Goal: Information Seeking & Learning: Learn about a topic

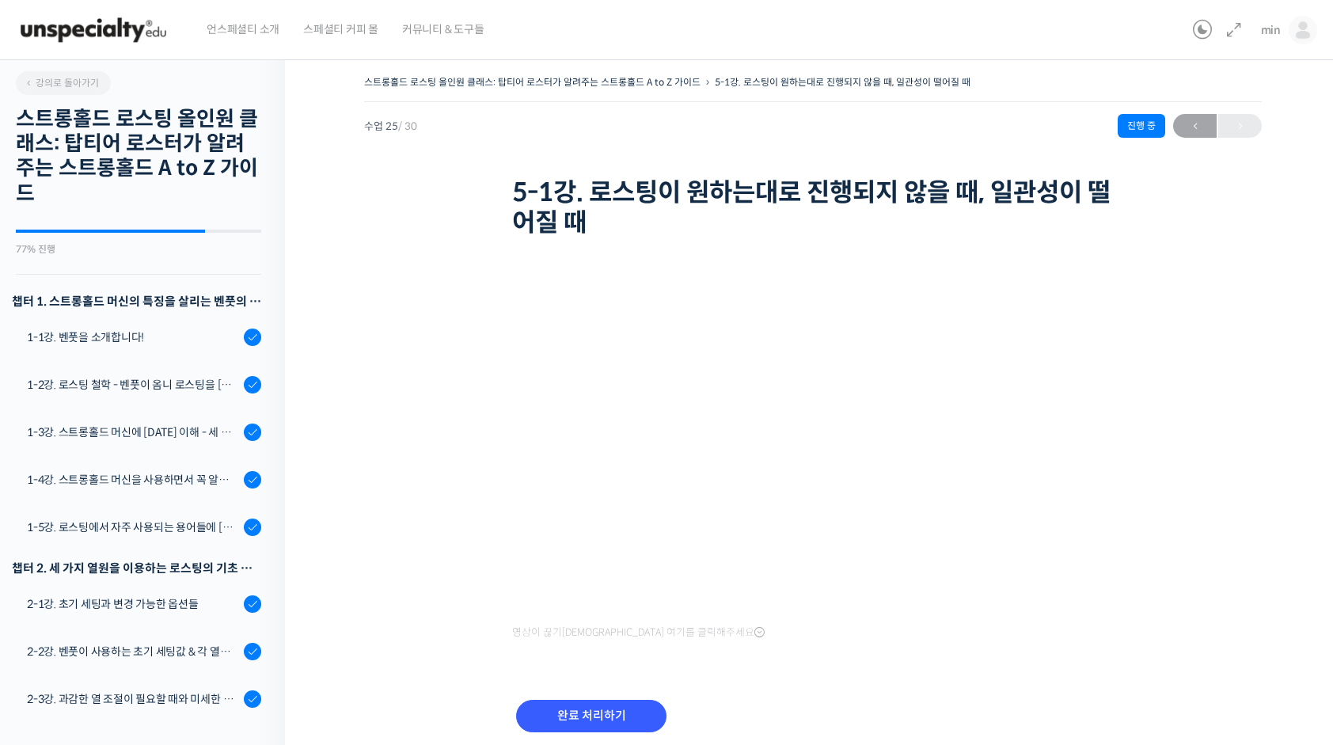
scroll to position [1192, 0]
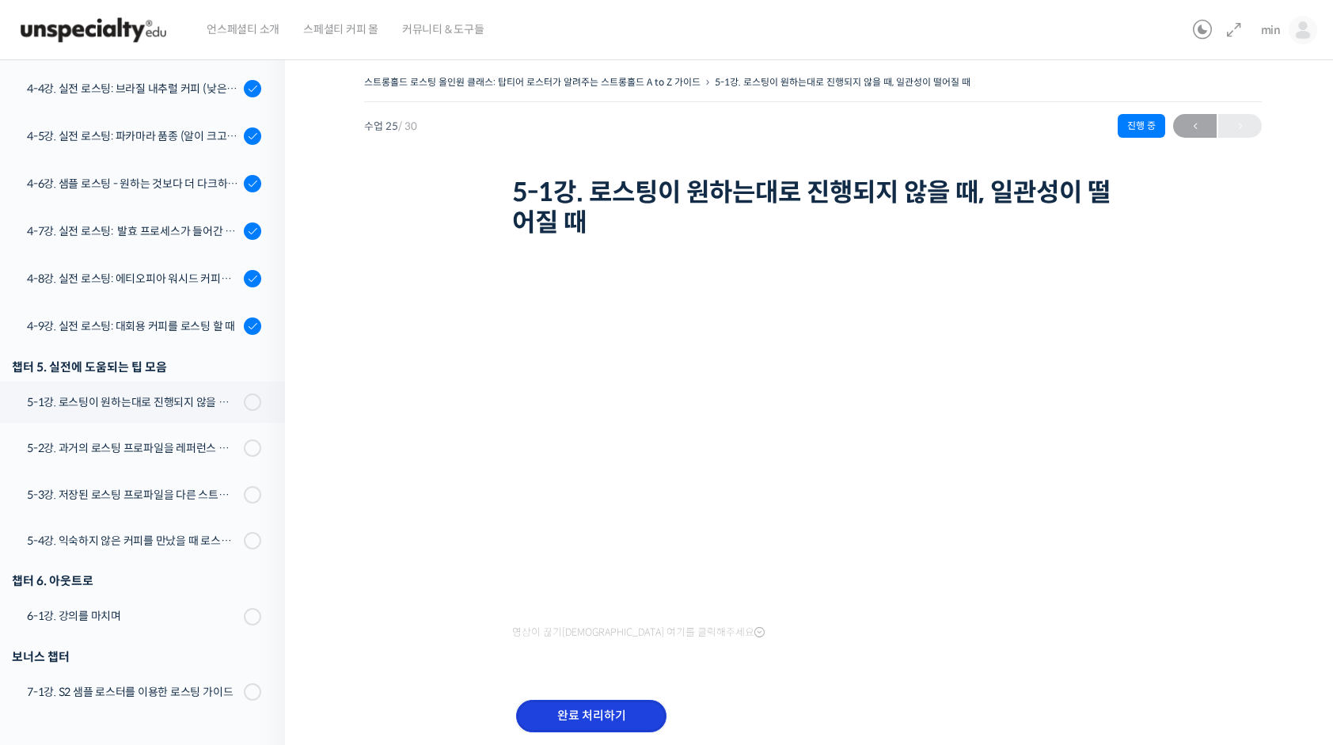
click at [568, 709] on input "완료 처리하기" at bounding box center [591, 716] width 150 height 32
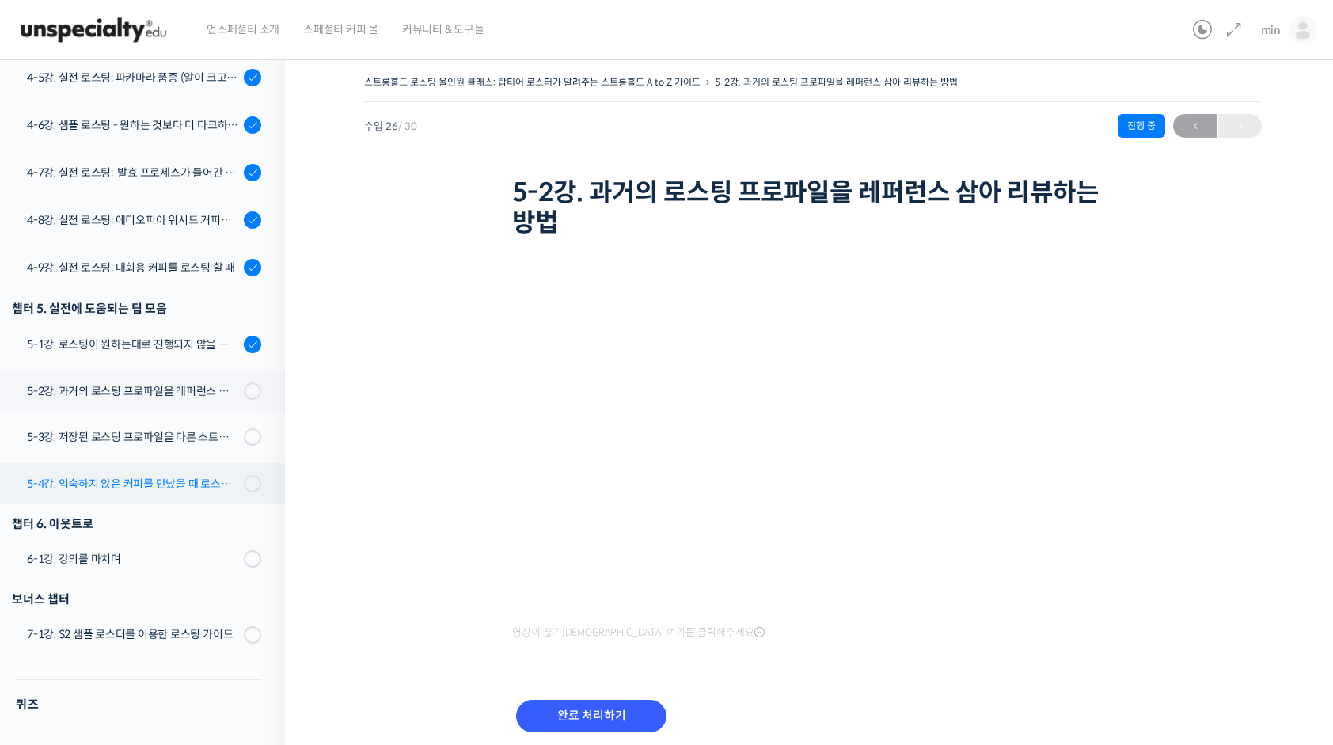
scroll to position [1292, 0]
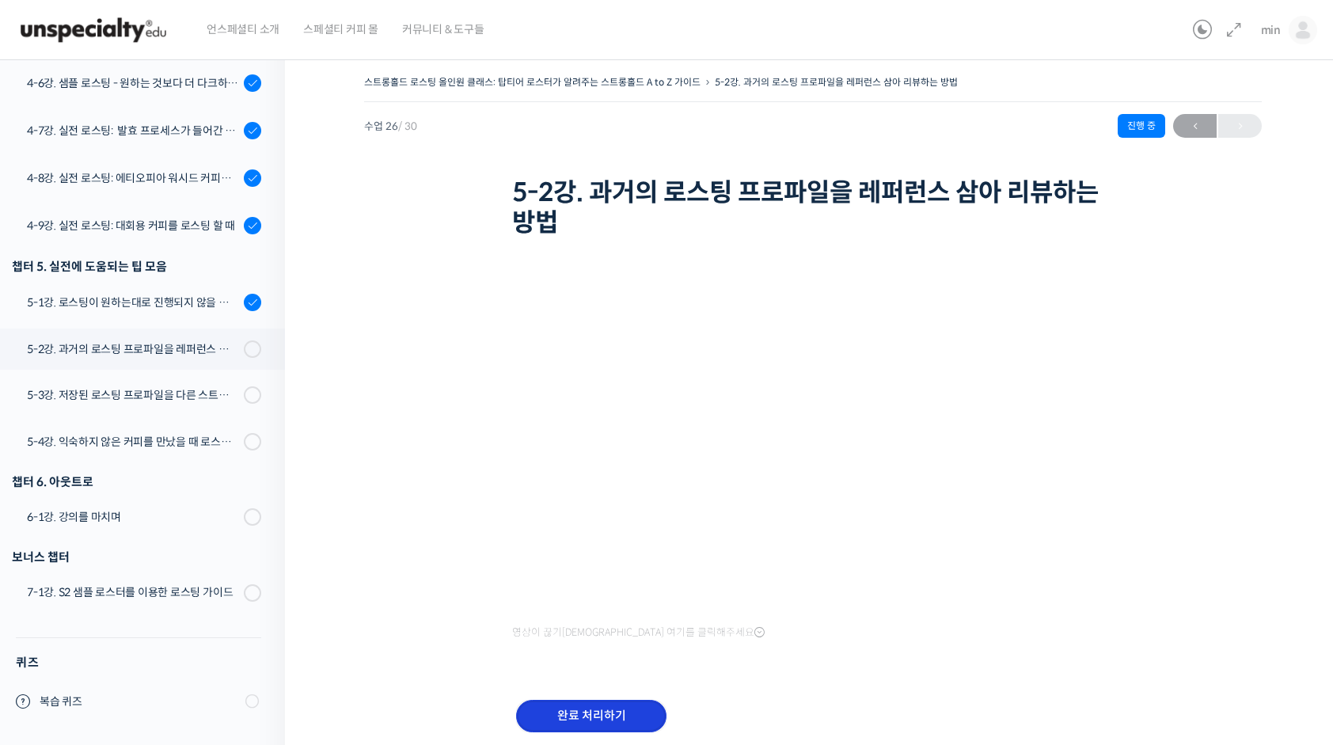
click at [649, 708] on input "완료 처리하기" at bounding box center [591, 716] width 150 height 32
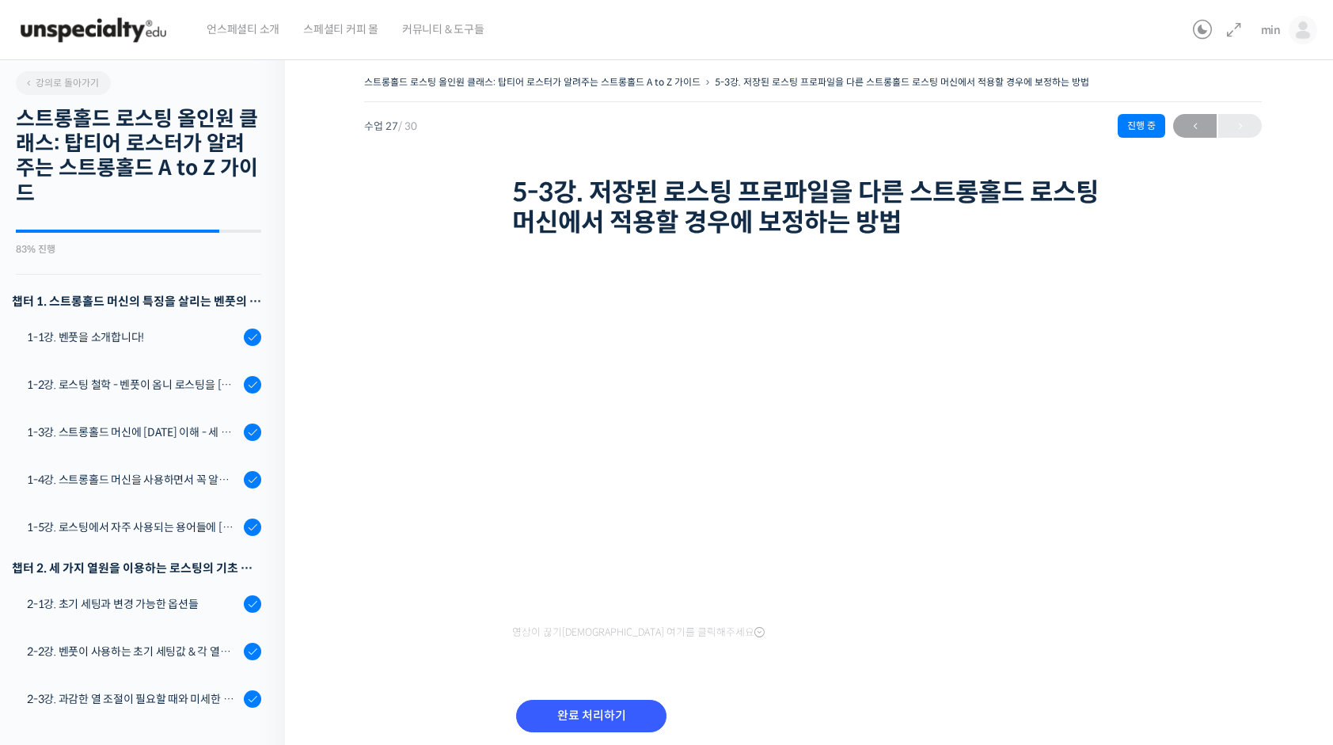
click at [179, 123] on h2 "스트롱홀드 로스팅 올인원 클래스: 탑티어 로스터가 알려주는 스트롱홀드 A to Z 가이드" at bounding box center [138, 156] width 245 height 99
click at [81, 82] on span "강의로 돌아가기" at bounding box center [61, 83] width 75 height 12
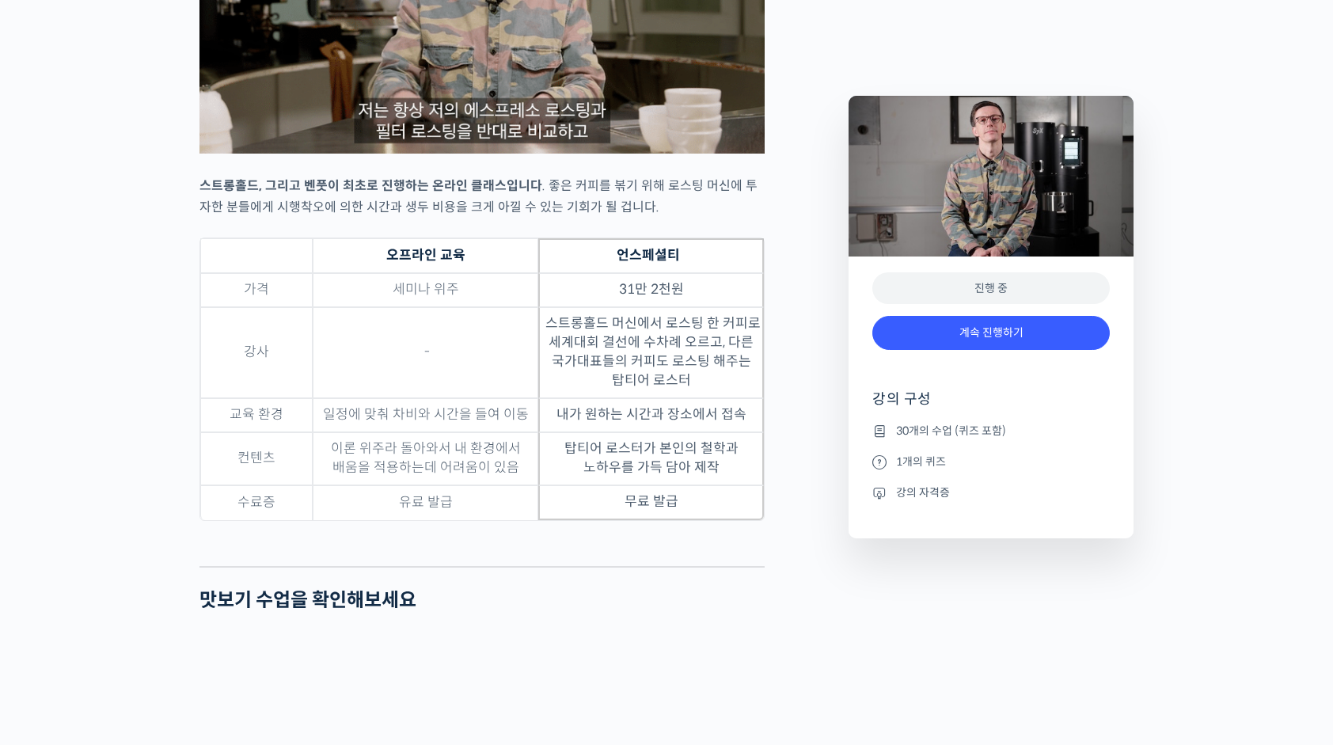
scroll to position [4671, 0]
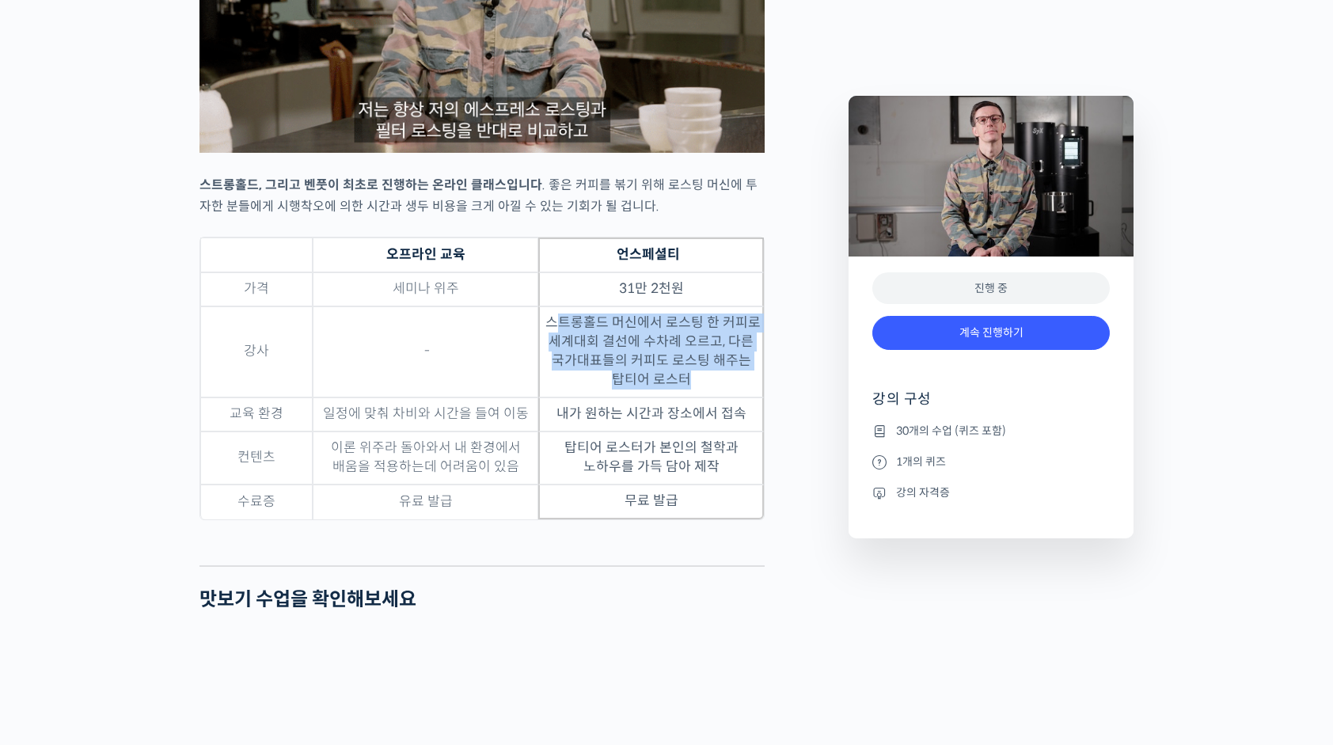
drag, startPoint x: 564, startPoint y: 360, endPoint x: 714, endPoint y: 421, distance: 162.3
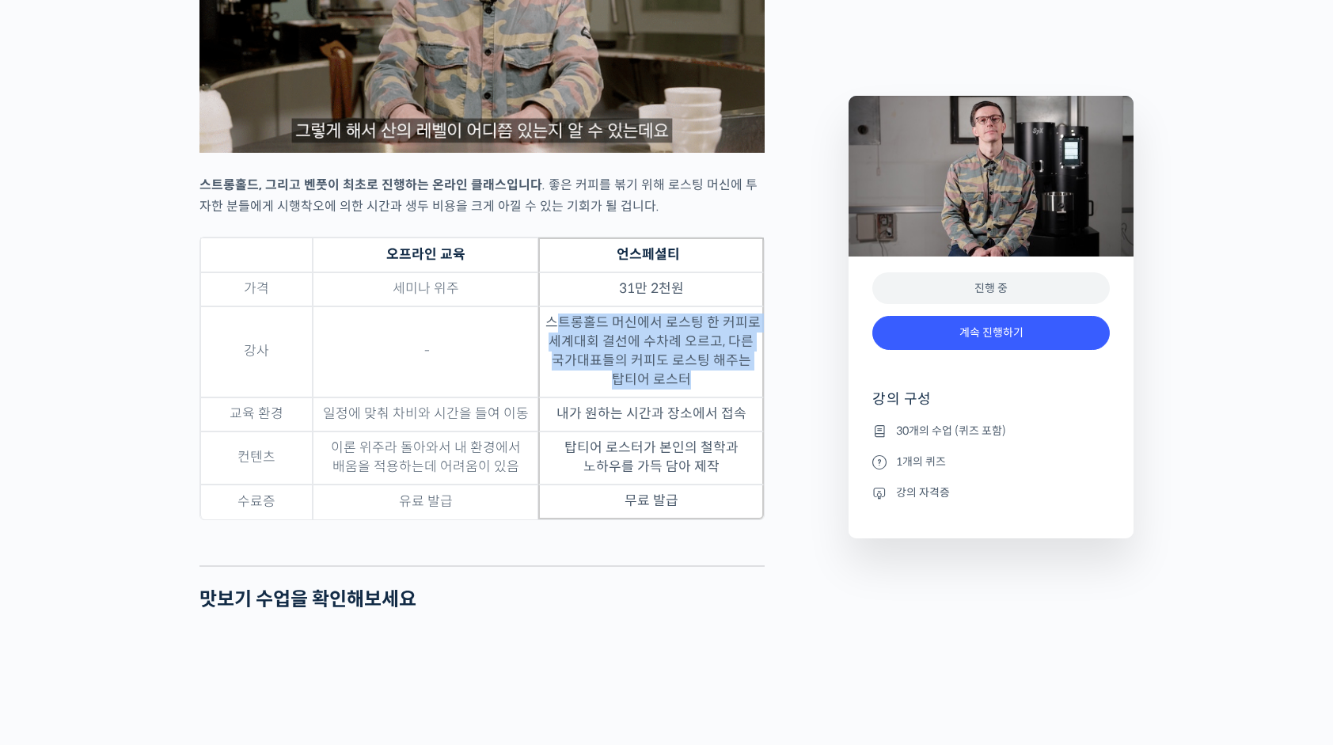
click at [714, 397] on td "스트롱홀드 머신에서 로스팅 한 커피로 세계대회 결선에 수차례 오르고, 다른 국가대표들의 커피도 로스팅 해주는 탑티어 로스터" at bounding box center [651, 351] width 226 height 91
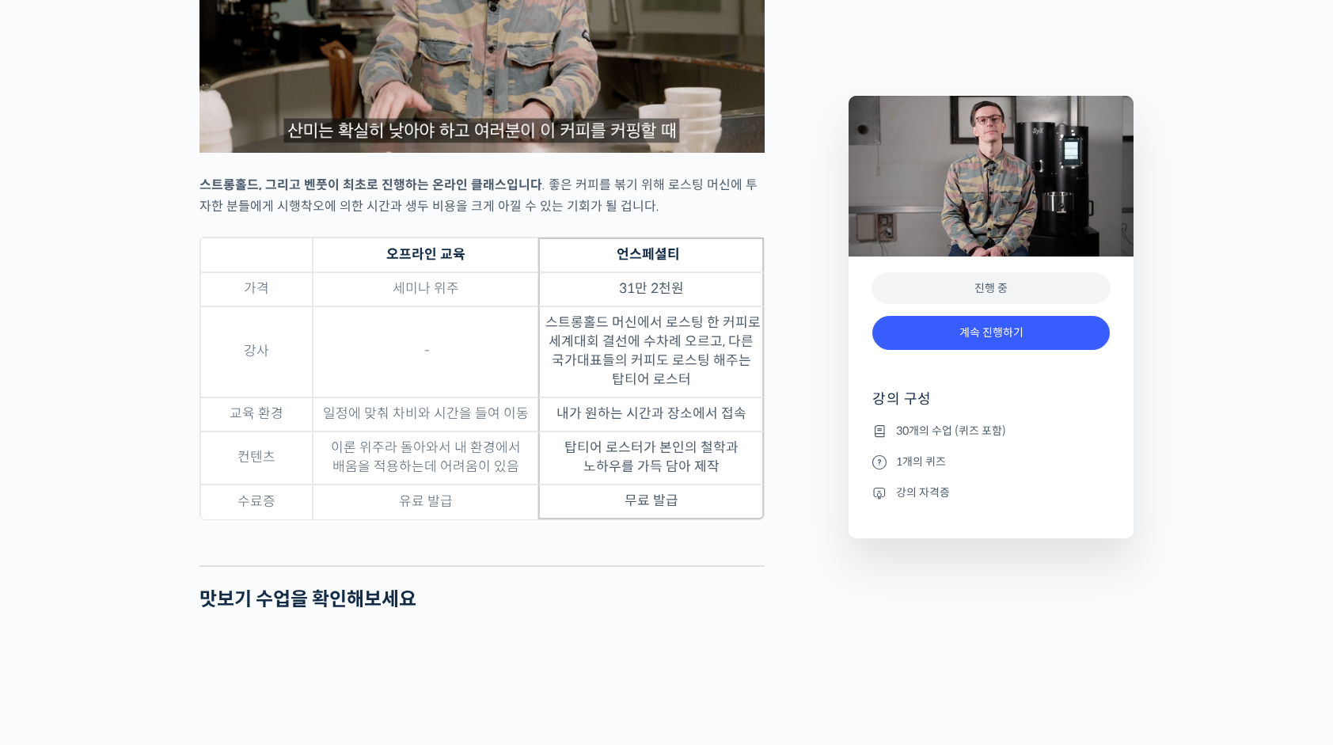
drag, startPoint x: 714, startPoint y: 422, endPoint x: 671, endPoint y: 439, distance: 45.9
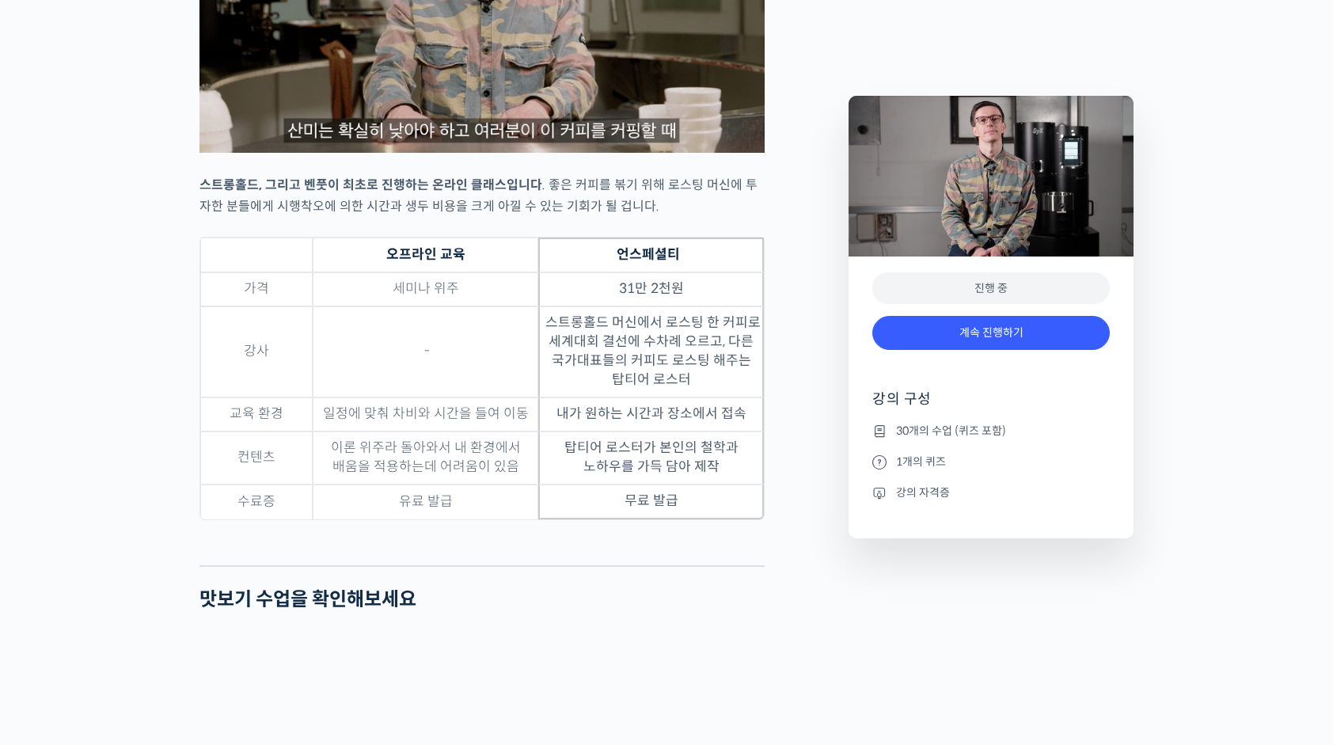
click at [671, 431] on td "내가 원하는 시간과 장소에서 접속" at bounding box center [651, 414] width 226 height 34
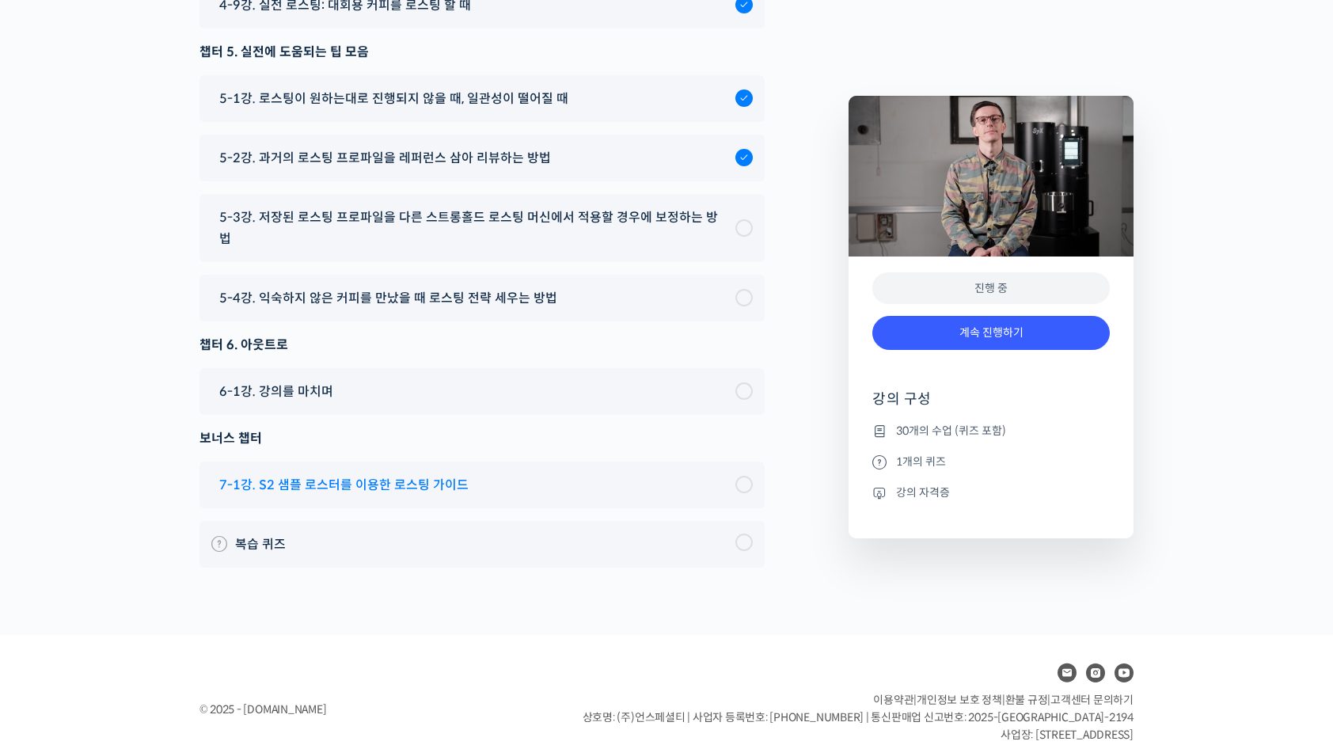
scroll to position [9369, 0]
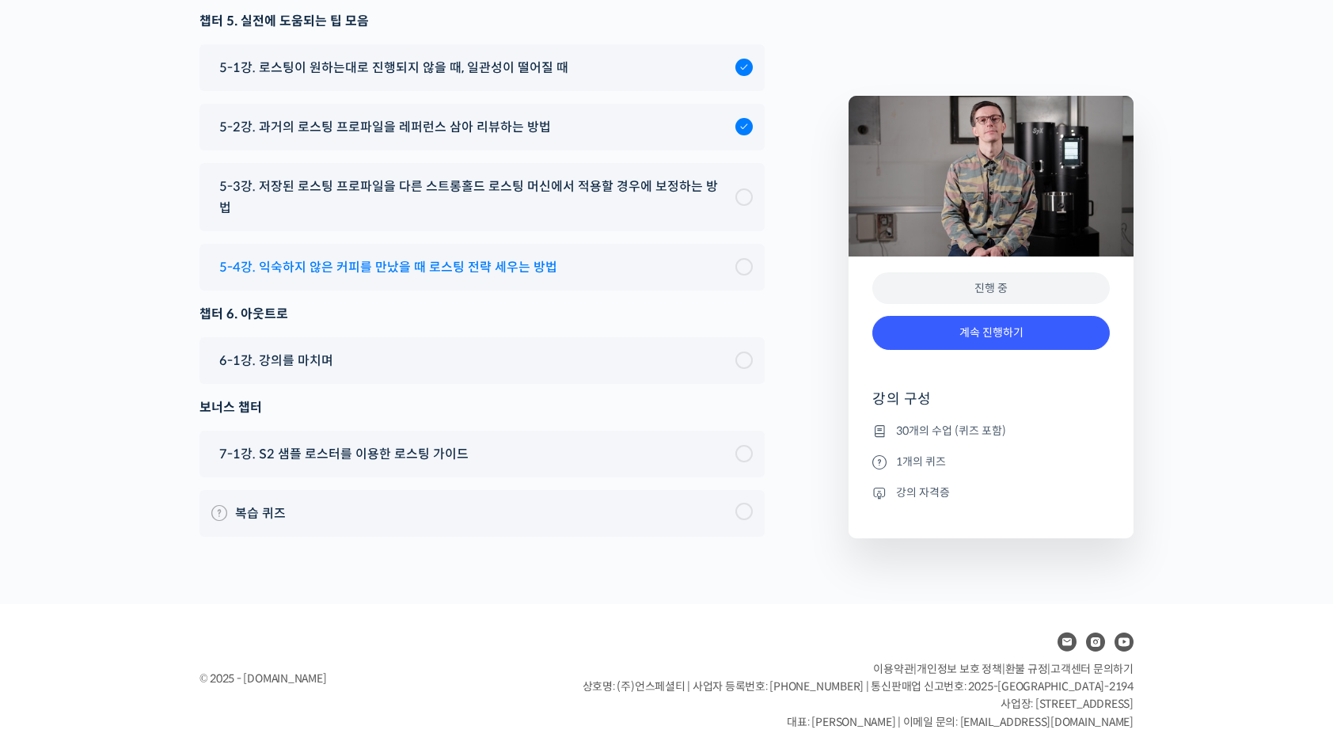
click at [452, 264] on span "5-4강. 익숙하지 않은 커피를 만났을 때 로스팅 전략 세우는 방법" at bounding box center [388, 267] width 338 height 21
click at [509, 201] on span "5-3강. 저장된 로스팅 프로파일을 다른 스트롱홀드 로스팅 머신에서 적용할 경우에 보정하는 방법" at bounding box center [473, 197] width 508 height 43
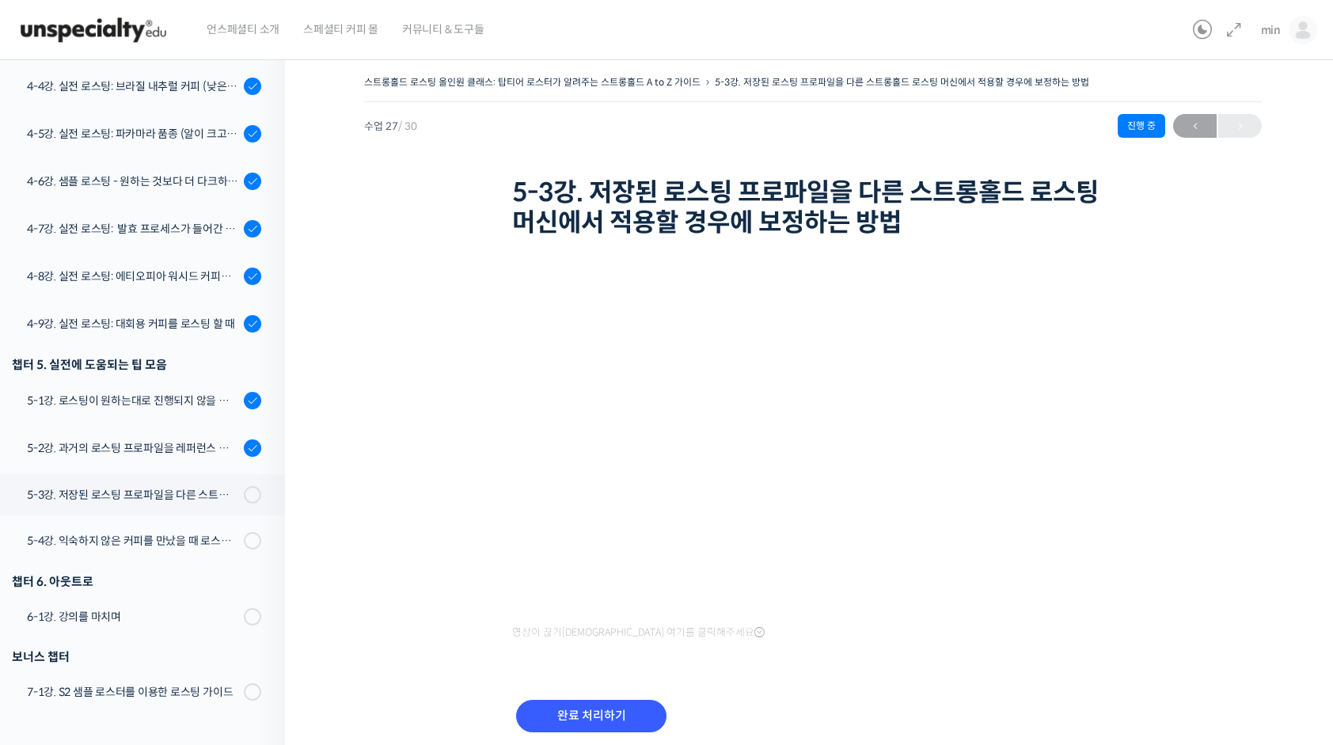
scroll to position [59, 0]
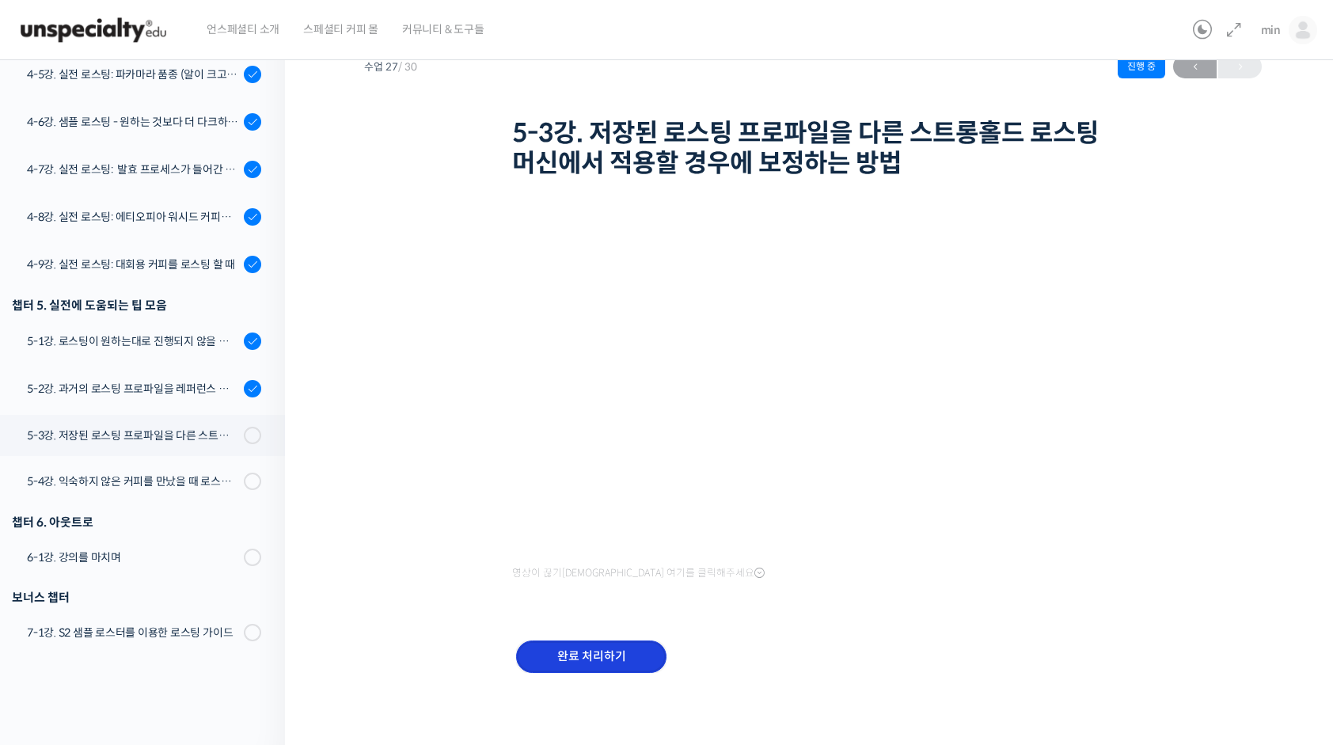
click at [612, 654] on input "완료 처리하기" at bounding box center [591, 656] width 150 height 32
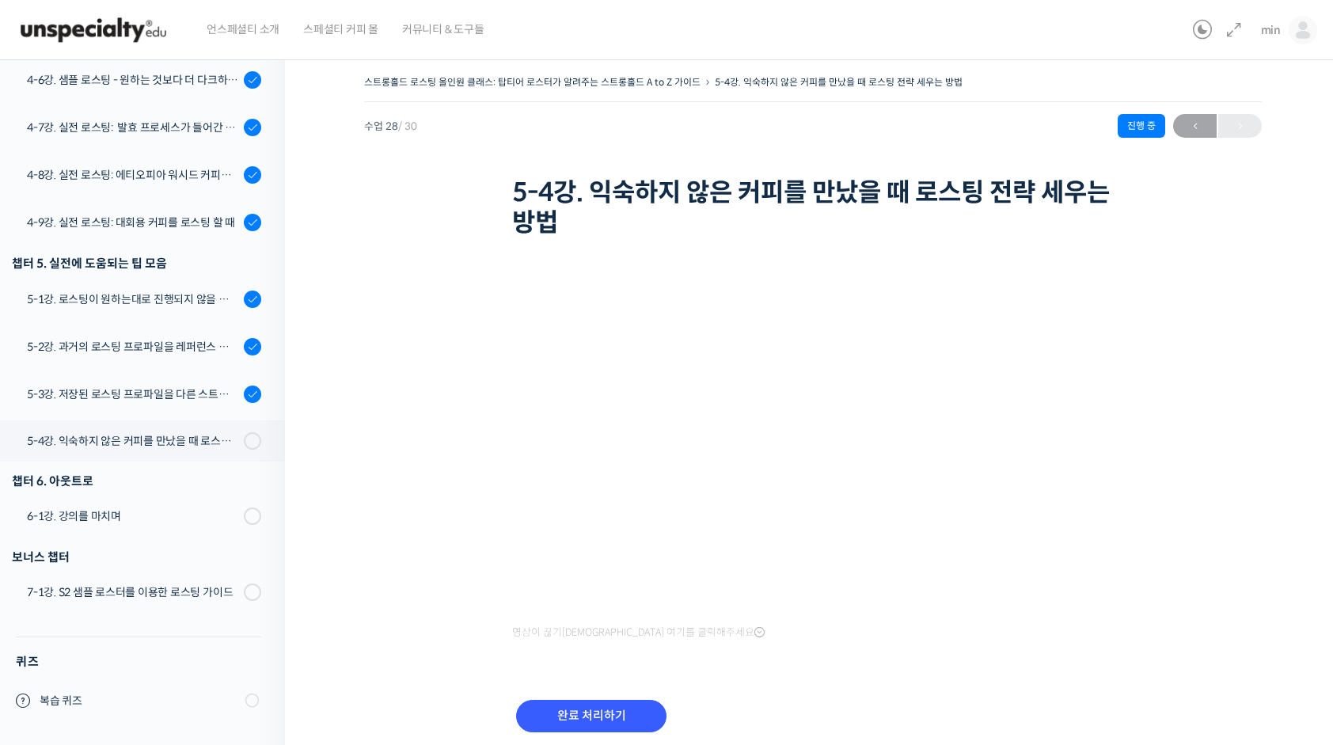
scroll to position [1195, 0]
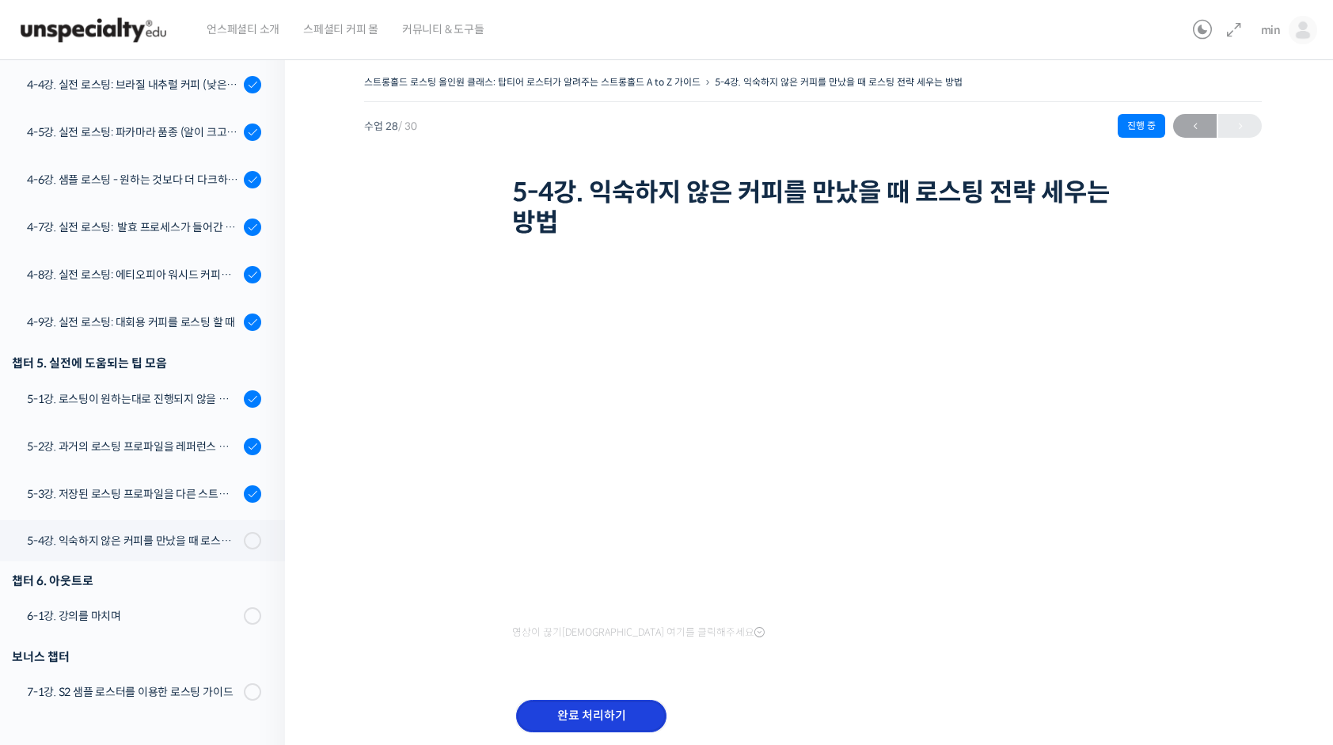
click at [610, 719] on input "완료 처리하기" at bounding box center [591, 716] width 150 height 32
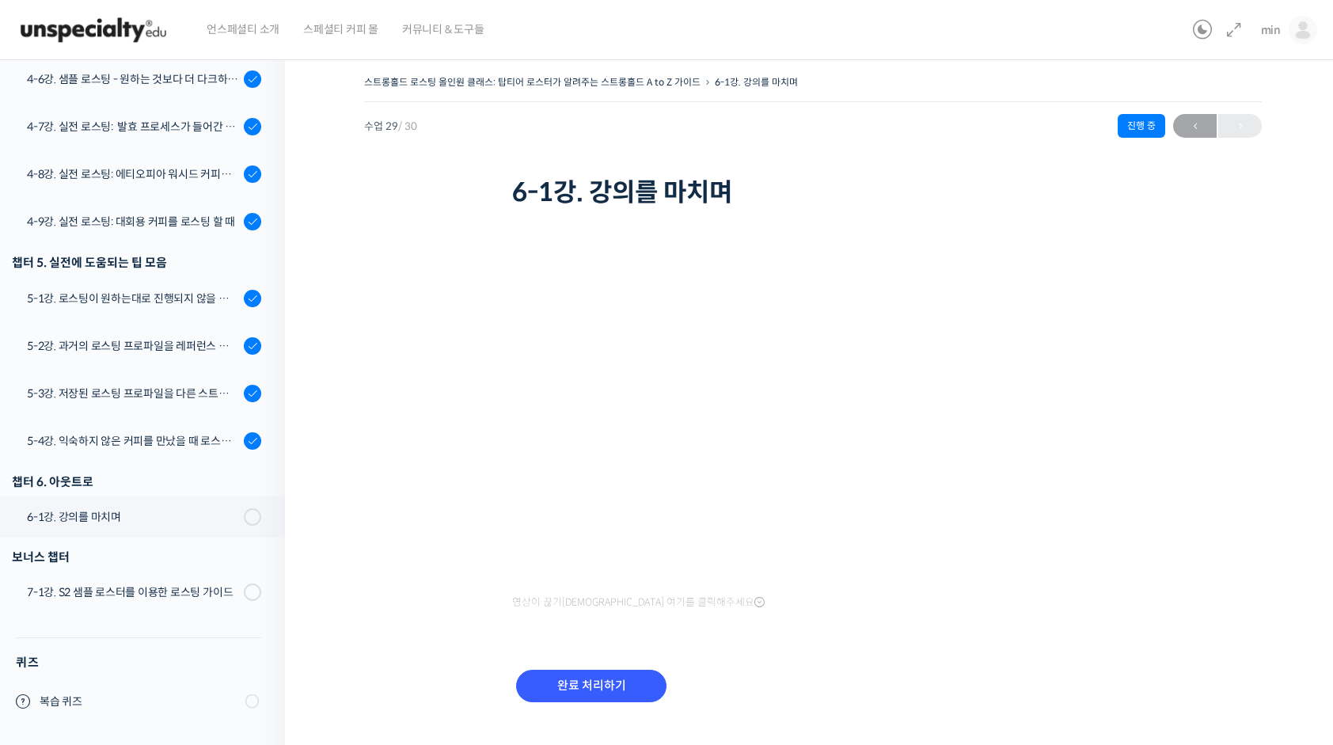
scroll to position [1196, 0]
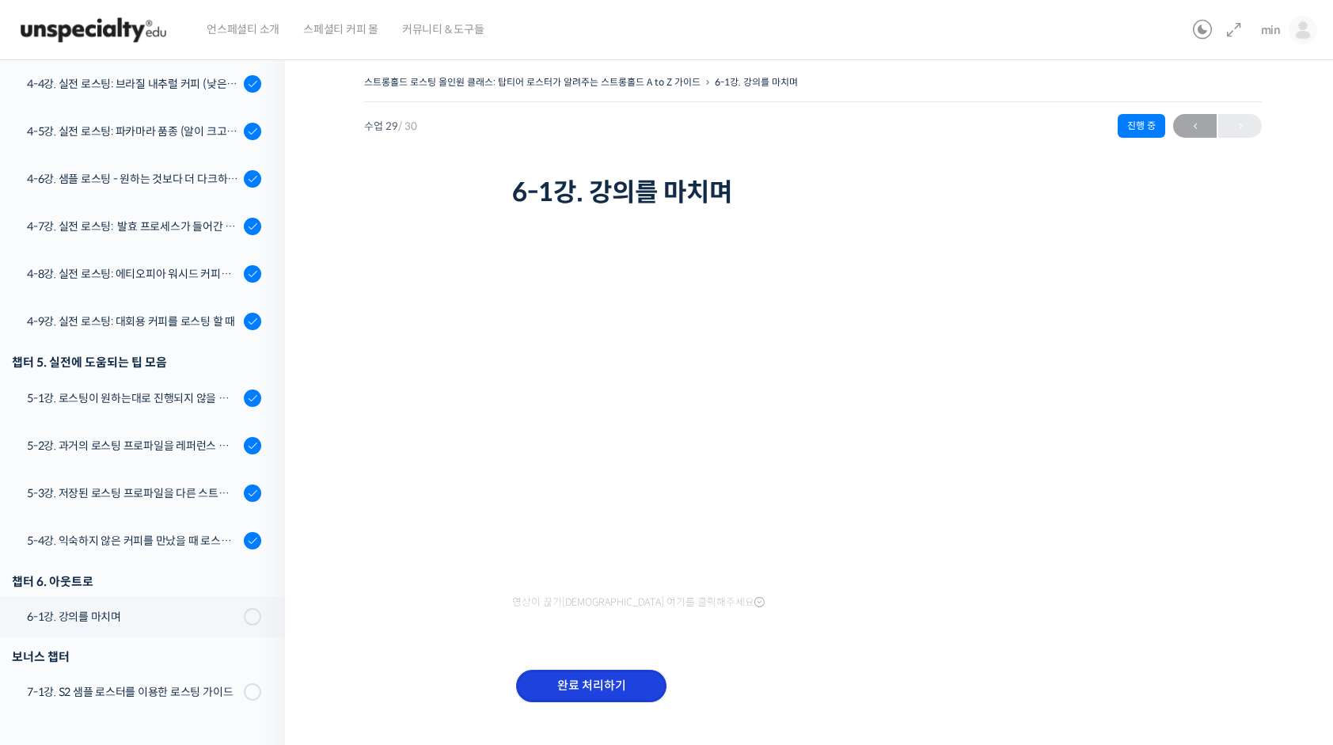
click at [587, 686] on input "완료 처리하기" at bounding box center [591, 686] width 150 height 32
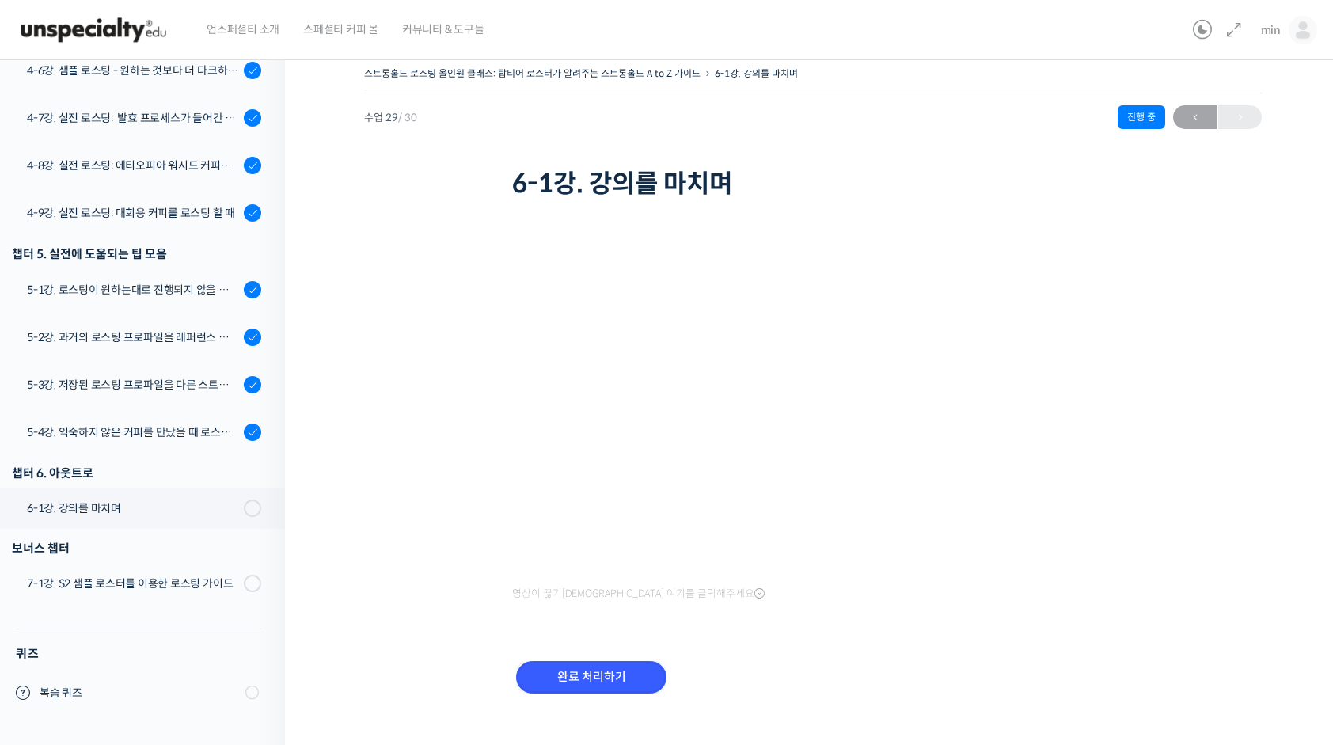
scroll to position [0, 0]
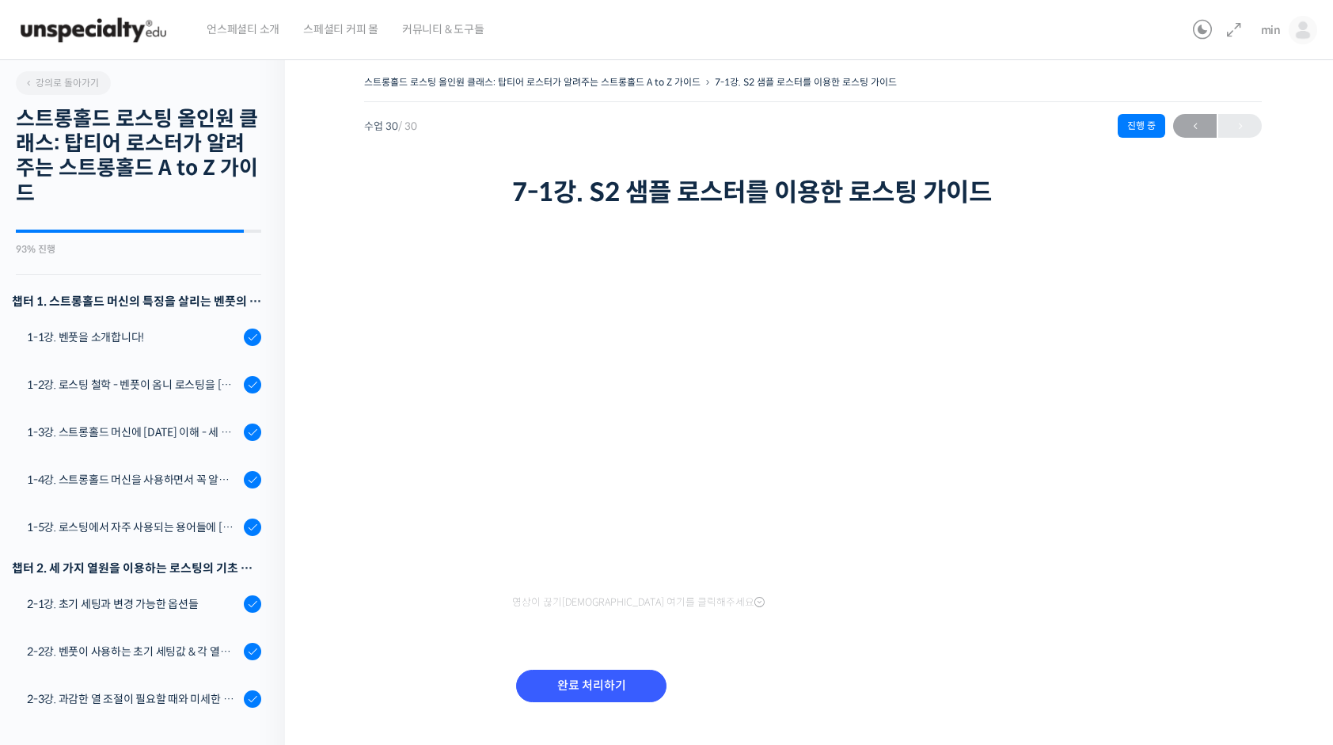
scroll to position [1298, 0]
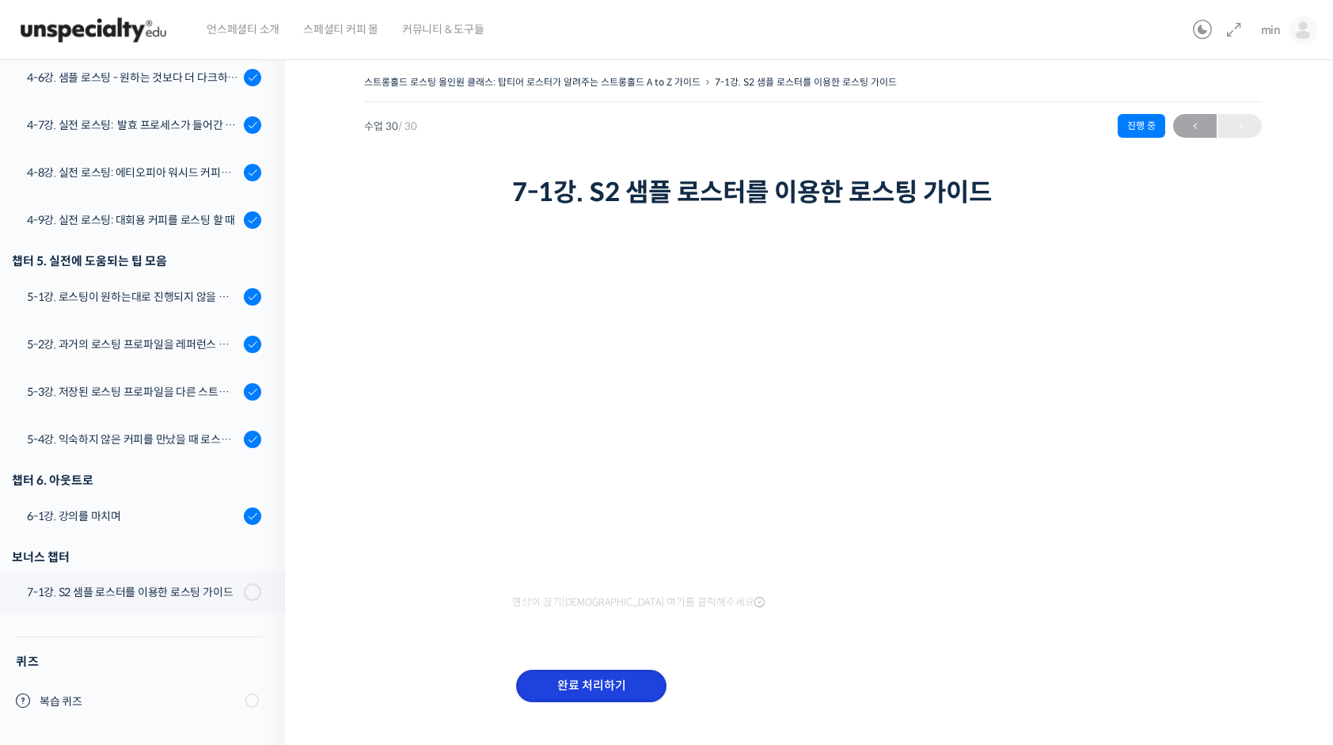
click at [610, 682] on input "완료 처리하기" at bounding box center [591, 686] width 150 height 32
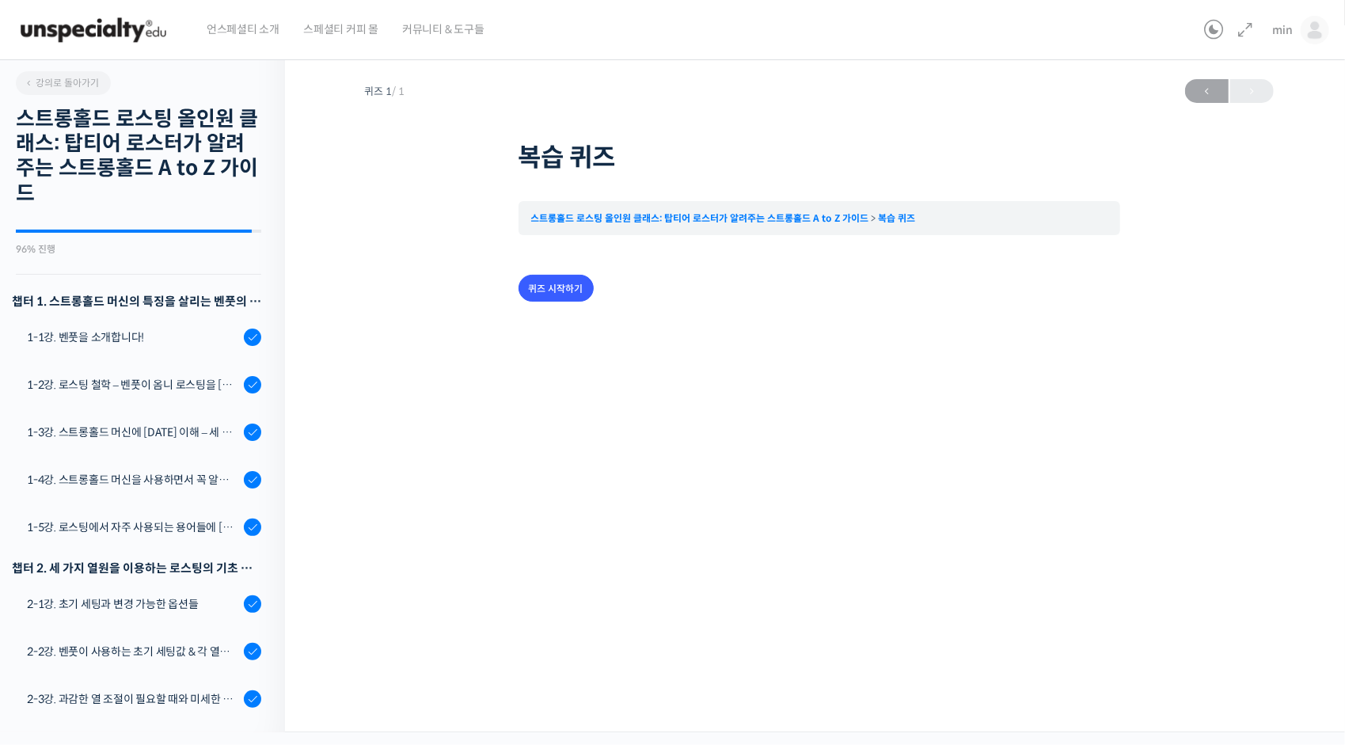
scroll to position [1298, 0]
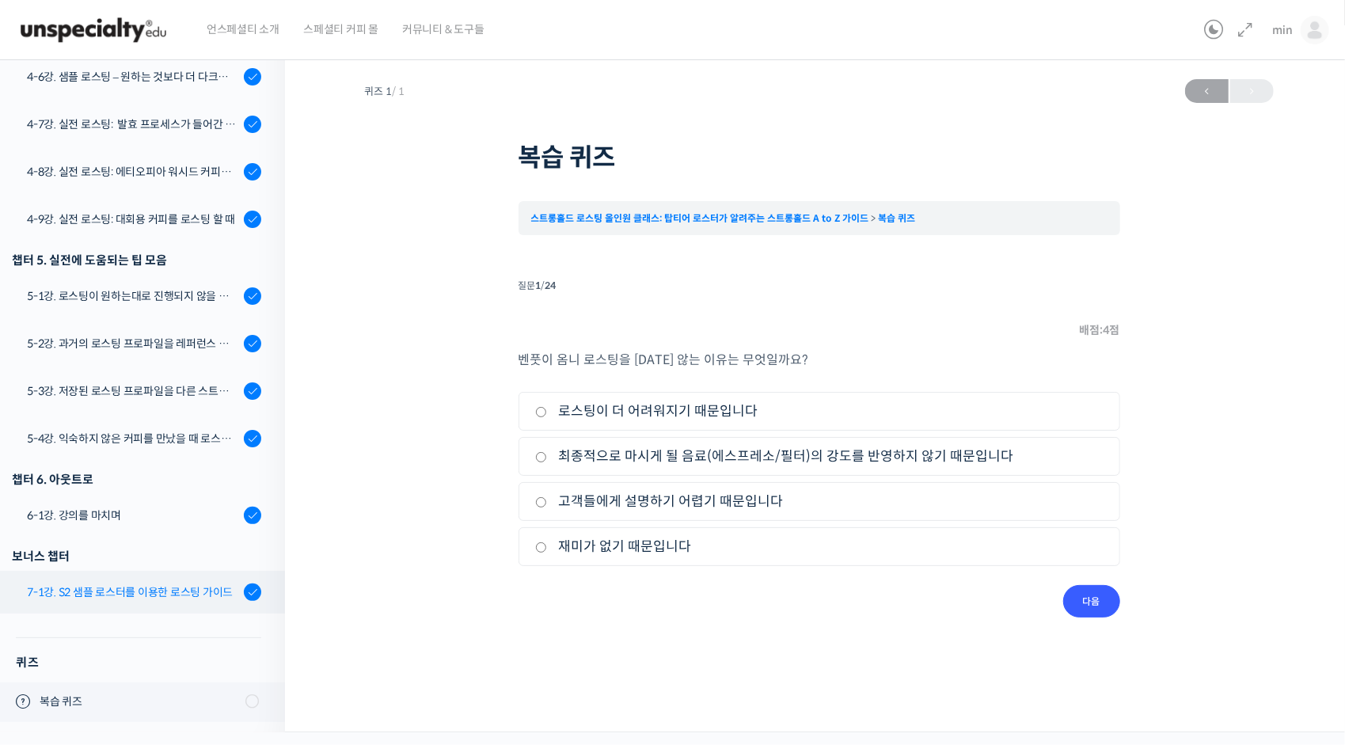
click at [139, 596] on div "7-1강. S2 샘플 로스터를 이용한 로스팅 가이드" at bounding box center [133, 591] width 212 height 17
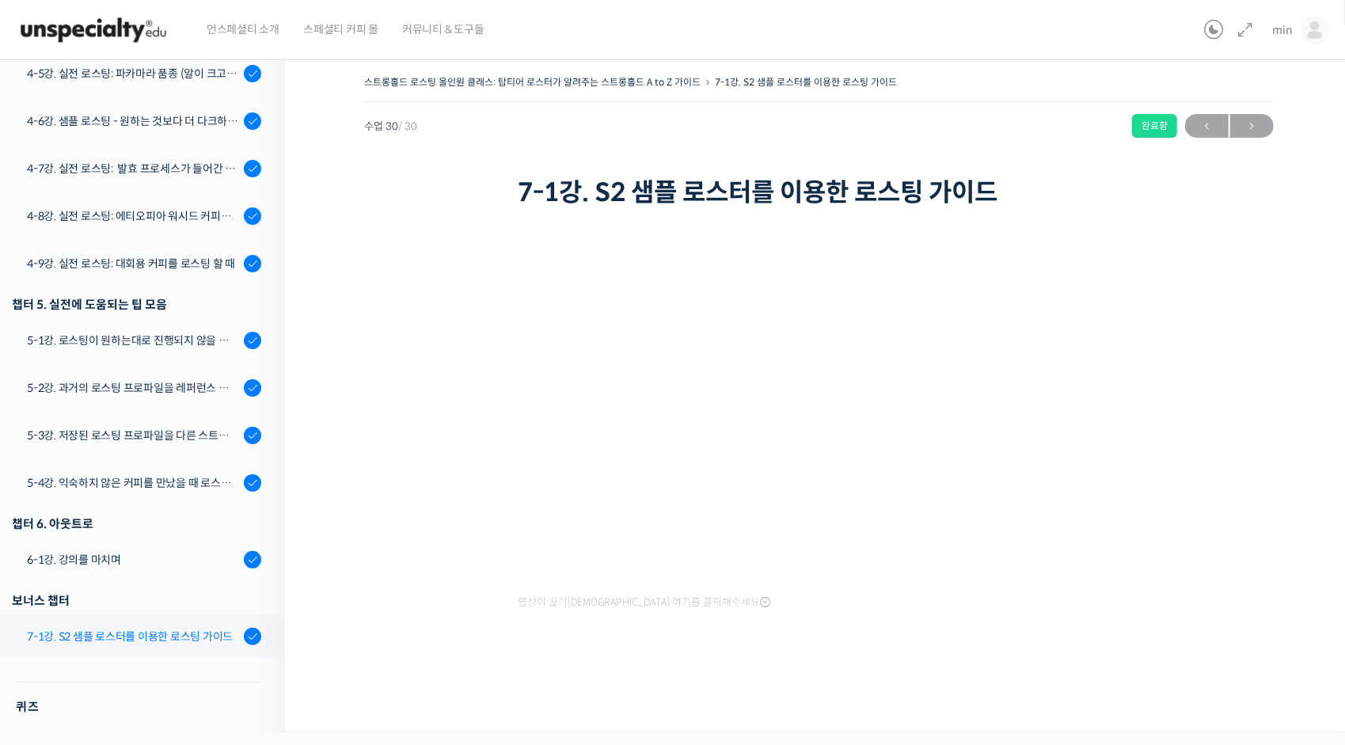
scroll to position [1298, 0]
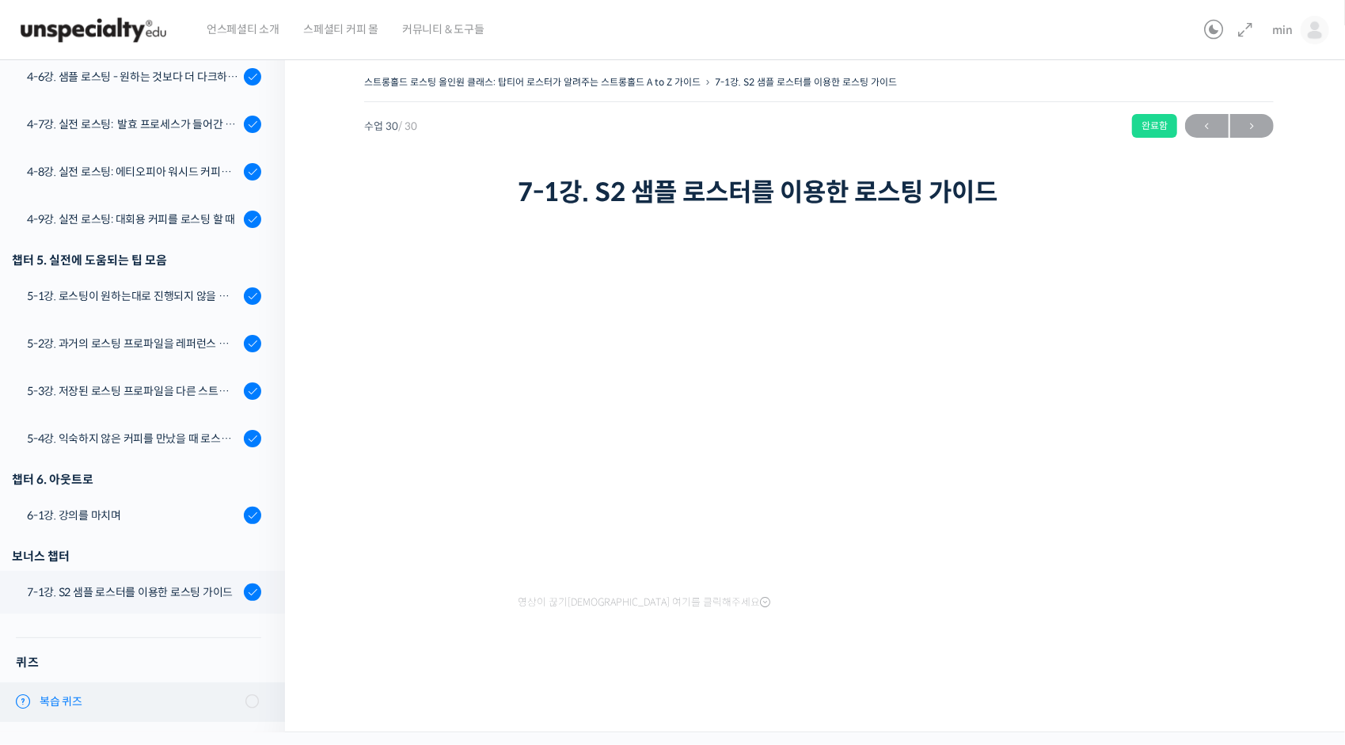
click at [86, 695] on span "복습 퀴즈" at bounding box center [138, 702] width 196 height 17
click at [86, 690] on link "복습 퀴즈" at bounding box center [138, 702] width 293 height 40
click at [243, 701] on icon at bounding box center [252, 701] width 18 height 18
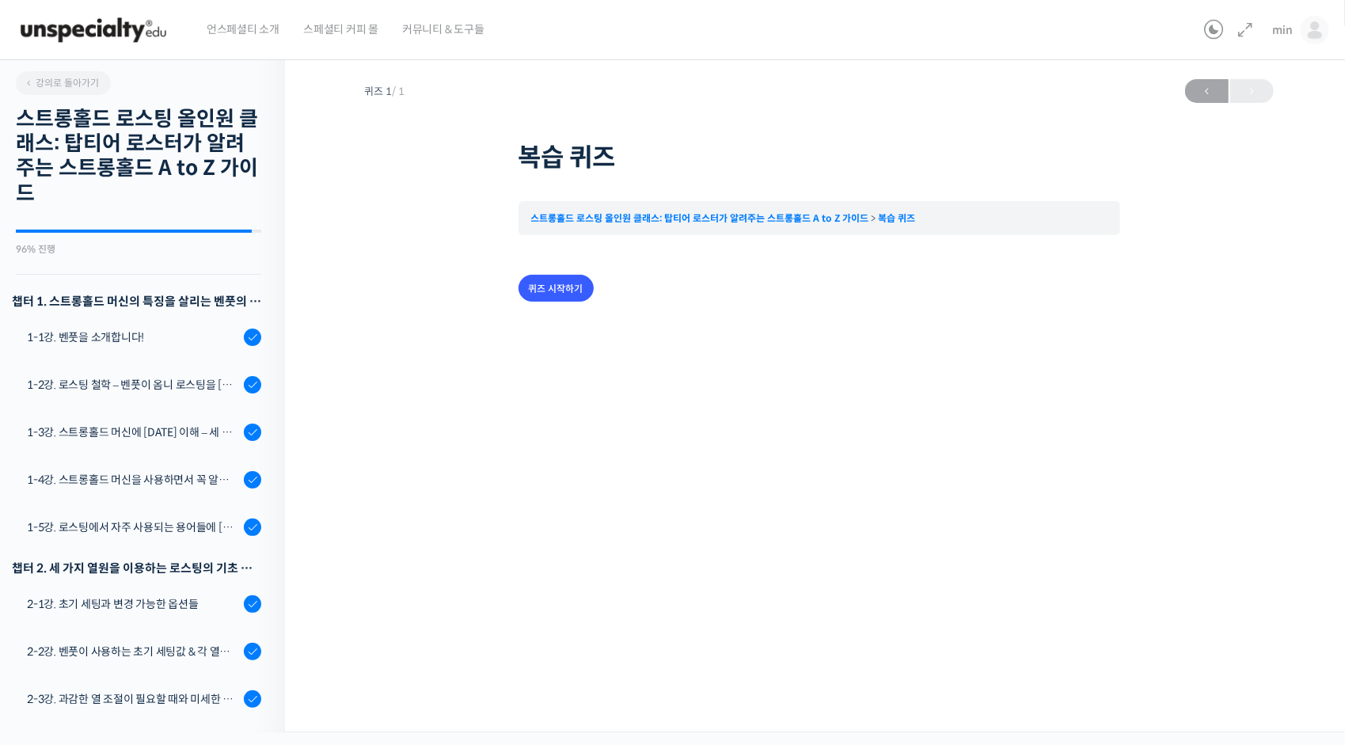
scroll to position [1298, 0]
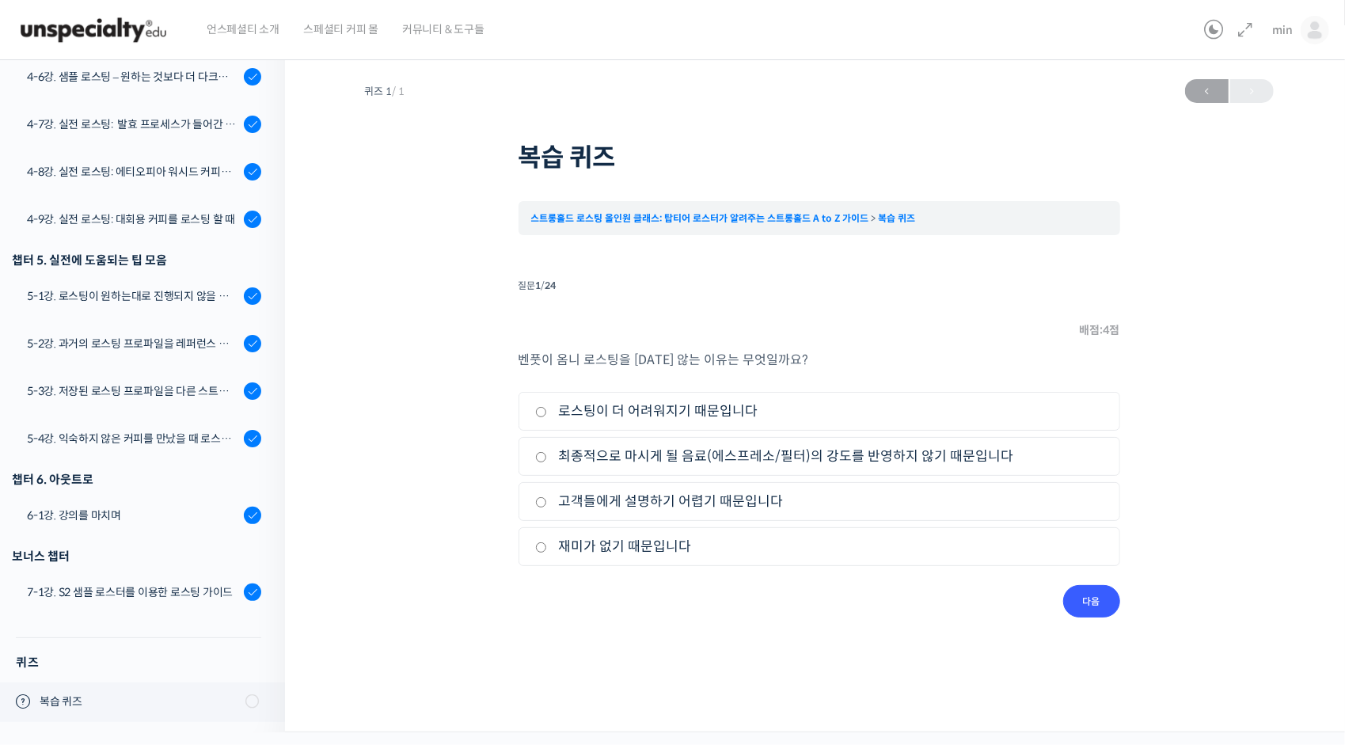
click at [541, 456] on input "최종적으로 마시게 될 음료(에스프레소/필터)의 강도를 반영하지 않기 때문입니다" at bounding box center [541, 457] width 12 height 10
radio input "true"
click at [1100, 604] on input "다음" at bounding box center [1091, 601] width 57 height 32
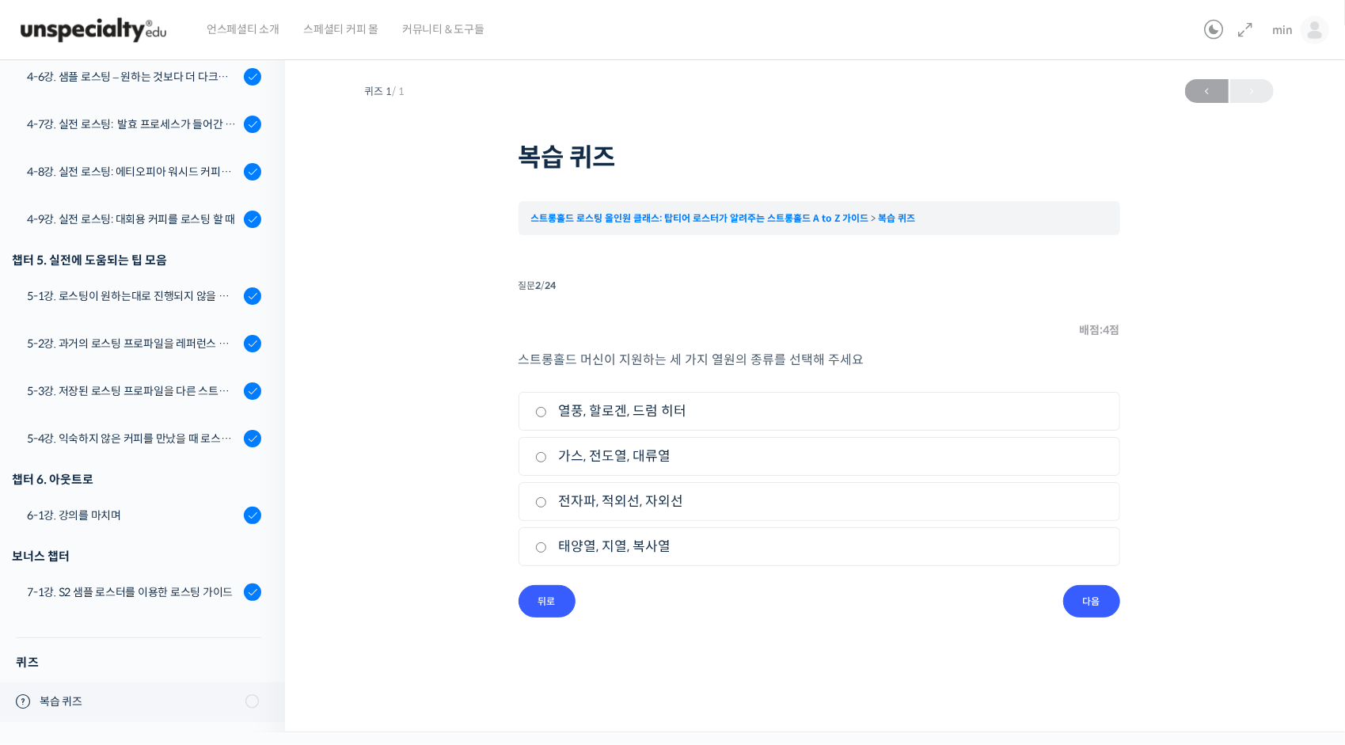
click at [535, 409] on input "열풍, 할로겐, 드럼 히터" at bounding box center [541, 412] width 12 height 10
radio input "true"
click at [1095, 610] on input "다음" at bounding box center [1091, 601] width 57 height 32
click at [541, 493] on label "1차 크랙" at bounding box center [819, 501] width 568 height 21
click at [541, 497] on input "1차 크랙" at bounding box center [541, 502] width 12 height 10
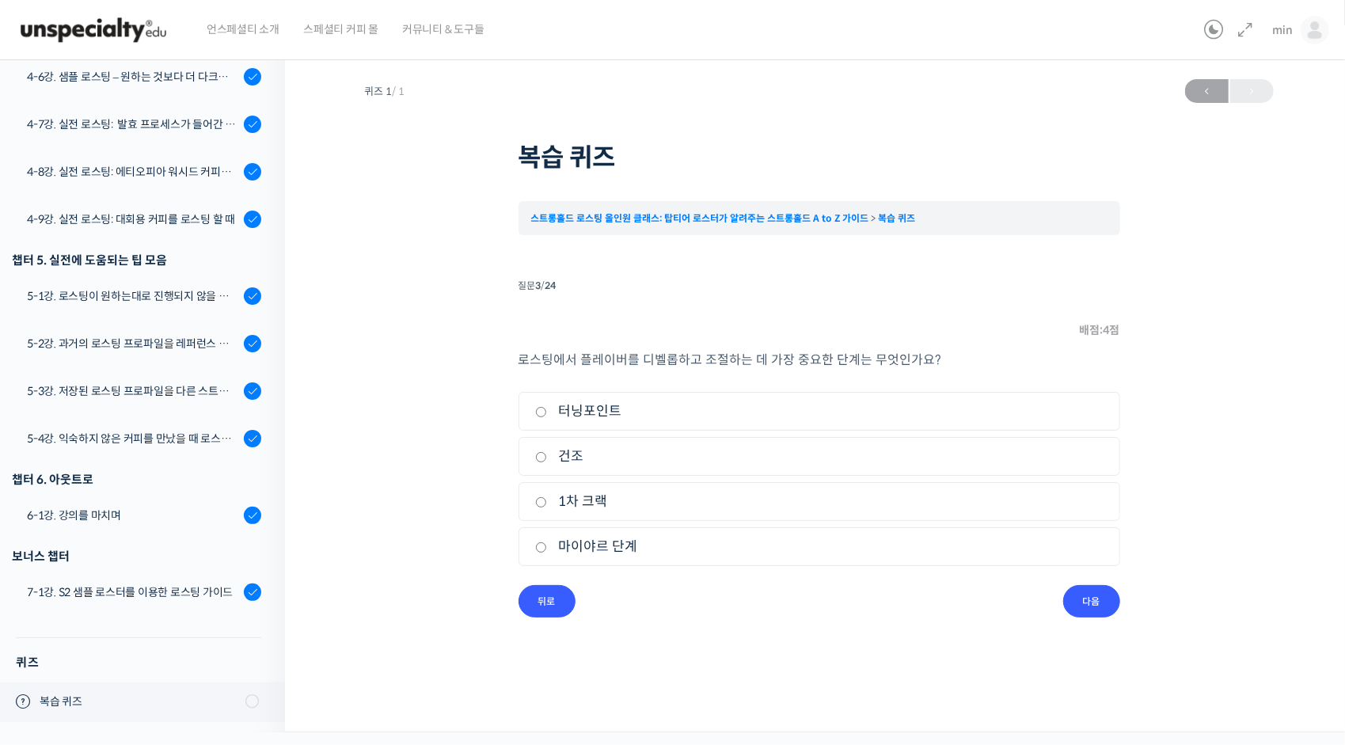
radio input "true"
click at [1074, 591] on input "다음" at bounding box center [1091, 601] width 57 height 32
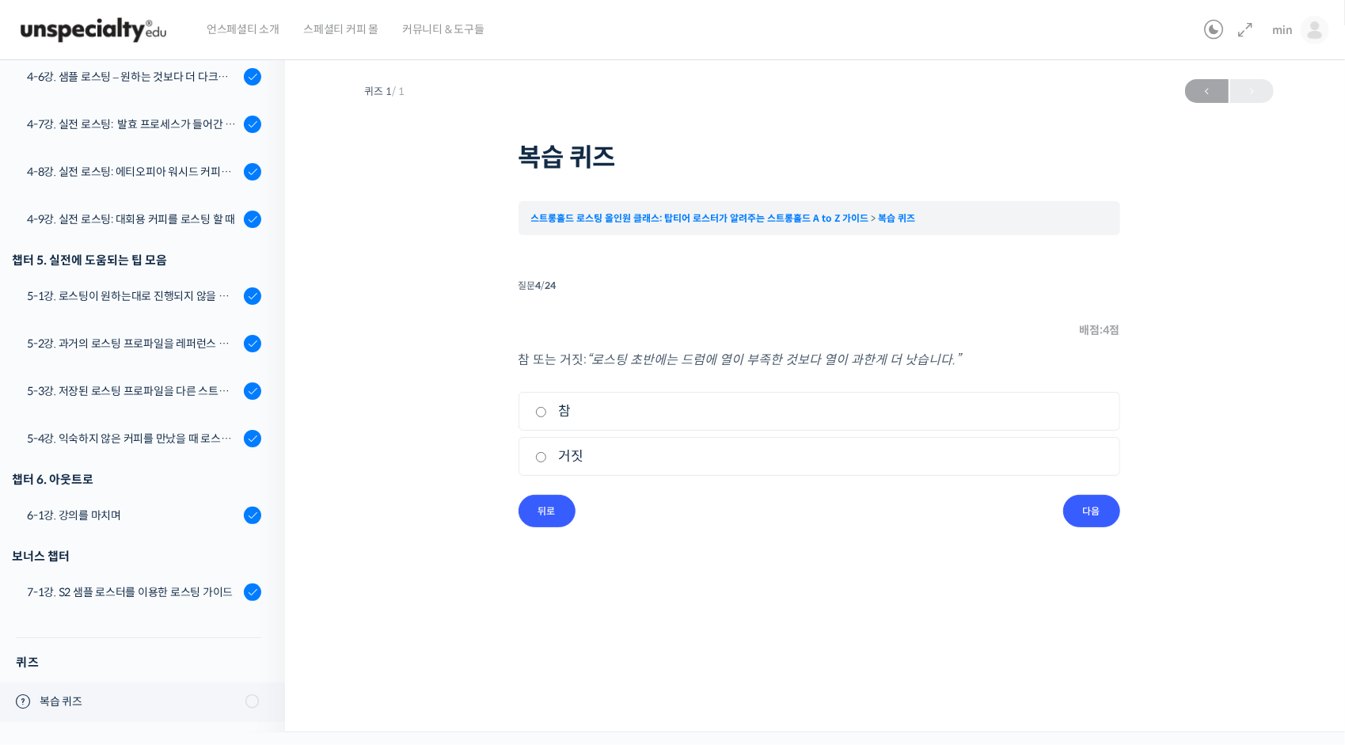
click at [536, 407] on input "참" at bounding box center [541, 412] width 12 height 10
radio input "true"
click at [1093, 515] on input "다음" at bounding box center [1091, 511] width 57 height 32
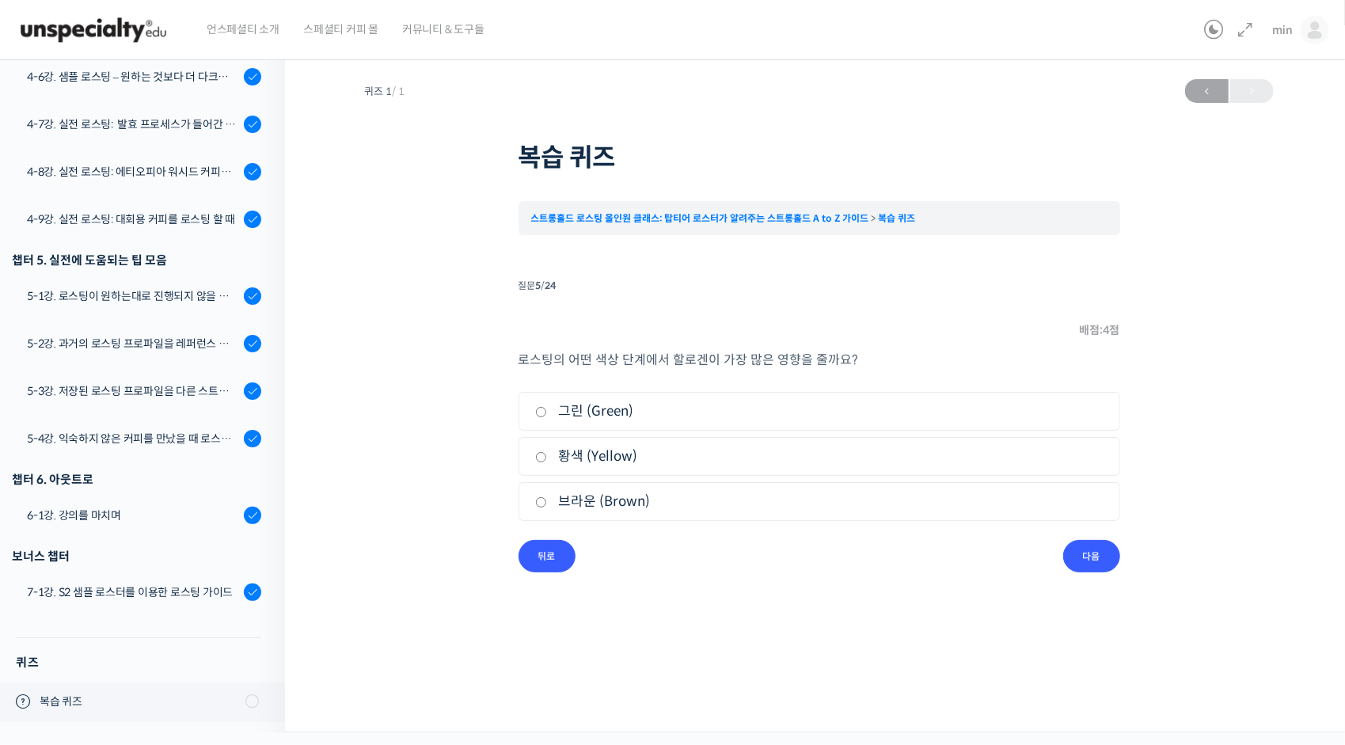
click at [558, 499] on label "브라운 (Brown)" at bounding box center [819, 501] width 568 height 21
click at [547, 499] on input "브라운 (Brown)" at bounding box center [541, 502] width 12 height 10
radio input "true"
click at [1099, 550] on input "다음" at bounding box center [1091, 556] width 57 height 32
click at [552, 462] on label "열풍" at bounding box center [819, 456] width 568 height 21
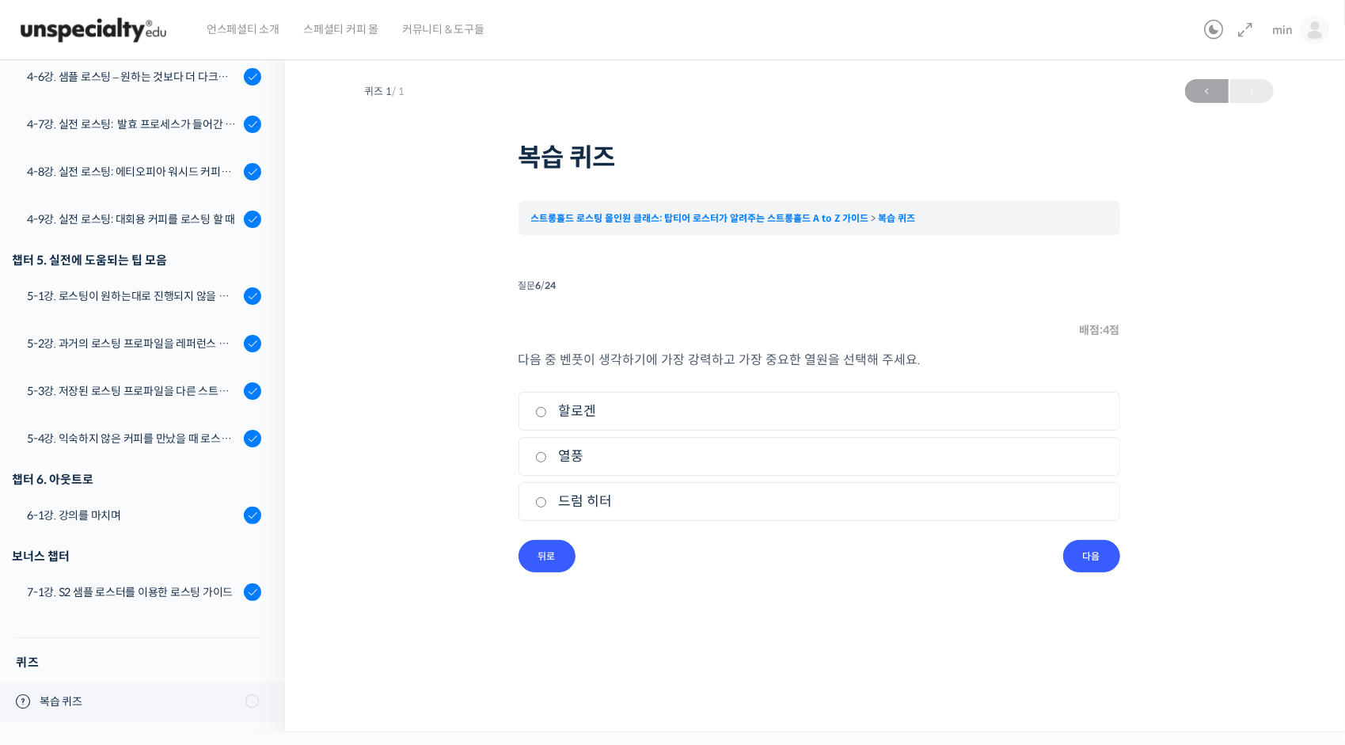
click at [547, 462] on input "열풍" at bounding box center [541, 457] width 12 height 10
radio input "true"
click at [1081, 556] on input "다음" at bounding box center [1091, 556] width 57 height 32
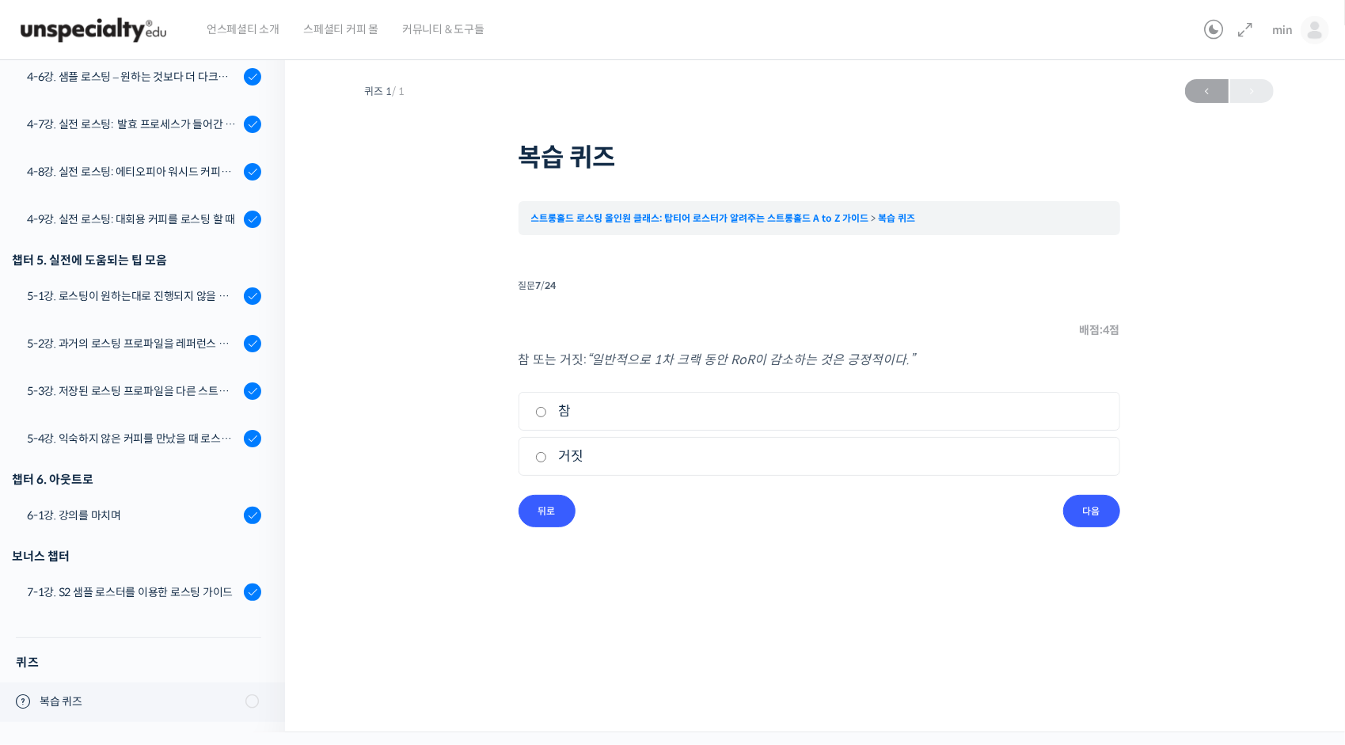
click at [550, 412] on label "참" at bounding box center [819, 411] width 568 height 21
click at [547, 412] on input "참" at bounding box center [541, 412] width 12 height 10
radio input "true"
click at [1085, 507] on input "다음" at bounding box center [1091, 511] width 57 height 32
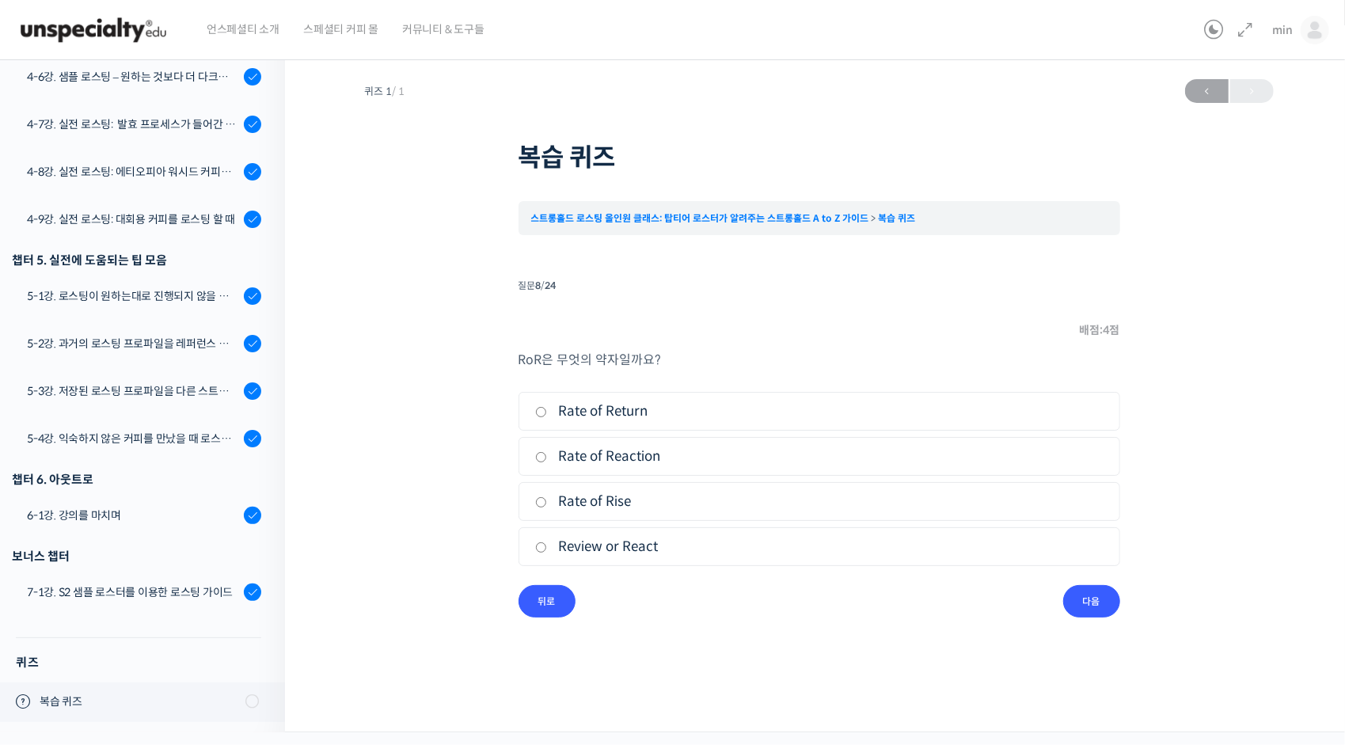
click at [550, 500] on label "Rate of Rise" at bounding box center [819, 501] width 568 height 21
click at [547, 500] on input "Rate of Rise" at bounding box center [541, 502] width 12 height 10
radio input "true"
click at [1083, 591] on input "다음" at bounding box center [1091, 601] width 57 height 32
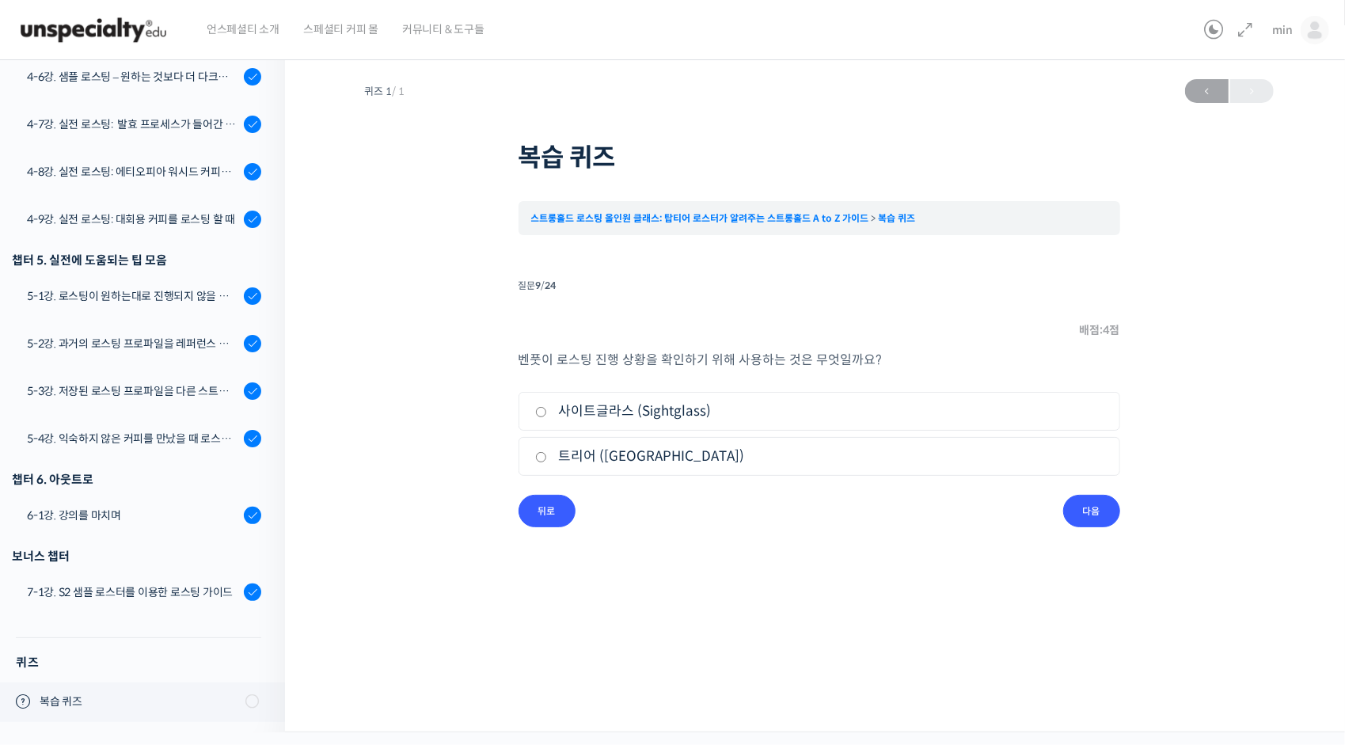
click at [545, 454] on input "트리어 (Trier)" at bounding box center [541, 457] width 12 height 10
radio input "true"
click at [1084, 516] on input "다음" at bounding box center [1091, 511] width 57 height 32
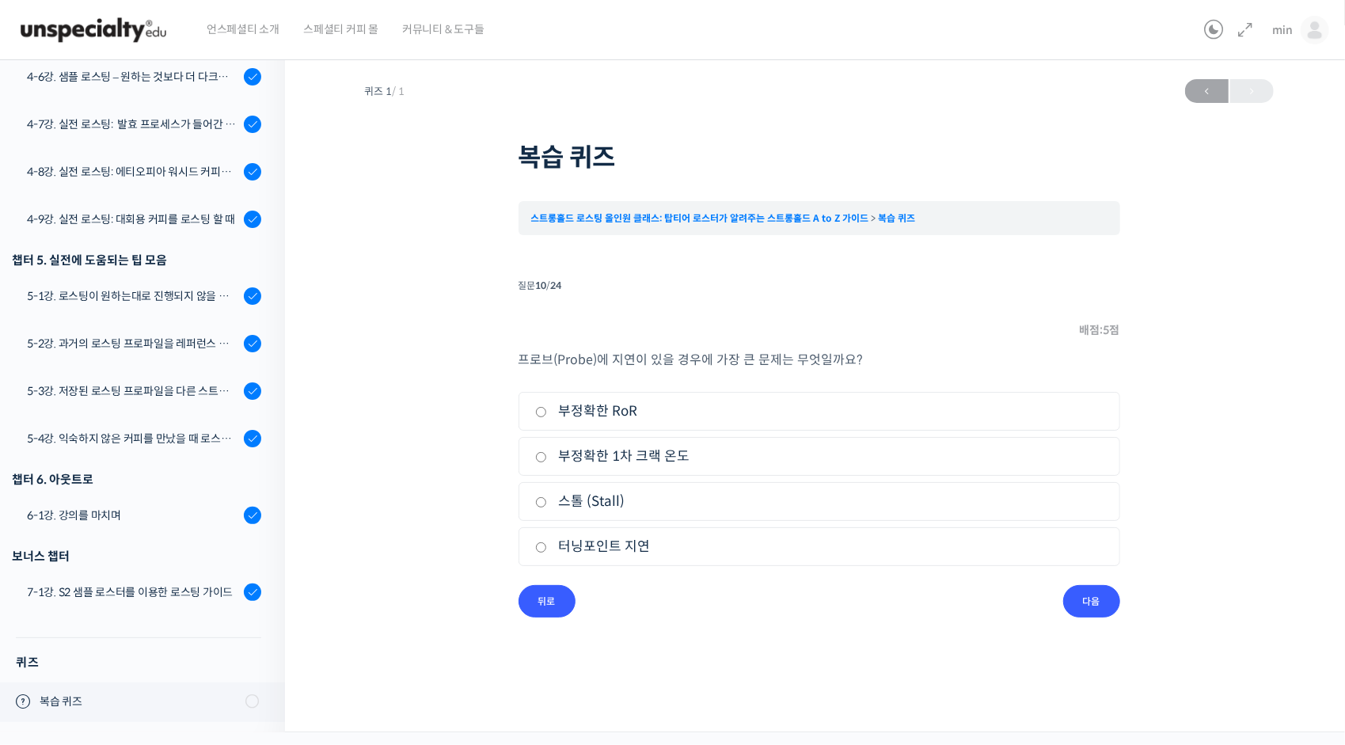
click at [553, 502] on label "스톨 (Stall)" at bounding box center [819, 501] width 568 height 21
click at [547, 502] on input "스톨 (Stall)" at bounding box center [541, 502] width 12 height 10
radio input "true"
click at [1110, 599] on input "다음" at bounding box center [1091, 601] width 57 height 32
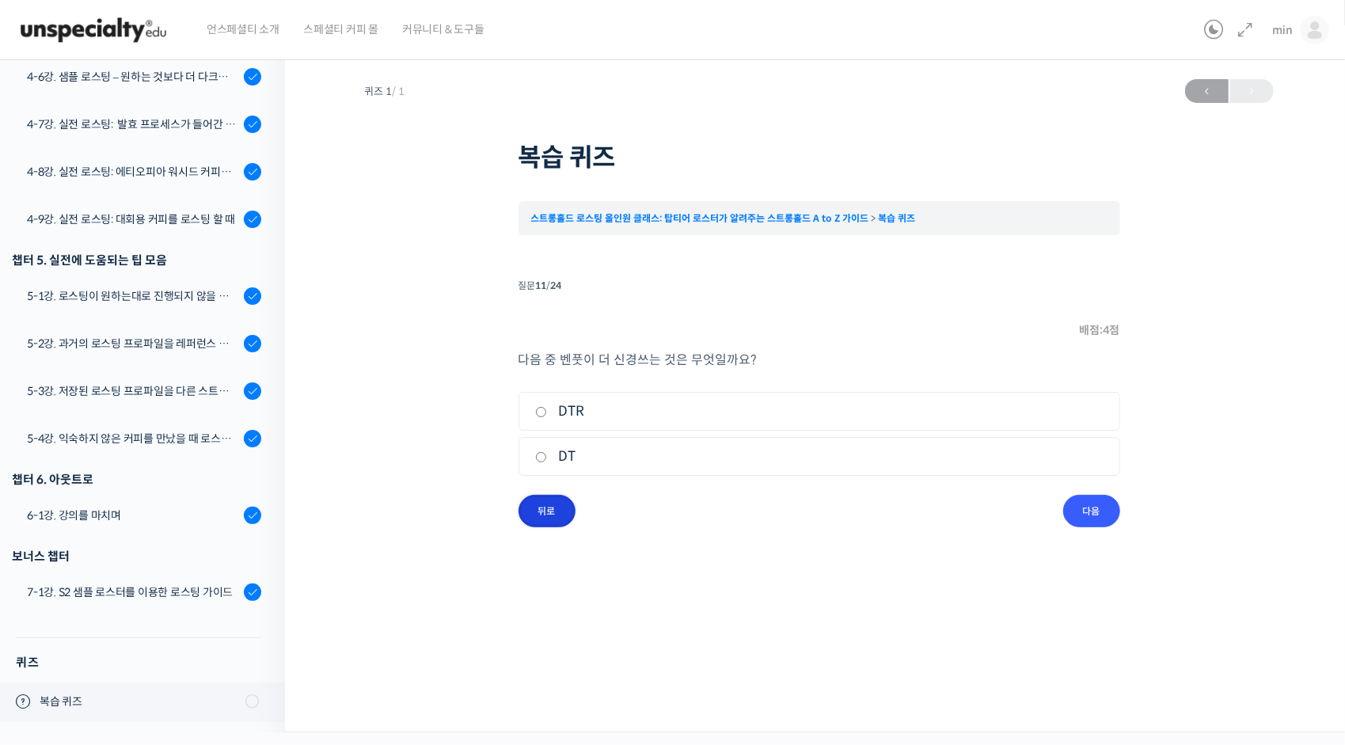
click at [561, 506] on input "뒤로" at bounding box center [547, 511] width 57 height 32
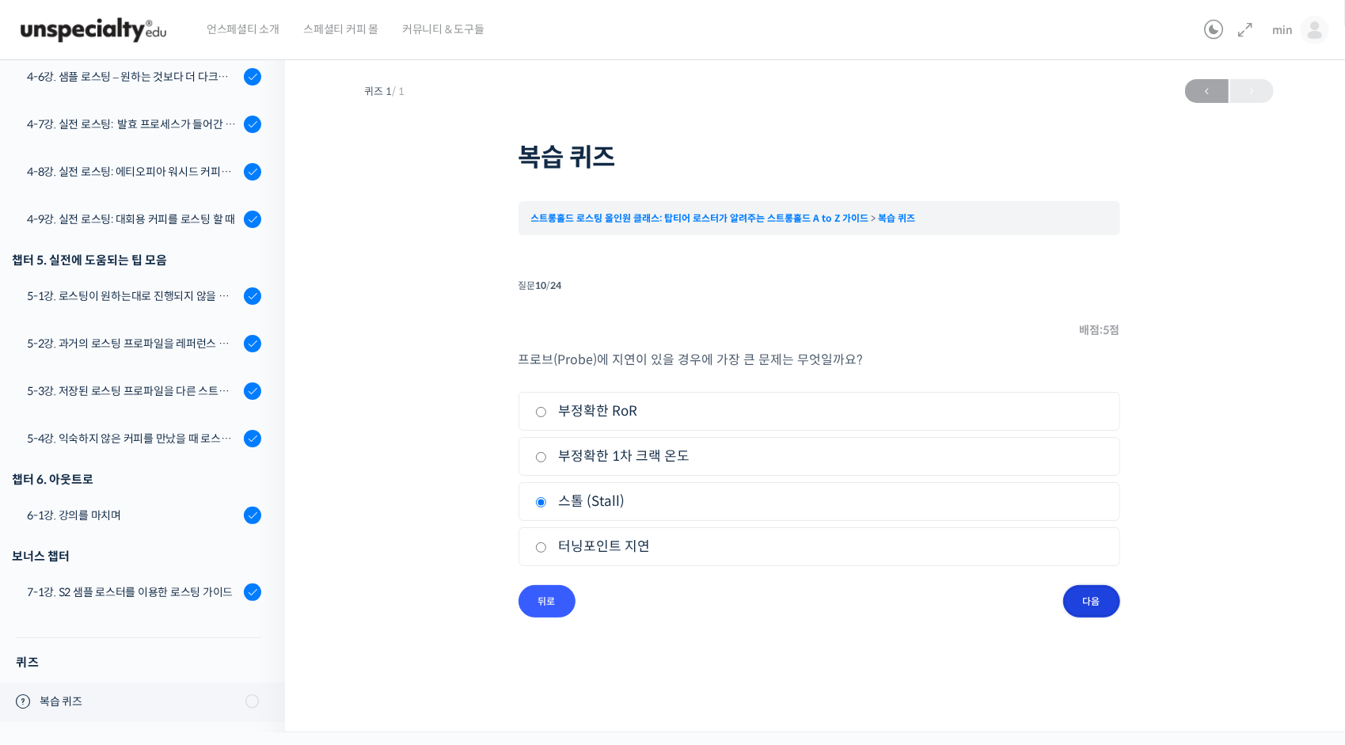
click at [1074, 603] on input "다음" at bounding box center [1091, 601] width 57 height 32
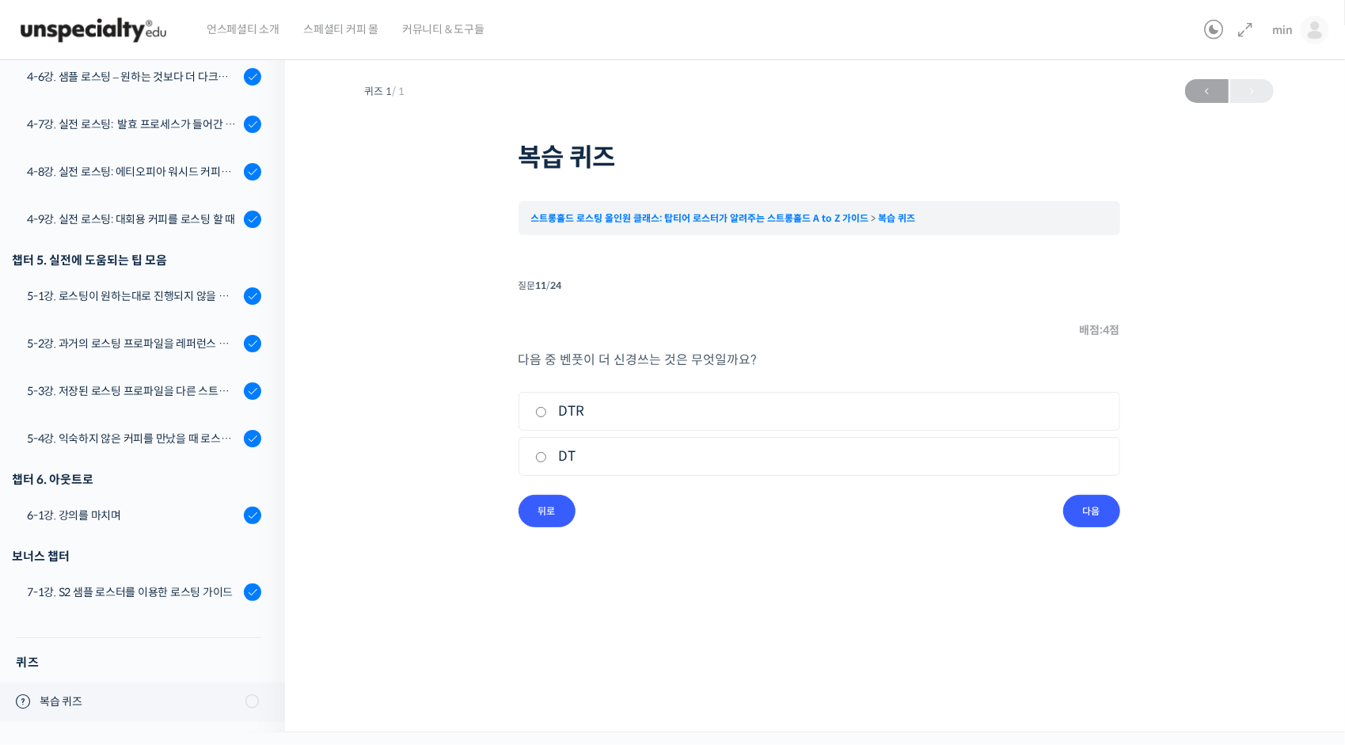
click at [549, 464] on label "DT" at bounding box center [819, 456] width 568 height 21
click at [547, 462] on input "DT" at bounding box center [541, 457] width 12 height 10
radio input "true"
click at [1075, 506] on input "다음" at bounding box center [1091, 511] width 57 height 32
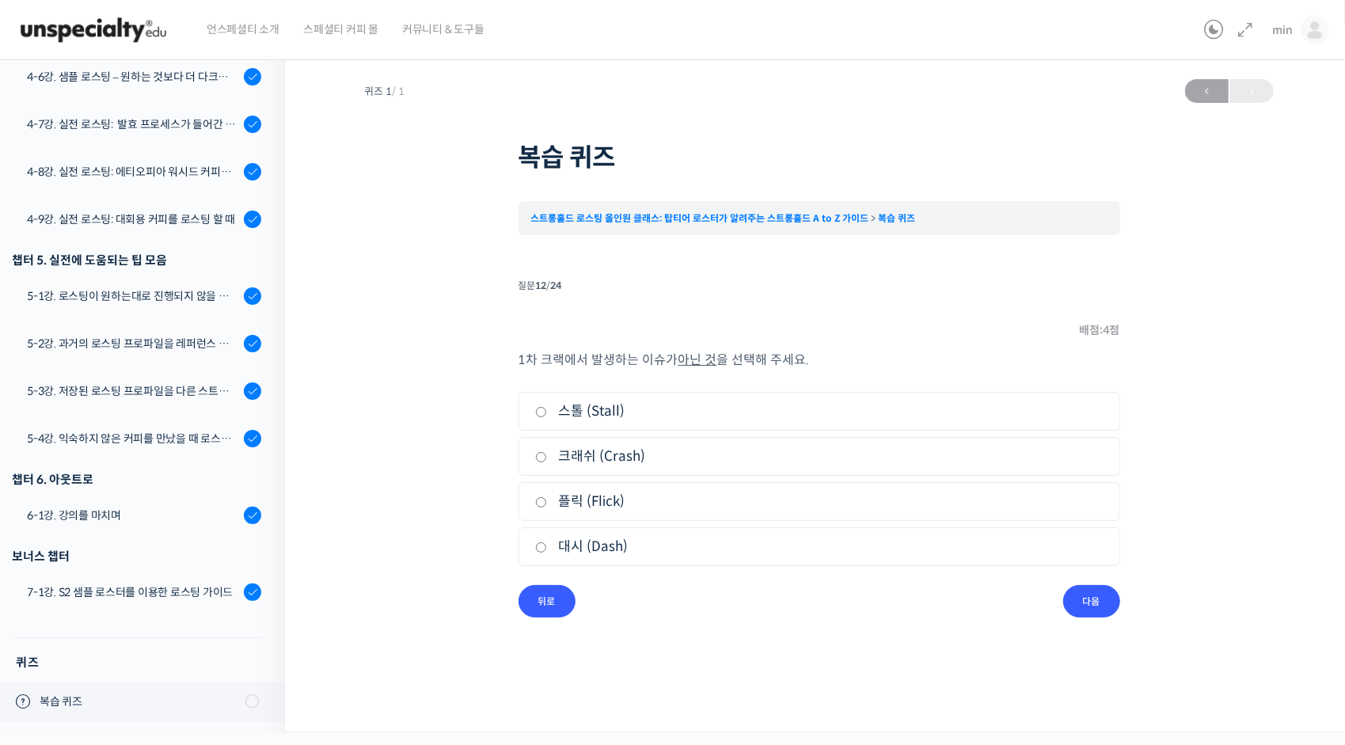
click at [619, 462] on label "크래쉬 (Crash)" at bounding box center [819, 456] width 568 height 21
click at [547, 462] on input "크래쉬 (Crash)" at bounding box center [541, 457] width 12 height 10
radio input "true"
click at [1079, 591] on input "다음" at bounding box center [1091, 601] width 57 height 32
click at [621, 458] on label "생두를 에이징" at bounding box center [819, 456] width 568 height 21
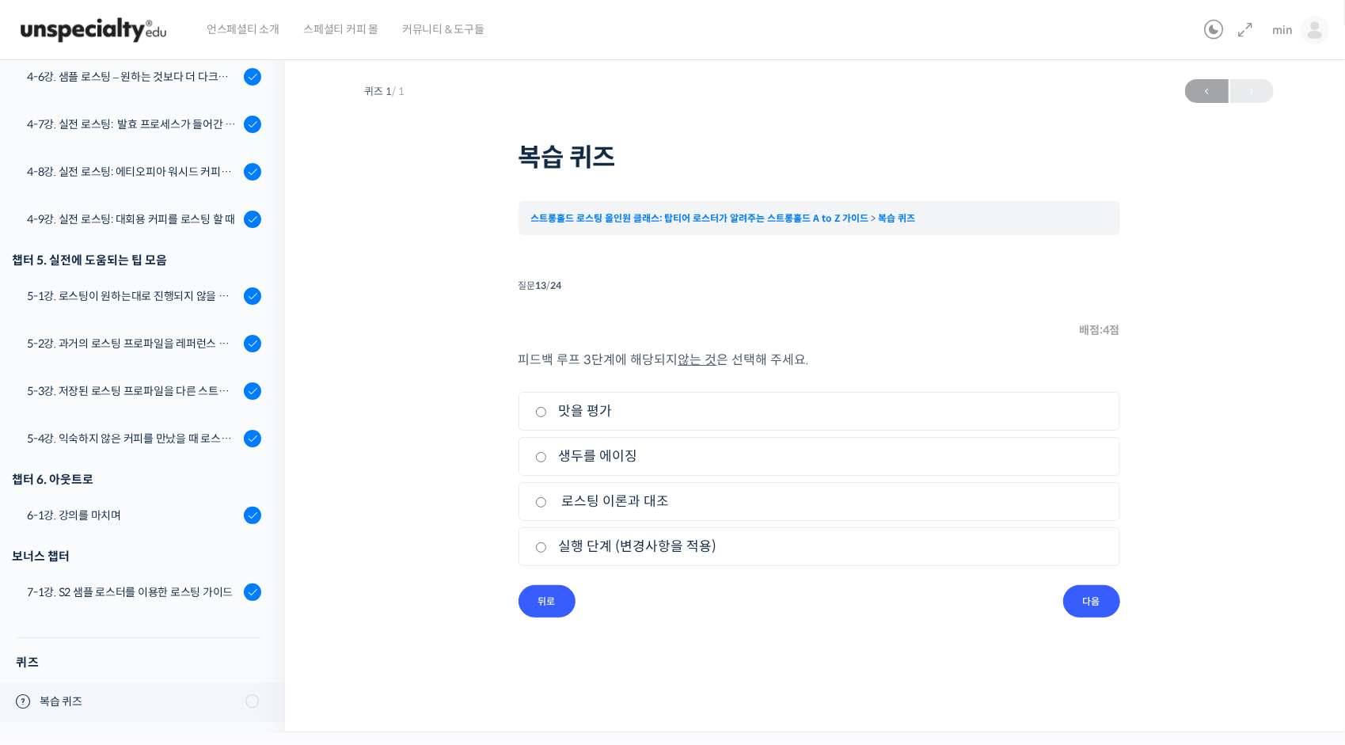
click at [547, 458] on input "생두를 에이징" at bounding box center [541, 457] width 12 height 10
radio input "true"
click at [1082, 599] on input "다음" at bounding box center [1091, 601] width 57 height 32
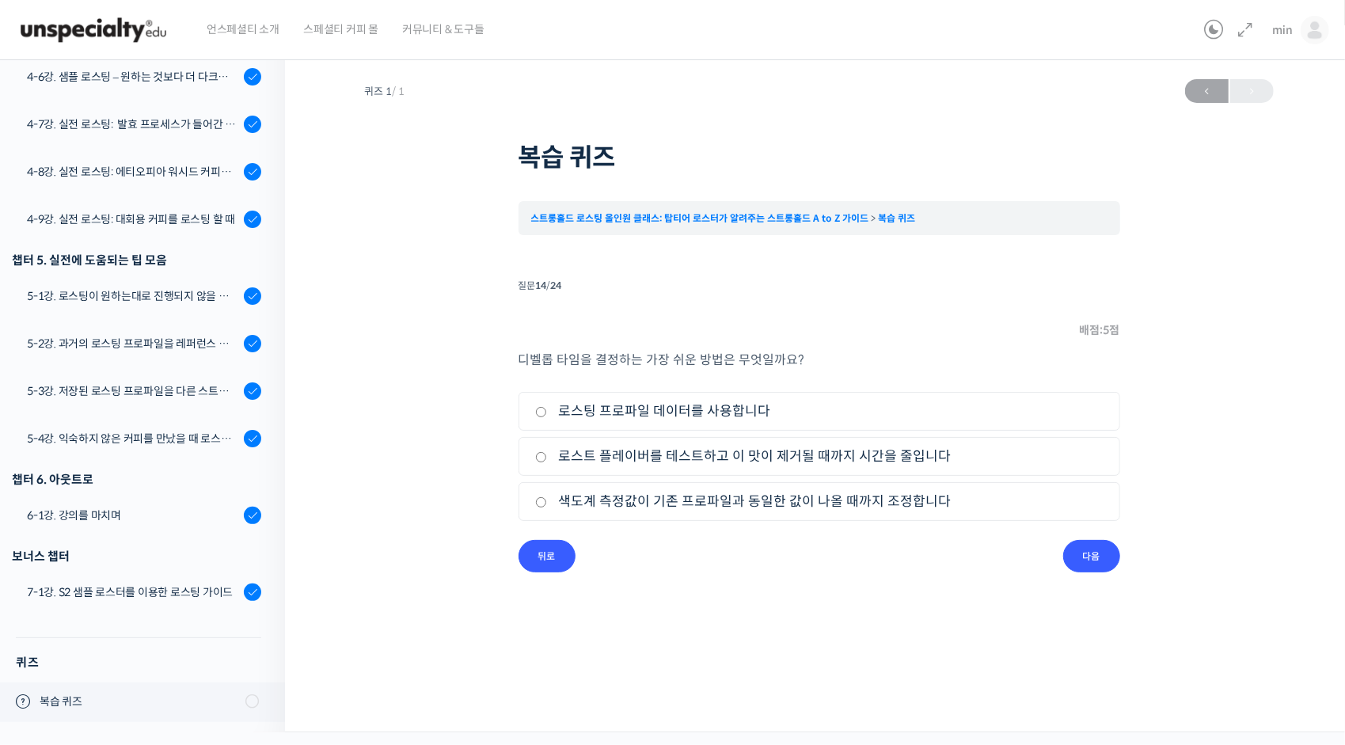
click at [635, 458] on label "로스트 플레이버를 테스트하고 이 맛이 제거될 때까지 시간을 줄입니다" at bounding box center [819, 456] width 568 height 21
click at [547, 458] on input "로스트 플레이버를 테스트하고 이 맛이 제거될 때까지 시간을 줄입니다" at bounding box center [541, 457] width 12 height 10
radio input "true"
click at [1101, 552] on input "다음" at bounding box center [1091, 556] width 57 height 32
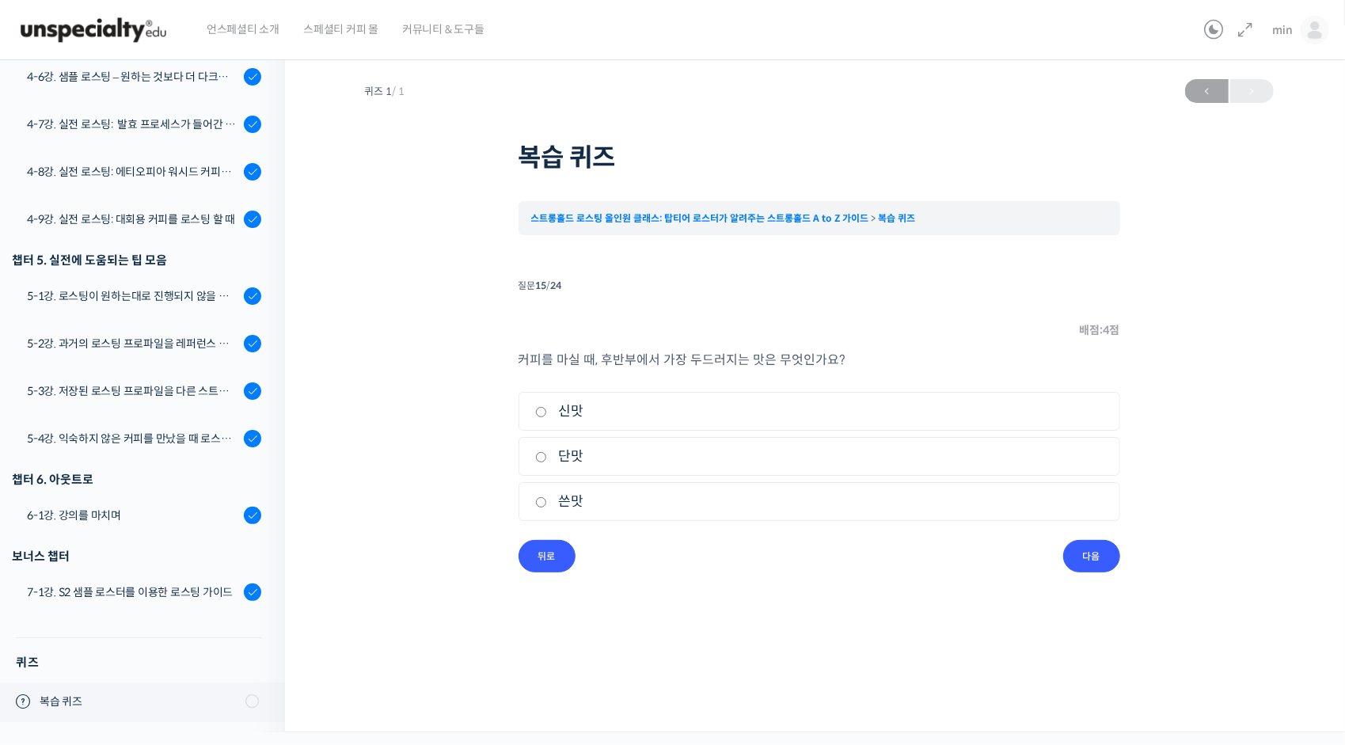
click at [583, 500] on label "쓴맛" at bounding box center [819, 501] width 568 height 21
click at [547, 500] on input "쓴맛" at bounding box center [541, 502] width 12 height 10
radio input "true"
click at [1094, 556] on input "다음" at bounding box center [1091, 556] width 57 height 32
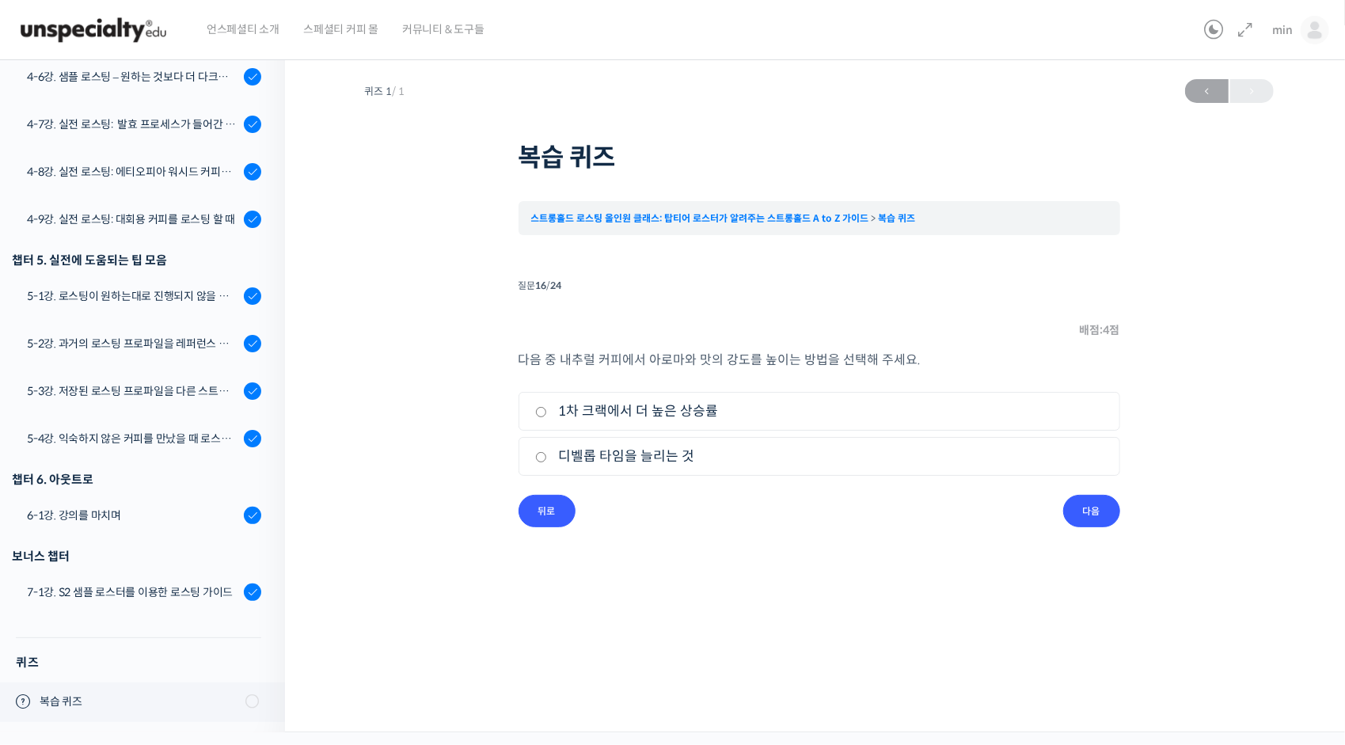
click at [700, 418] on label "1차 크랙에서 더 높은 상승률" at bounding box center [819, 411] width 568 height 21
click at [547, 417] on input "1차 크랙에서 더 높은 상승률" at bounding box center [541, 412] width 12 height 10
radio input "true"
click at [1081, 521] on input "다음" at bounding box center [1091, 511] width 57 height 32
click at [586, 459] on label "거짓" at bounding box center [819, 456] width 568 height 21
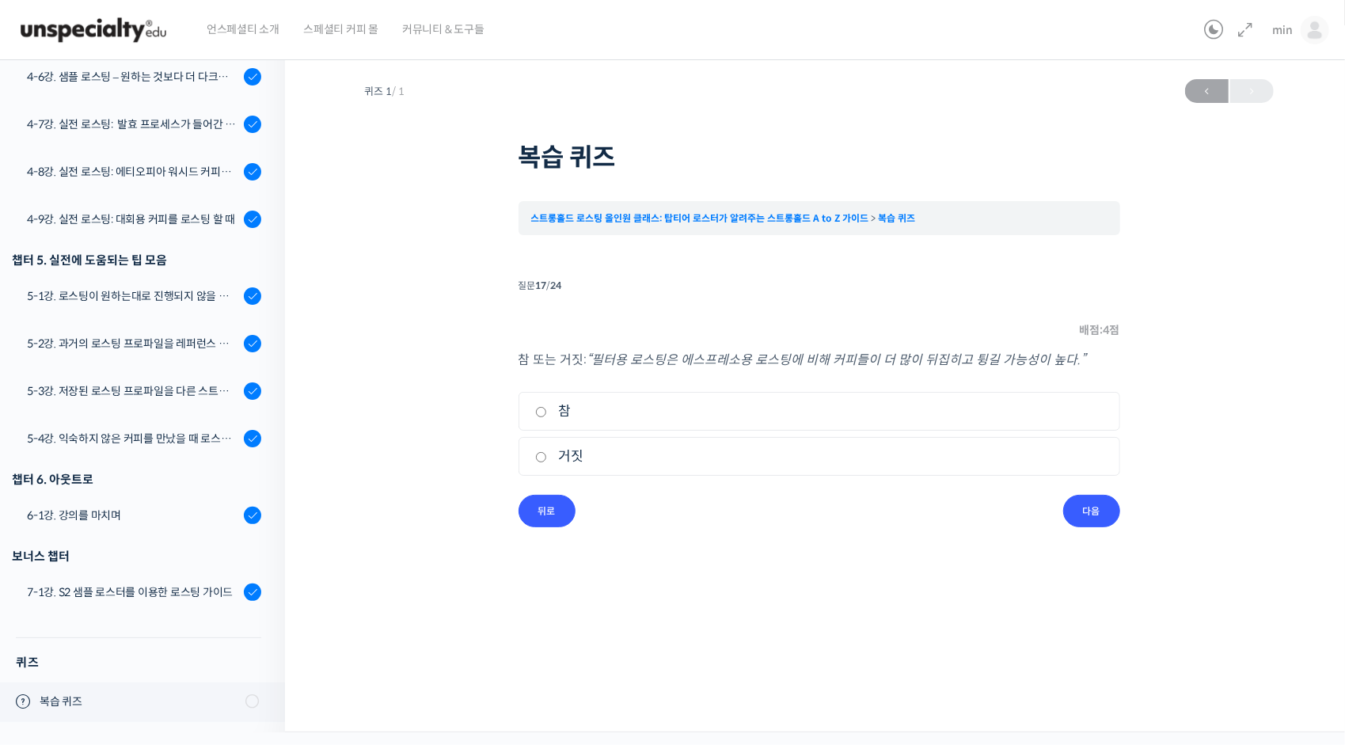
click at [547, 459] on input "거짓" at bounding box center [541, 457] width 12 height 10
radio input "true"
click at [1089, 511] on input "다음" at bounding box center [1091, 511] width 57 height 32
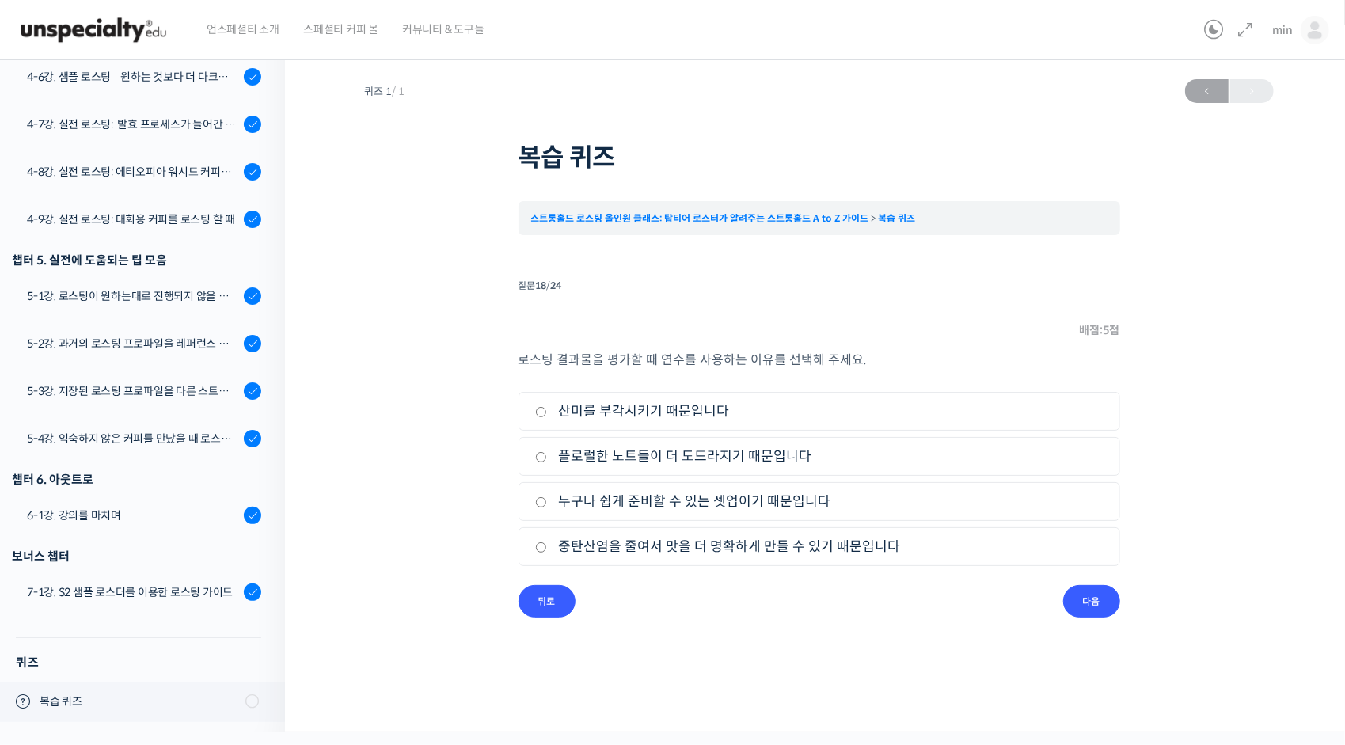
click at [747, 497] on label "누구나 쉽게 준비할 수 있는 셋업이기 때문입니다" at bounding box center [819, 501] width 568 height 21
click at [547, 497] on input "누구나 쉽게 준비할 수 있는 셋업이기 때문입니다" at bounding box center [541, 502] width 12 height 10
radio input "true"
click at [1084, 596] on input "다음" at bounding box center [1091, 601] width 57 height 32
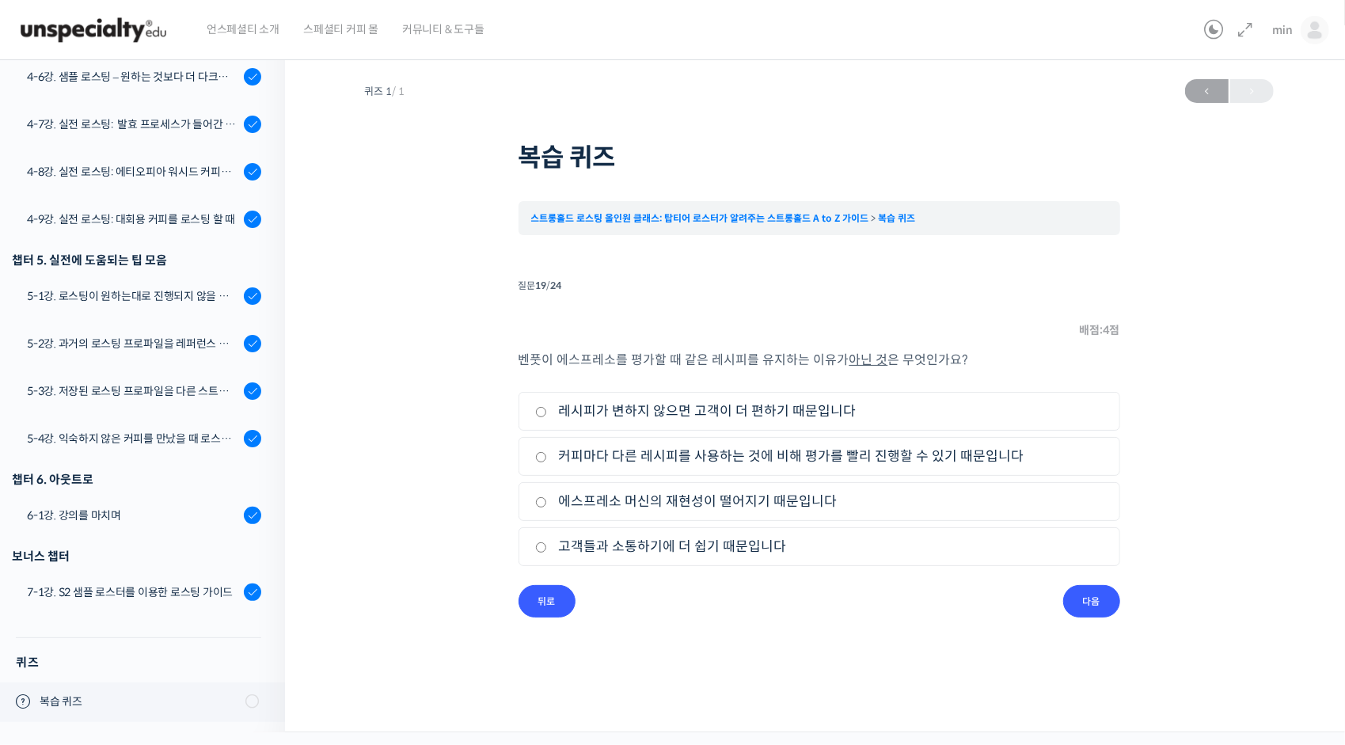
click at [728, 500] on label "에스프레소 머신의 재현성이 떨어지기 때문입니다" at bounding box center [819, 501] width 568 height 21
click at [547, 500] on input "에스프레소 머신의 재현성이 떨어지기 때문입니다" at bounding box center [541, 502] width 12 height 10
radio input "true"
click at [1082, 597] on input "다음" at bounding box center [1091, 601] width 57 height 32
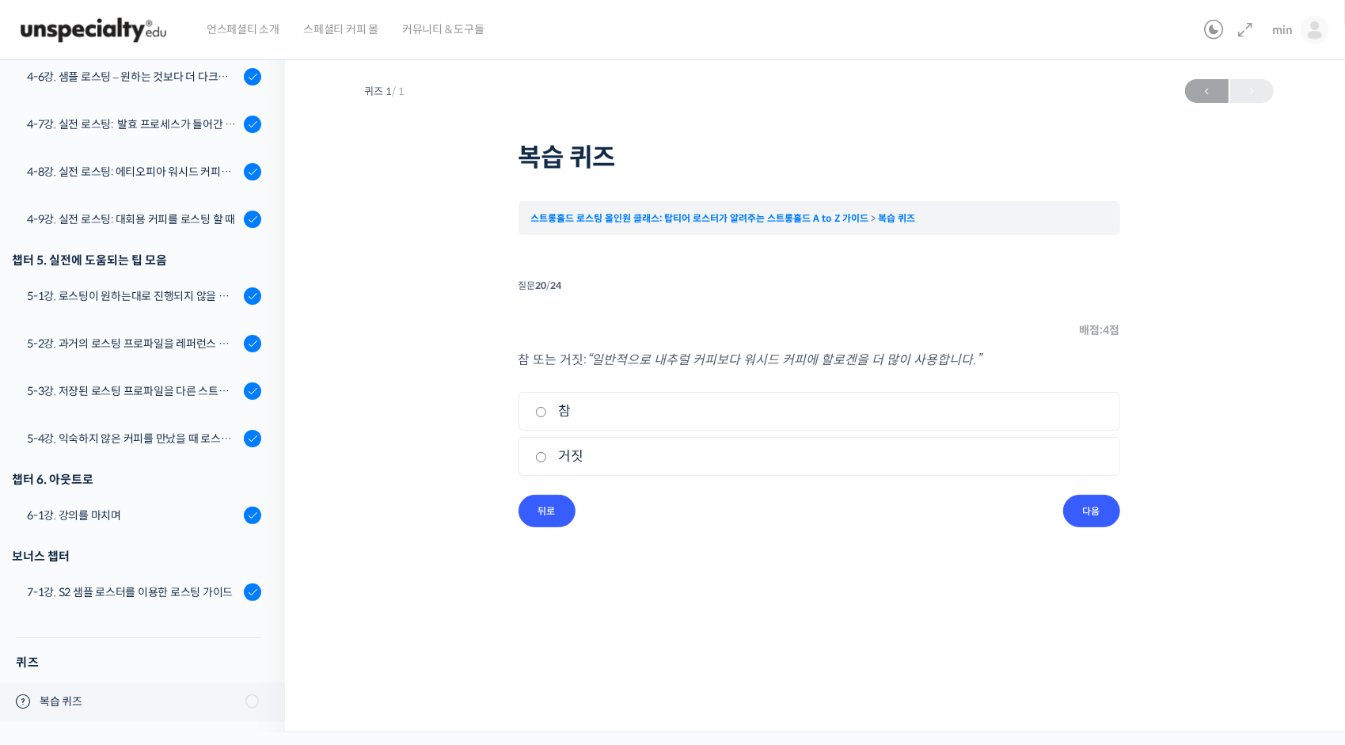
click at [545, 421] on label "참" at bounding box center [819, 411] width 568 height 21
click at [545, 417] on input "참" at bounding box center [541, 412] width 12 height 10
radio input "true"
click at [1091, 507] on input "다음" at bounding box center [1091, 511] width 57 height 32
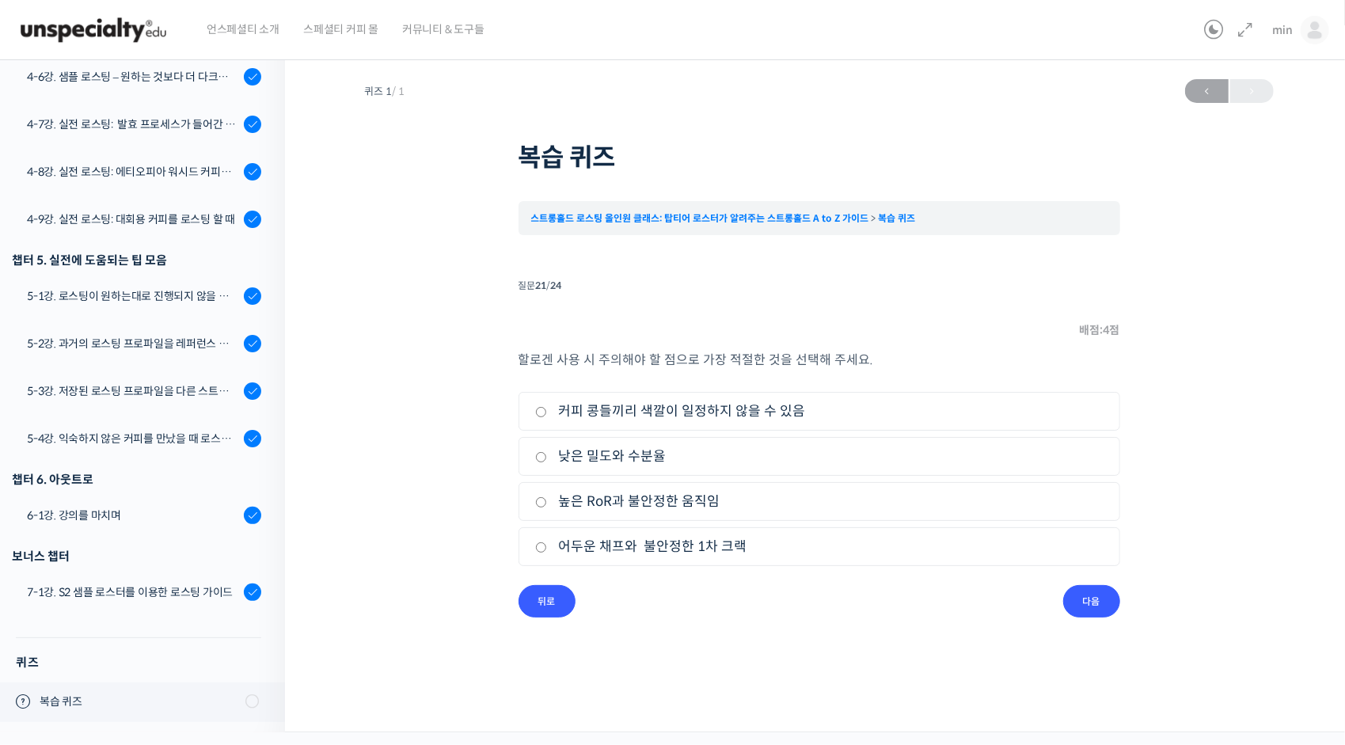
click at [714, 414] on label "커피 콩들끼리 색깔이 일정하지 않을 수 있음" at bounding box center [819, 411] width 568 height 21
click at [547, 414] on input "커피 콩들끼리 색깔이 일정하지 않을 수 있음" at bounding box center [541, 412] width 12 height 10
radio input "true"
click at [1081, 601] on input "다음" at bounding box center [1091, 601] width 57 height 32
click at [651, 415] on label "콜롬비아, 볼리비아" at bounding box center [819, 411] width 568 height 21
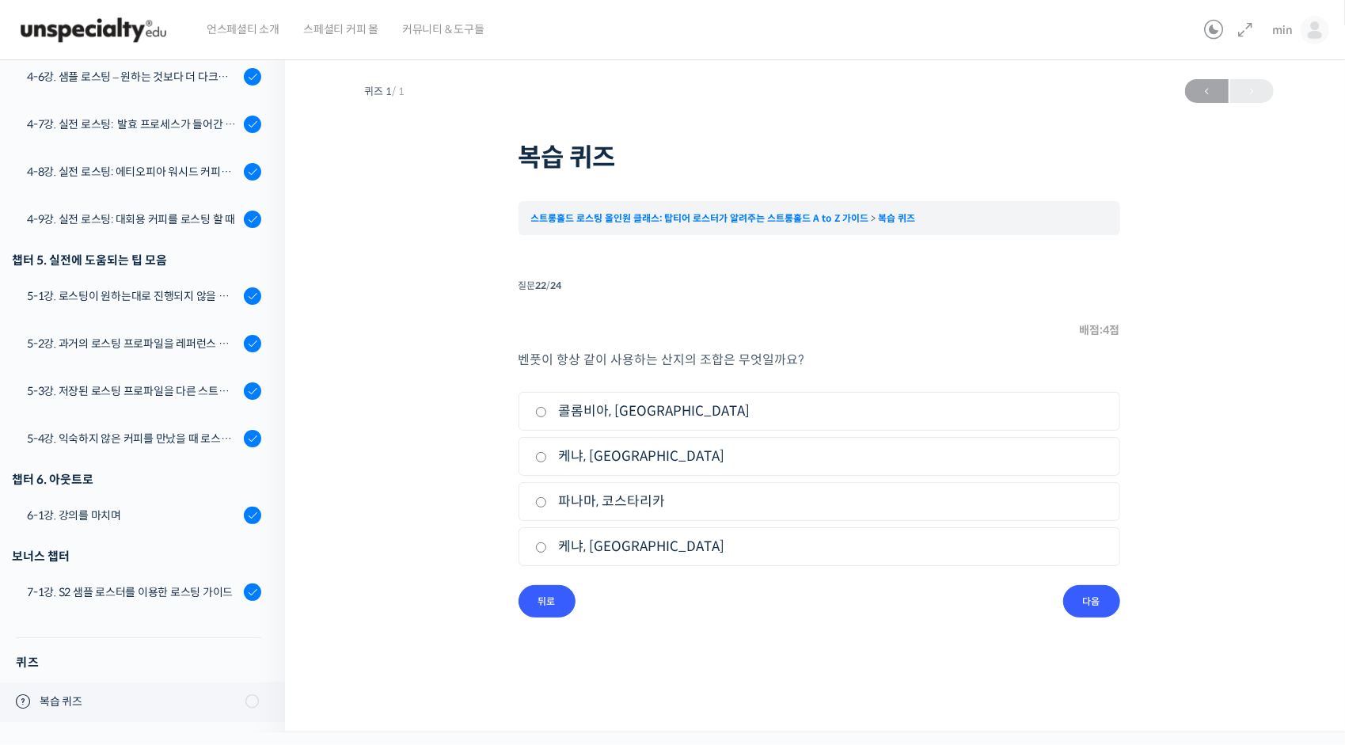
click at [547, 415] on input "콜롬비아, 볼리비아" at bounding box center [541, 412] width 12 height 10
radio input "true"
click at [1089, 599] on input "다음" at bounding box center [1091, 601] width 57 height 32
click at [652, 459] on label "로스팅에 걸리는 총 시간을 짧게 한다." at bounding box center [819, 456] width 568 height 21
click at [547, 459] on input "로스팅에 걸리는 총 시간을 짧게 한다." at bounding box center [541, 457] width 12 height 10
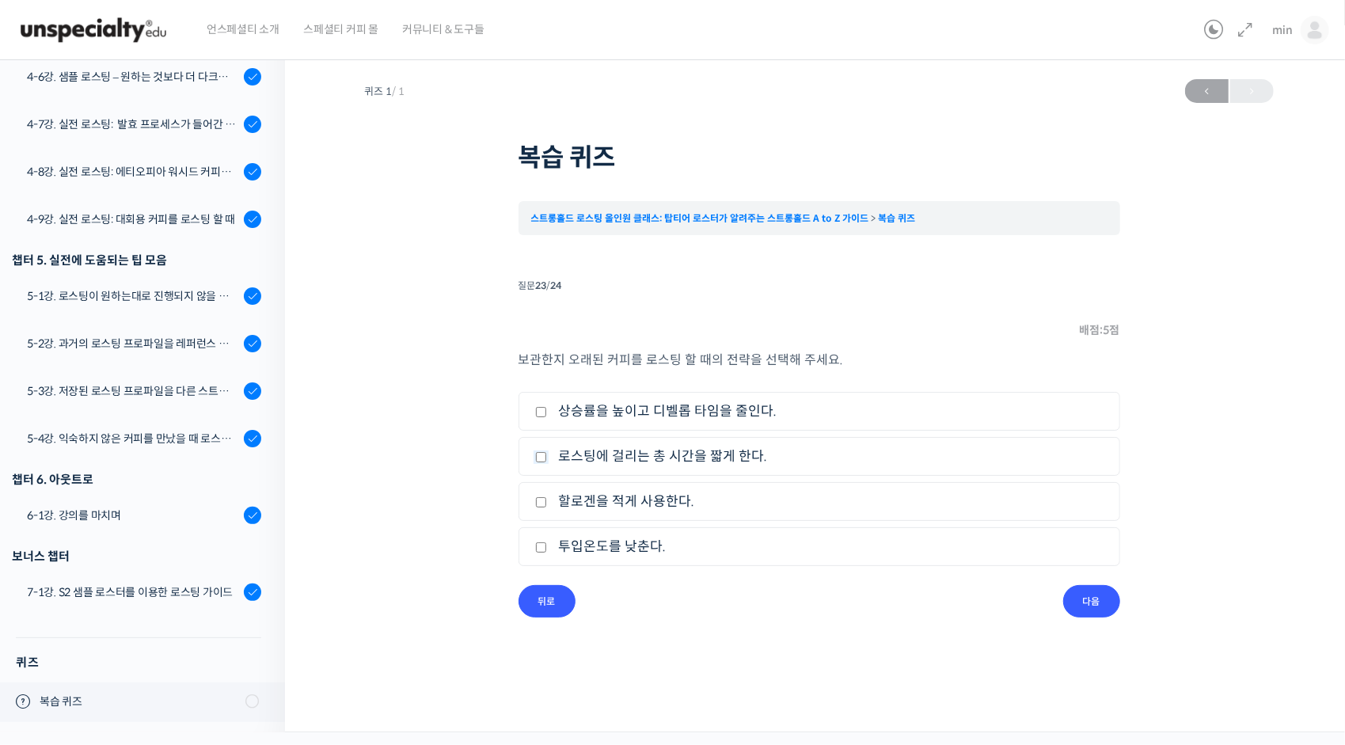
checkbox input "true"
click at [754, 408] on label "상승률을 높이고 디벨롭 타임을 줄인다." at bounding box center [819, 411] width 568 height 21
click at [547, 408] on input "상승률을 높이고 디벨롭 타임을 줄인다." at bounding box center [541, 412] width 12 height 10
checkbox input "true"
click at [651, 467] on li "2. 로스팅에 걸리는 총 시간을 짧게 한다." at bounding box center [820, 456] width 602 height 39
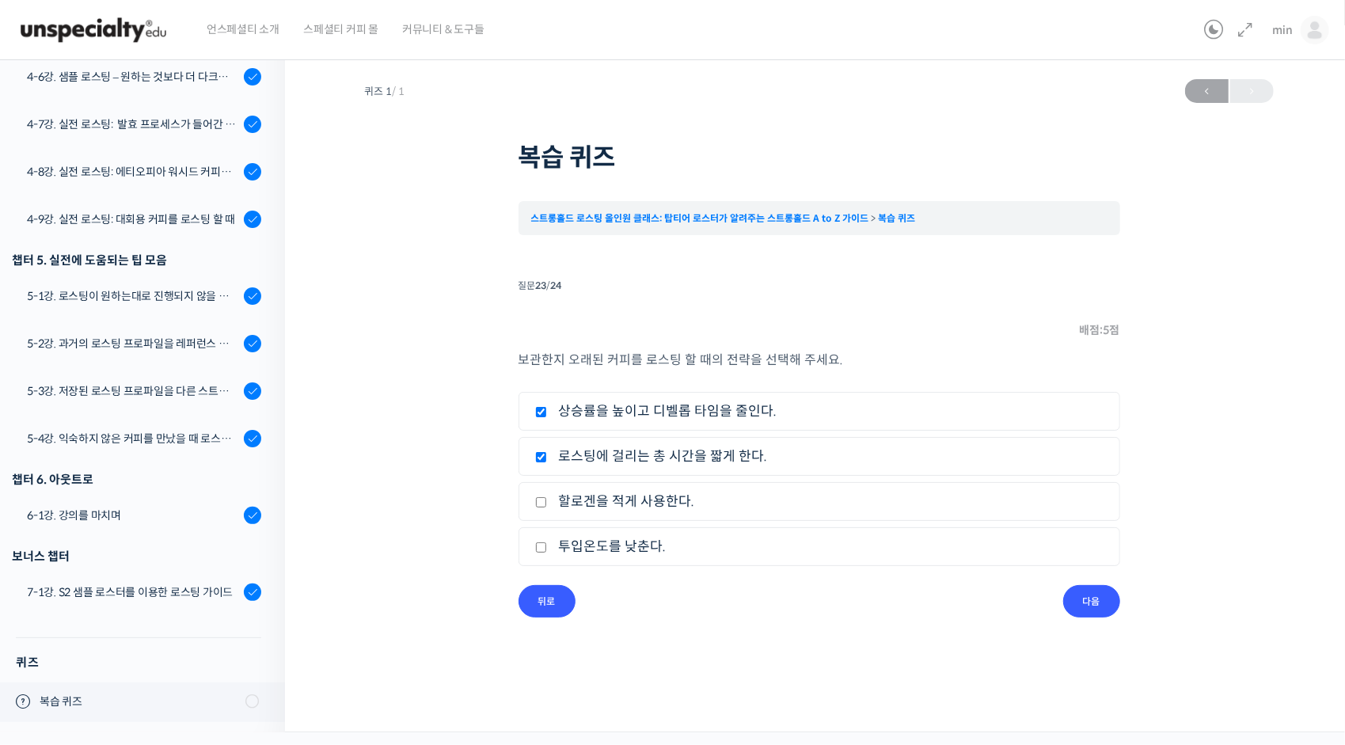
click at [628, 464] on label "로스팅에 걸리는 총 시간을 짧게 한다." at bounding box center [819, 456] width 568 height 21
click at [547, 462] on input "로스팅에 걸리는 총 시간을 짧게 한다." at bounding box center [541, 457] width 12 height 10
checkbox input "false"
click at [1086, 600] on input "다음" at bounding box center [1091, 601] width 57 height 32
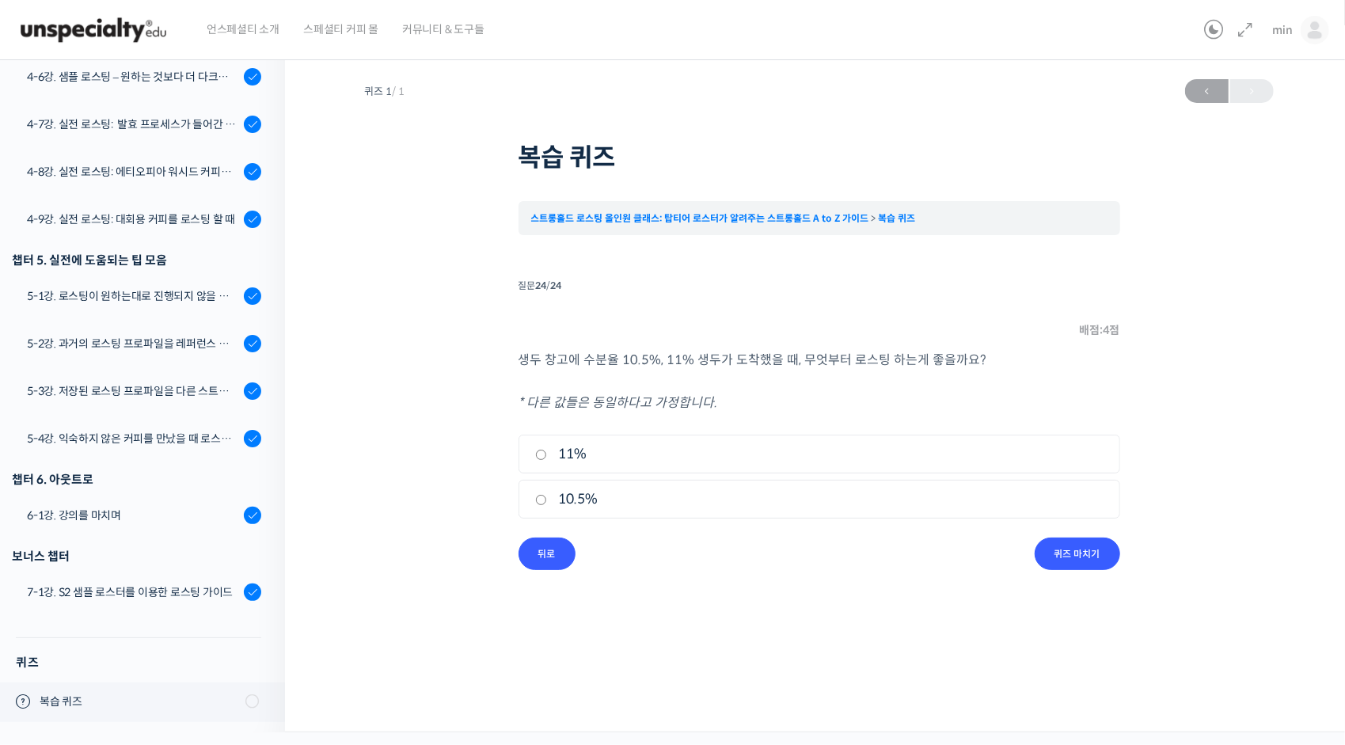
click at [568, 504] on label "10.5%" at bounding box center [819, 498] width 568 height 21
click at [547, 504] on input "10.5%" at bounding box center [541, 500] width 12 height 10
radio input "true"
click at [1093, 546] on input "퀴즈 마치기" at bounding box center [1078, 554] width 86 height 32
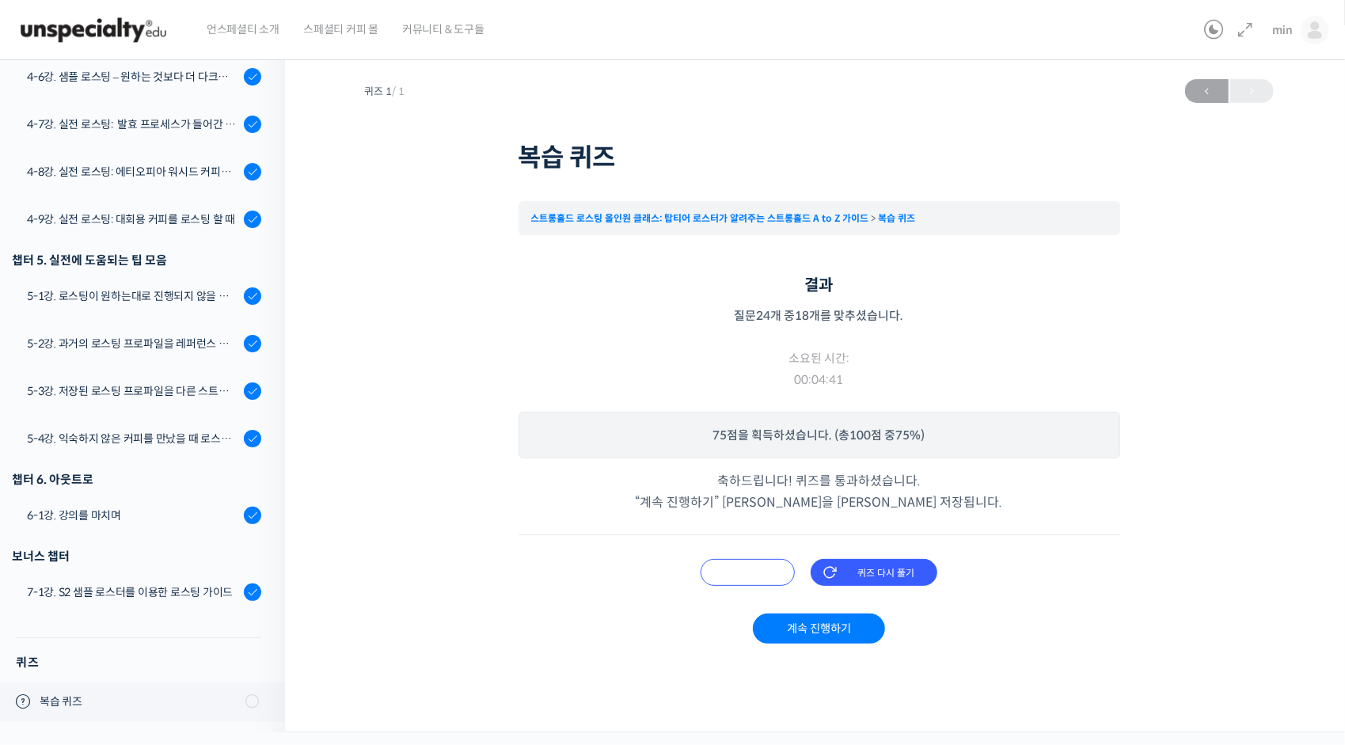
click at [727, 575] on input "오답 확인하기" at bounding box center [748, 572] width 94 height 27
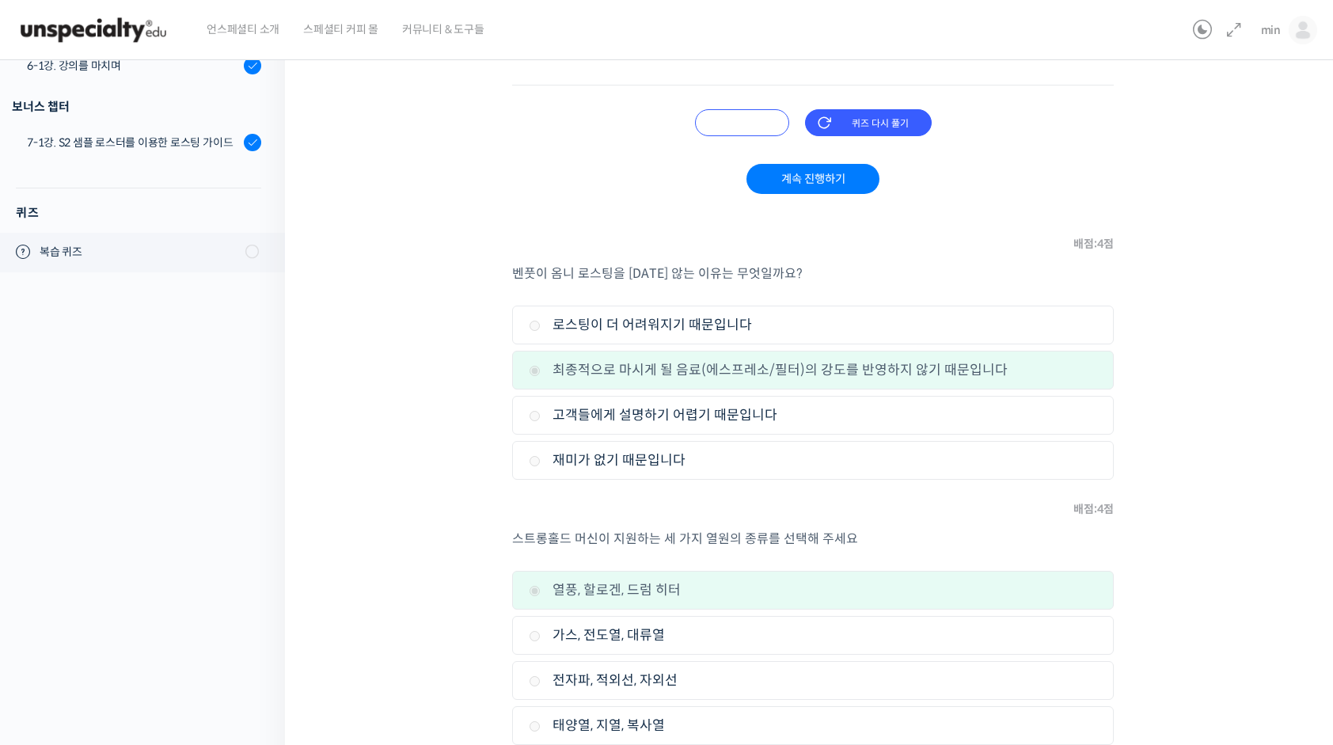
scroll to position [475, 0]
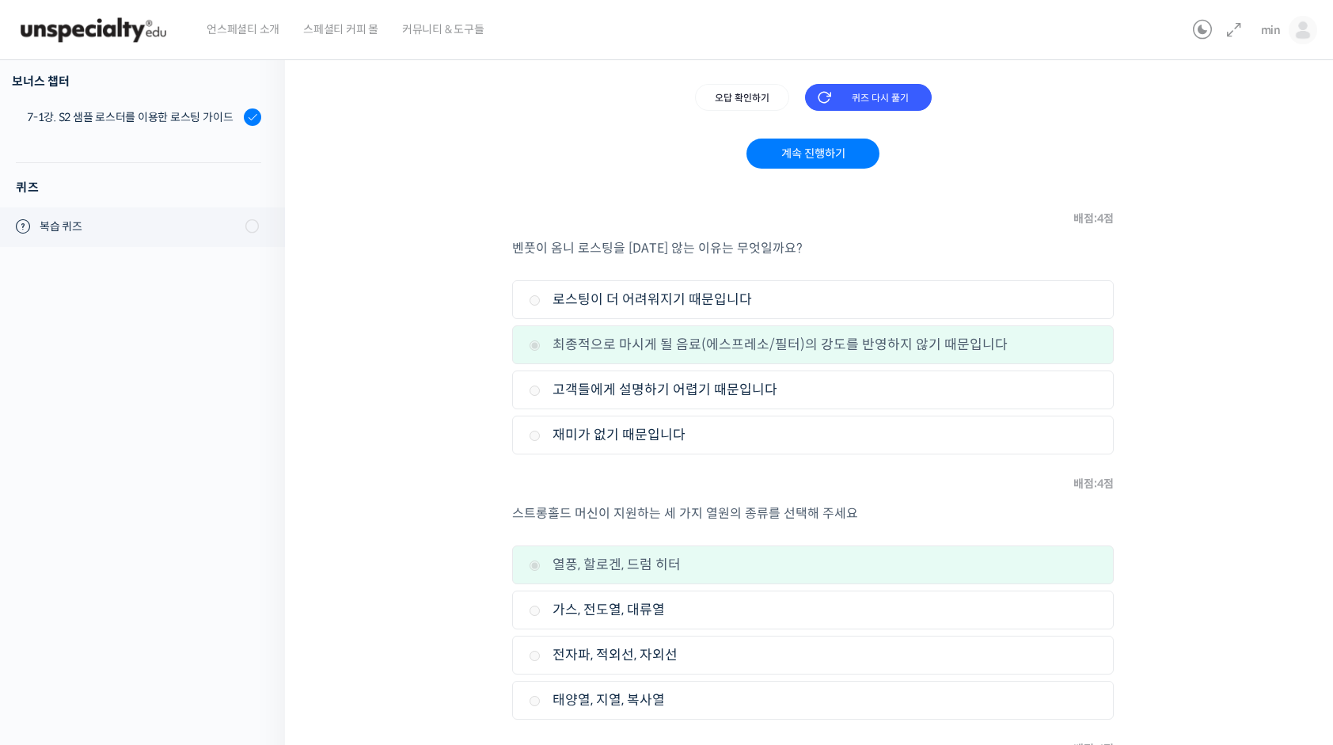
click at [808, 345] on label "최종적으로 마시게 될 음료(에스프레소/필터)의 강도를 반영하지 않기 때문입니다" at bounding box center [813, 344] width 568 height 21
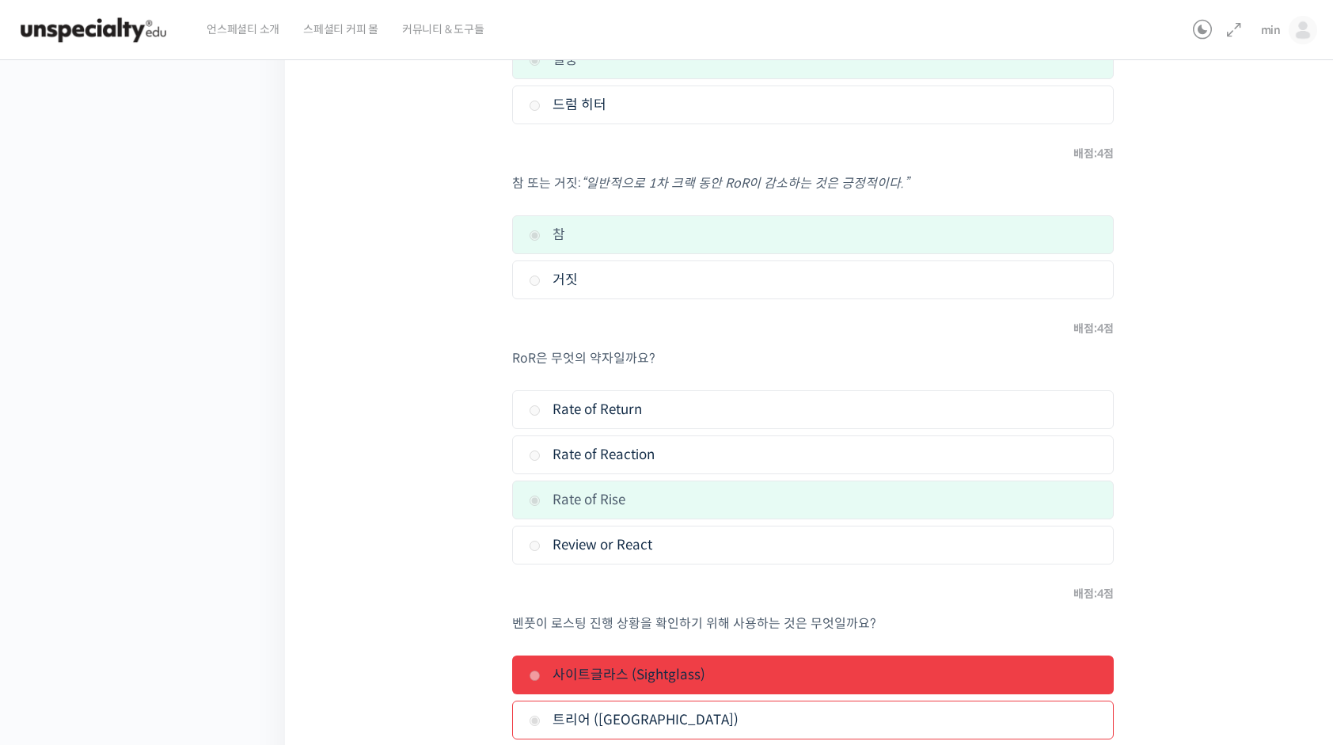
scroll to position [2058, 0]
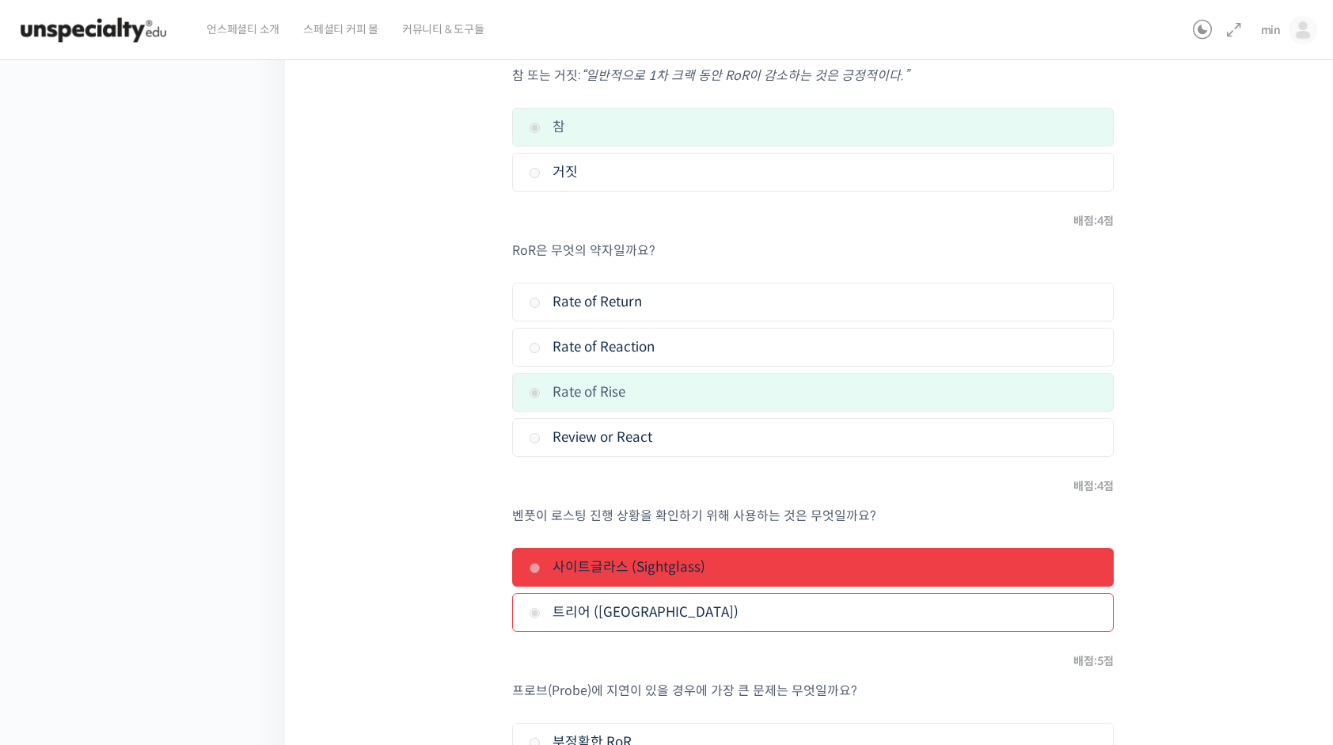
click at [653, 557] on label "사이트글라스 (Sightglass)" at bounding box center [813, 567] width 568 height 21
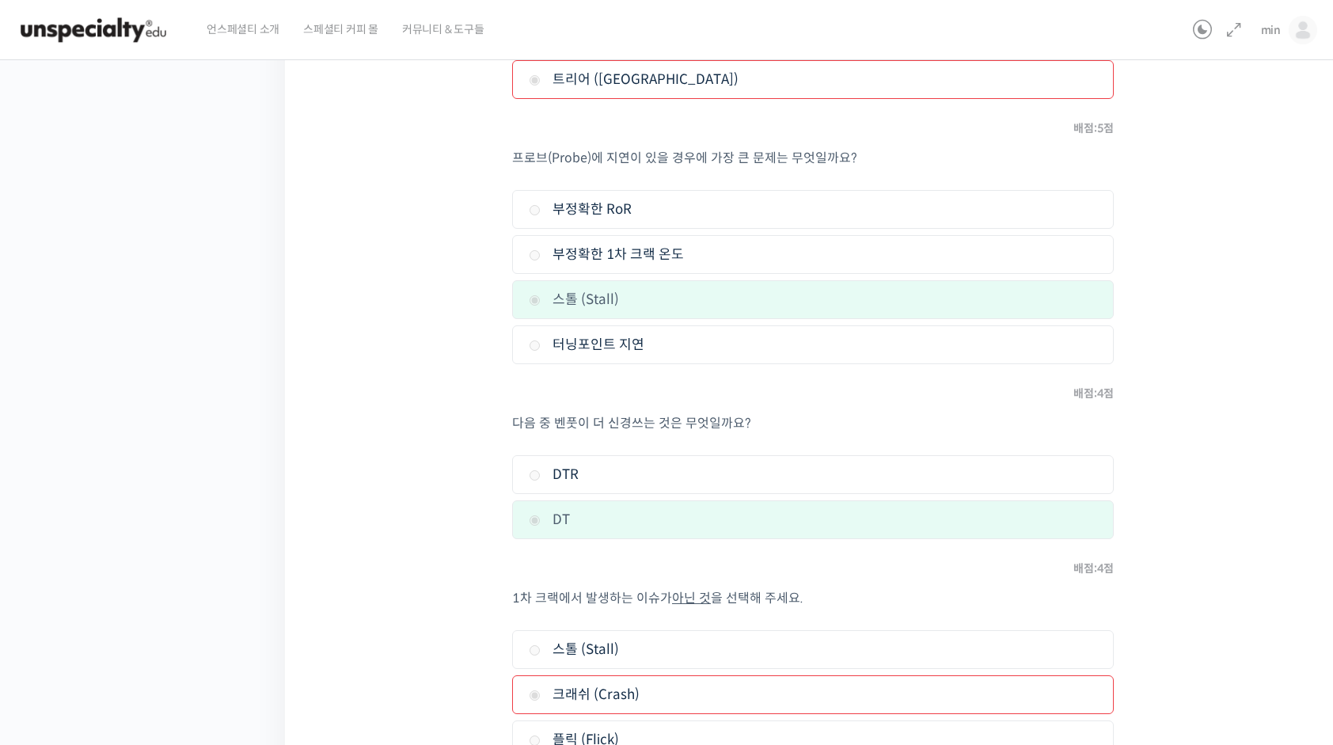
scroll to position [2771, 0]
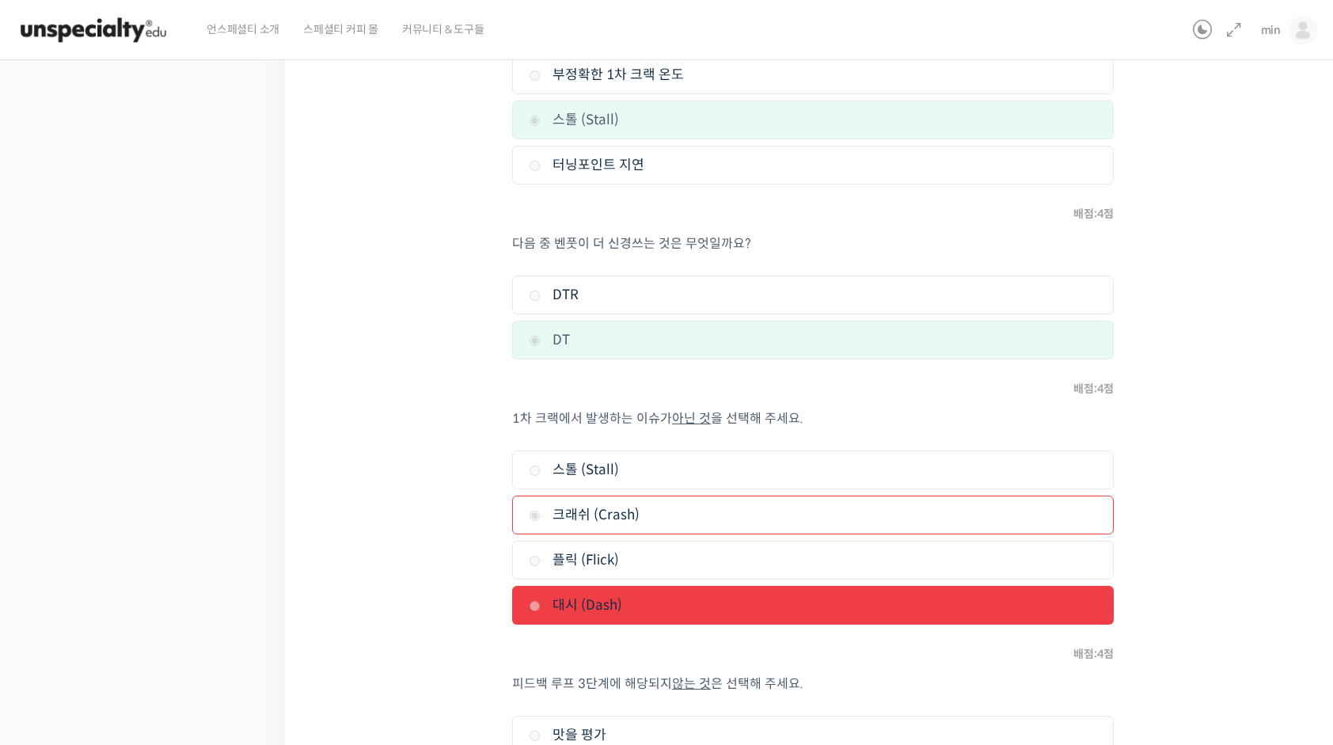
click at [523, 587] on li "4. 대시 (Dash)" at bounding box center [813, 605] width 602 height 39
click at [556, 595] on label "대시 (Dash)" at bounding box center [813, 605] width 568 height 21
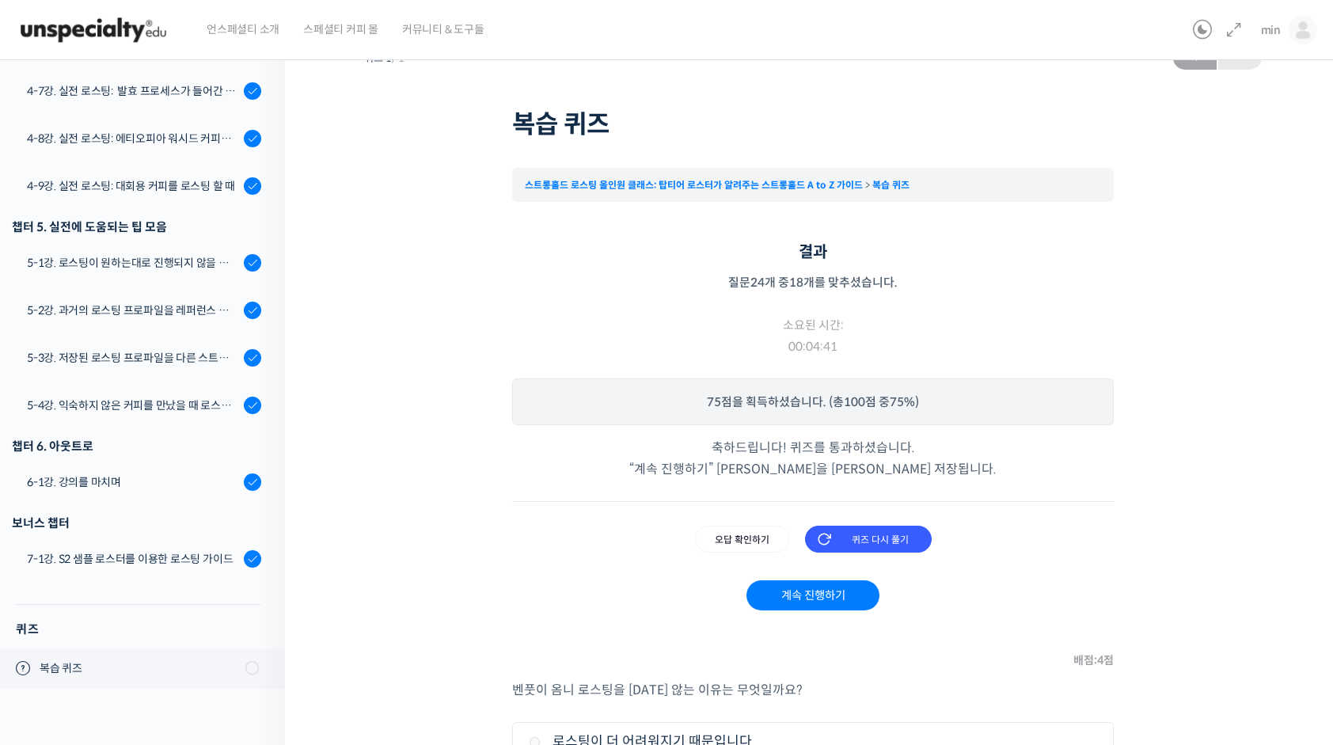
scroll to position [0, 0]
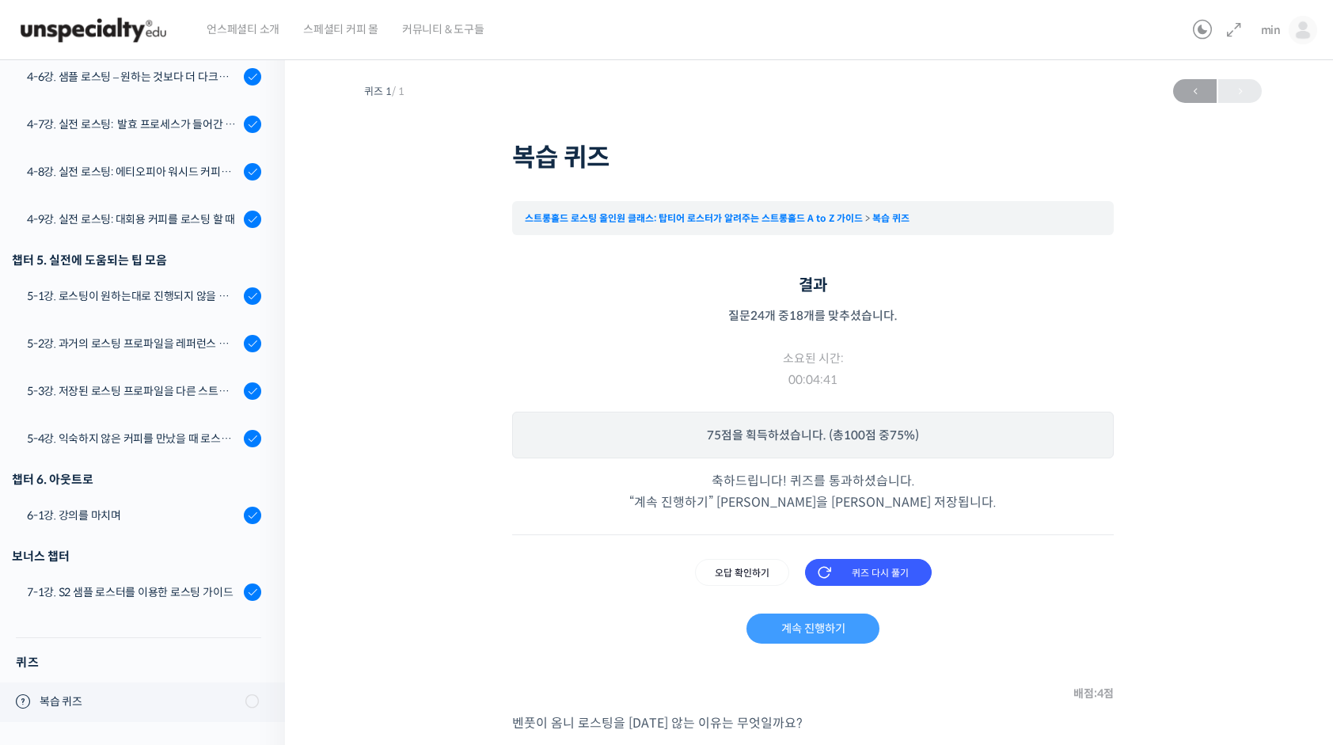
click at [802, 641] on link "계속 진행하기" at bounding box center [813, 629] width 132 height 30
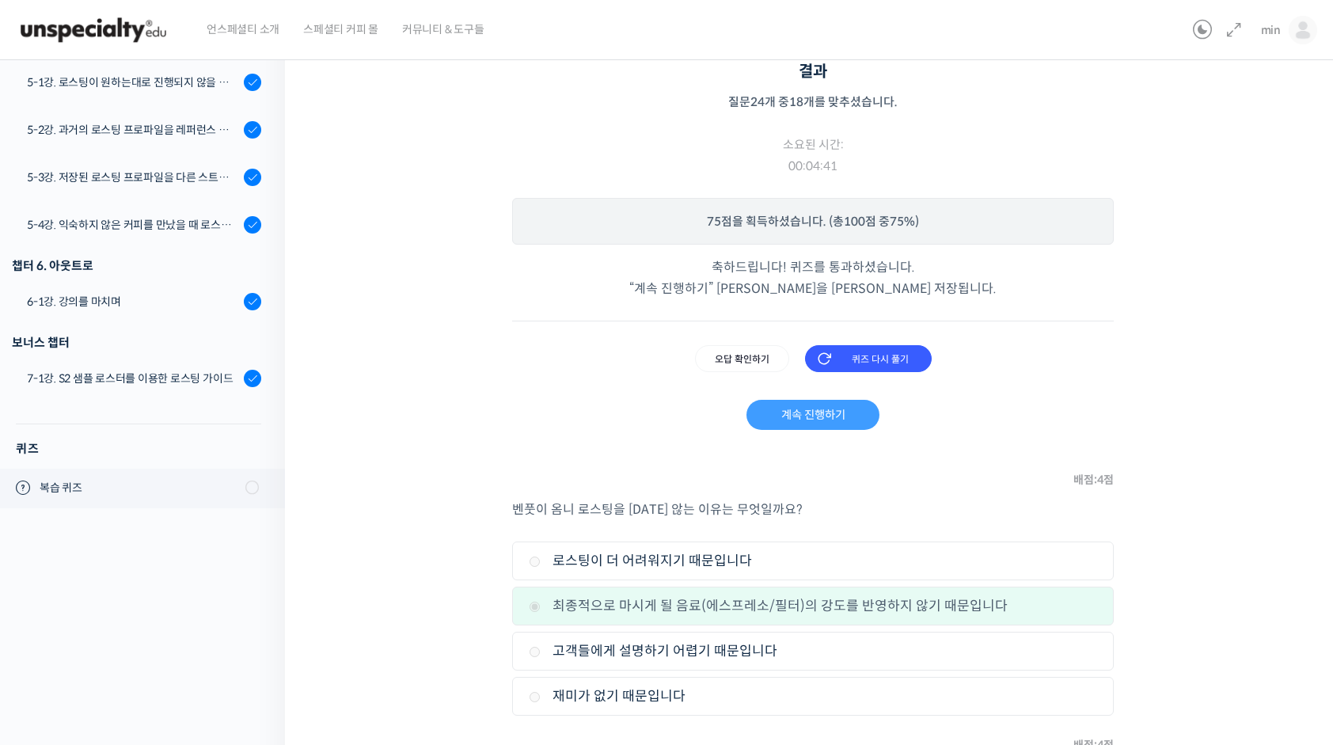
scroll to position [238, 0]
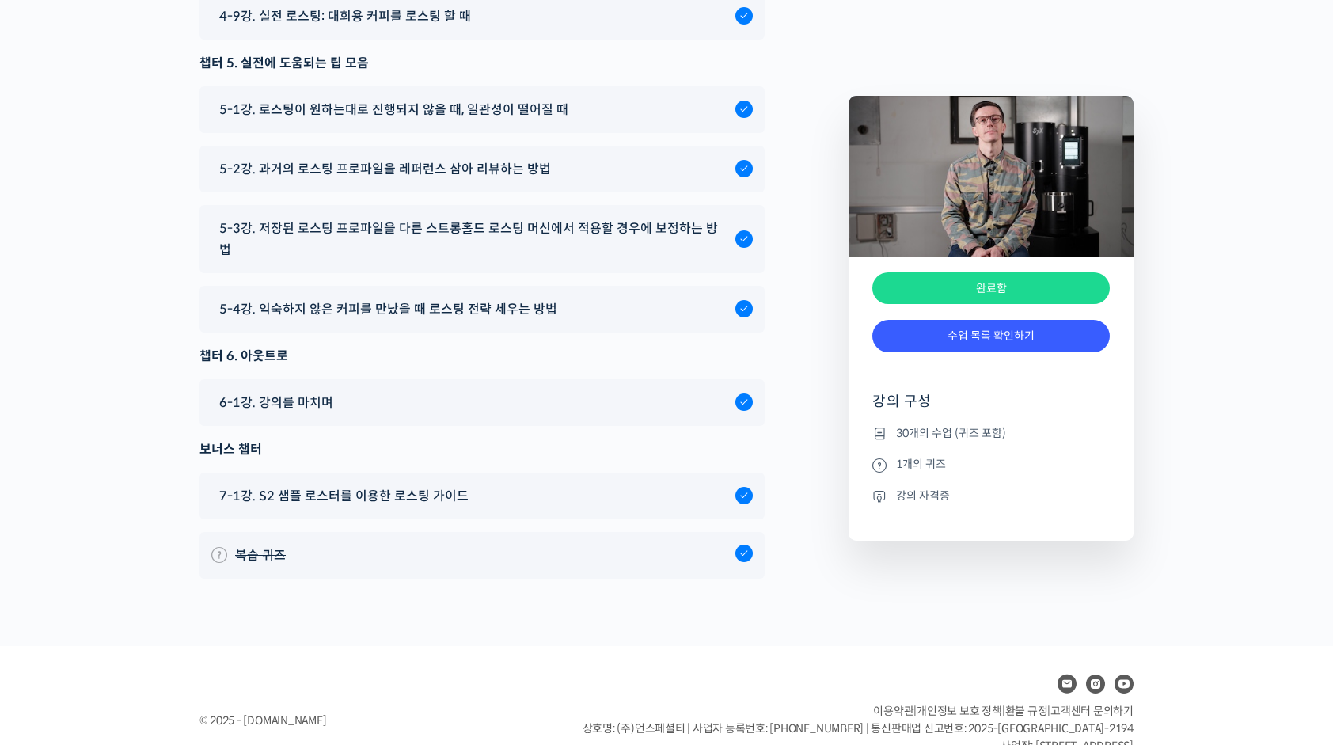
scroll to position [9447, 0]
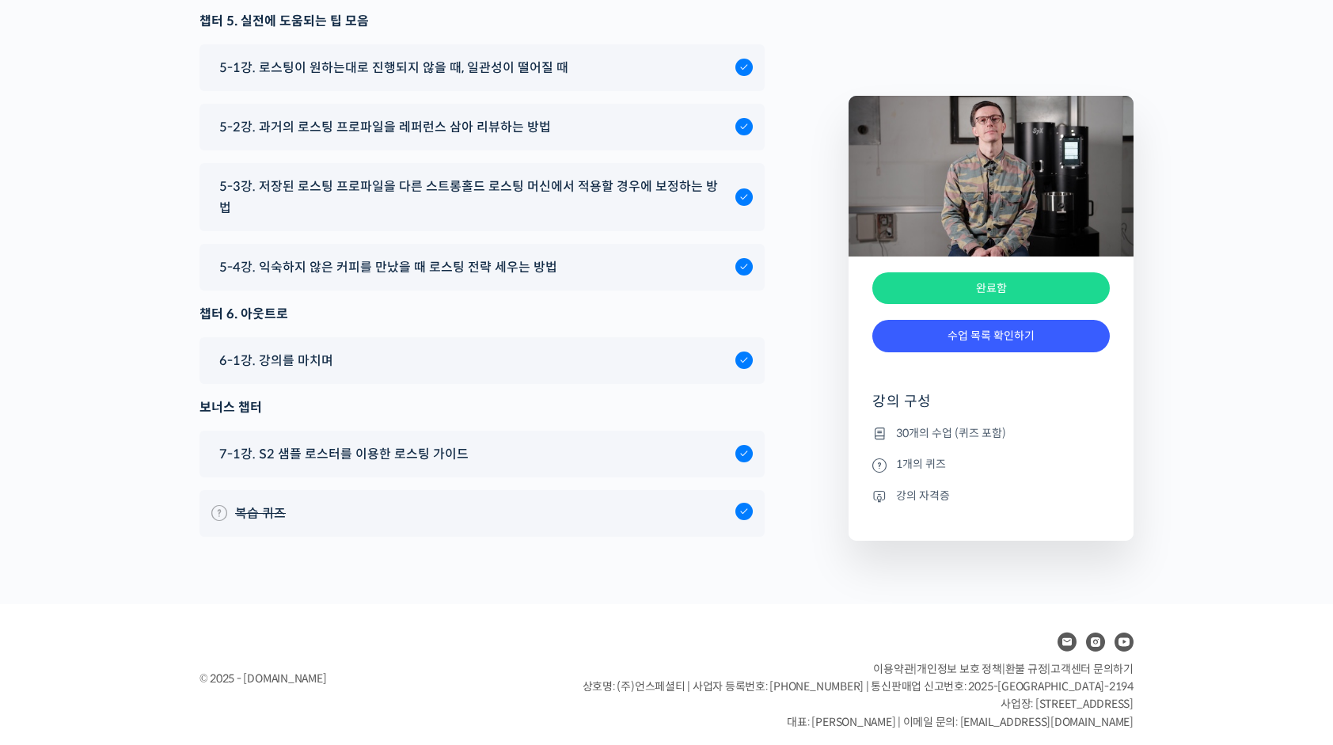
click at [1021, 280] on div "완료함" at bounding box center [991, 288] width 238 height 32
click at [915, 500] on li "강의 자격증" at bounding box center [991, 495] width 238 height 19
click at [925, 472] on li "1개의 퀴즈" at bounding box center [991, 464] width 238 height 19
click at [926, 435] on li "30개의 수업 (퀴즈 포함)" at bounding box center [991, 433] width 238 height 19
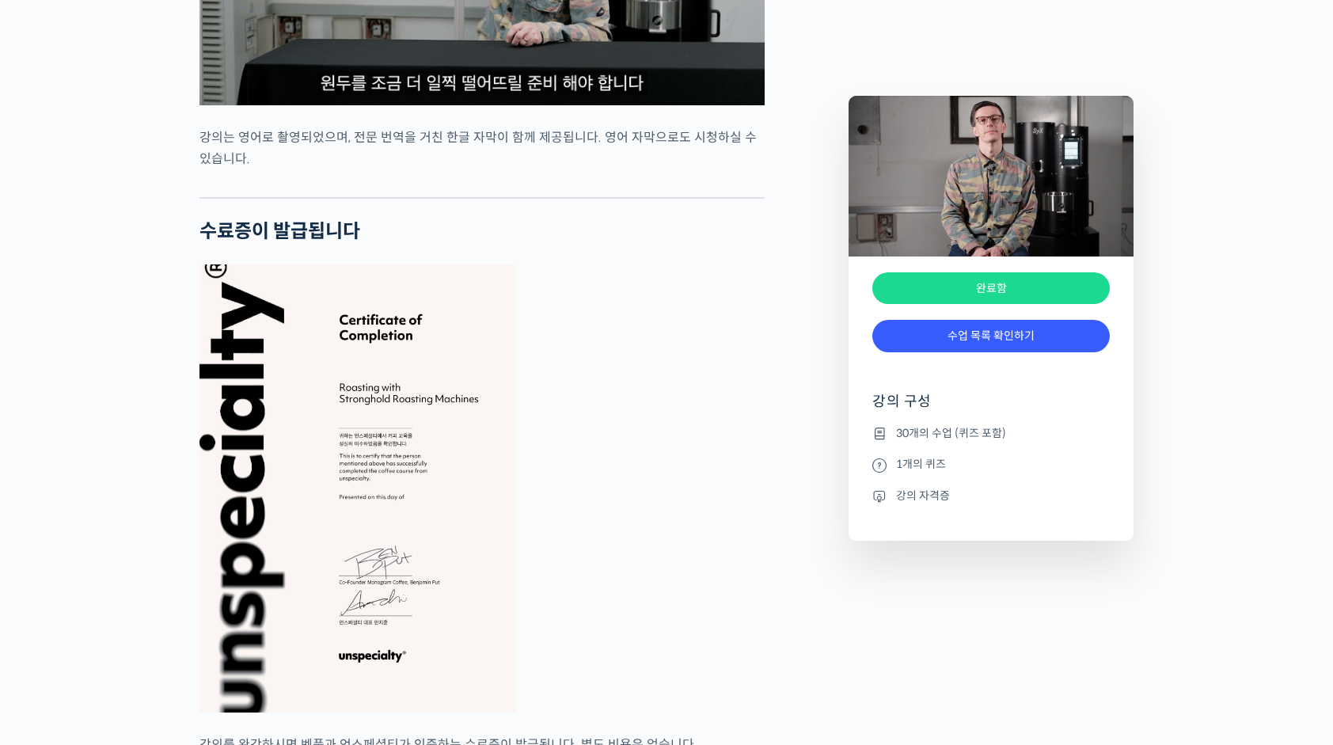
scroll to position [6281, 0]
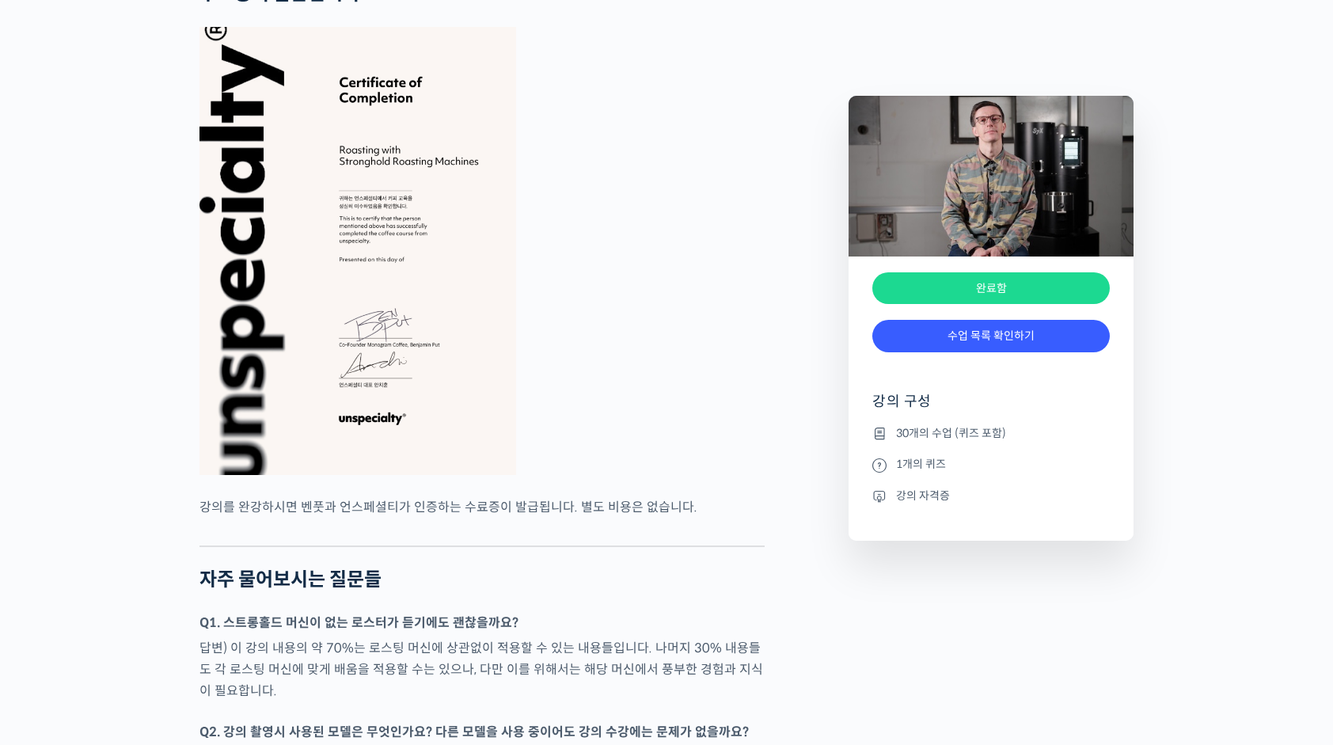
click at [435, 453] on img at bounding box center [358, 251] width 317 height 448
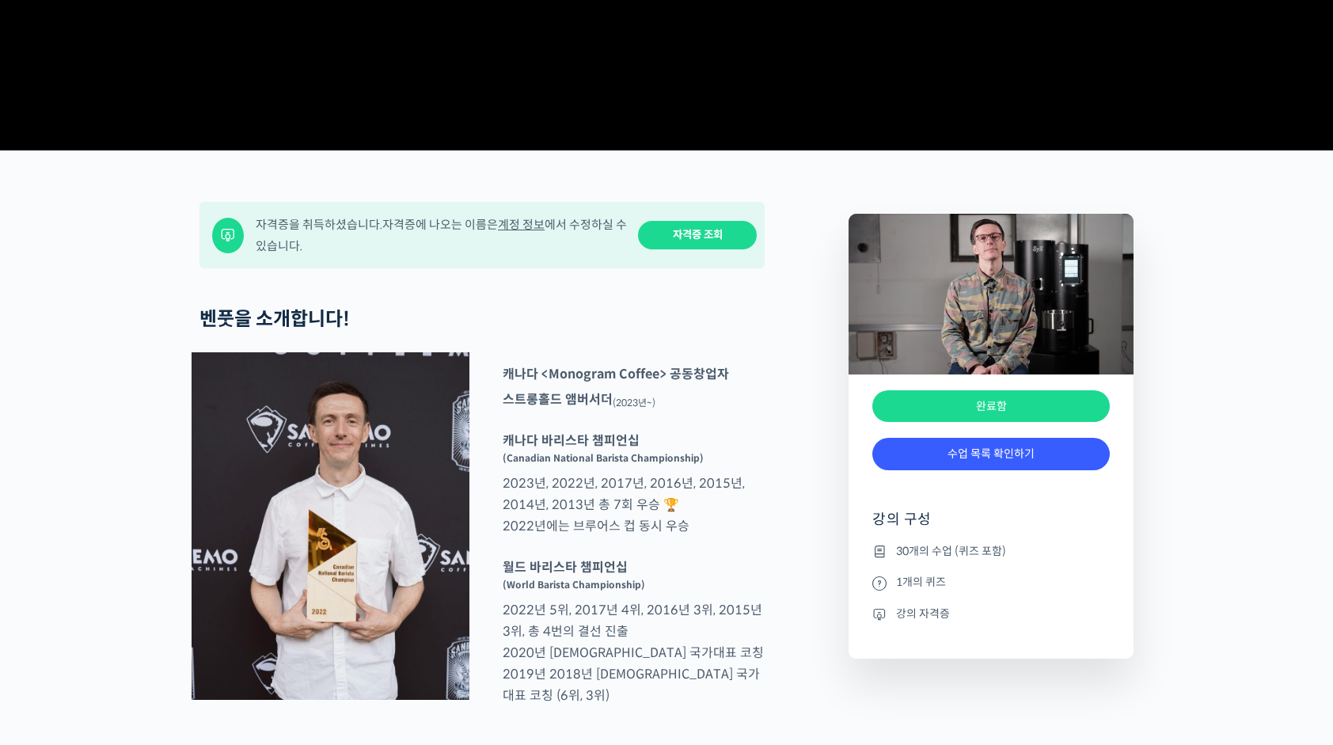
scroll to position [554, 0]
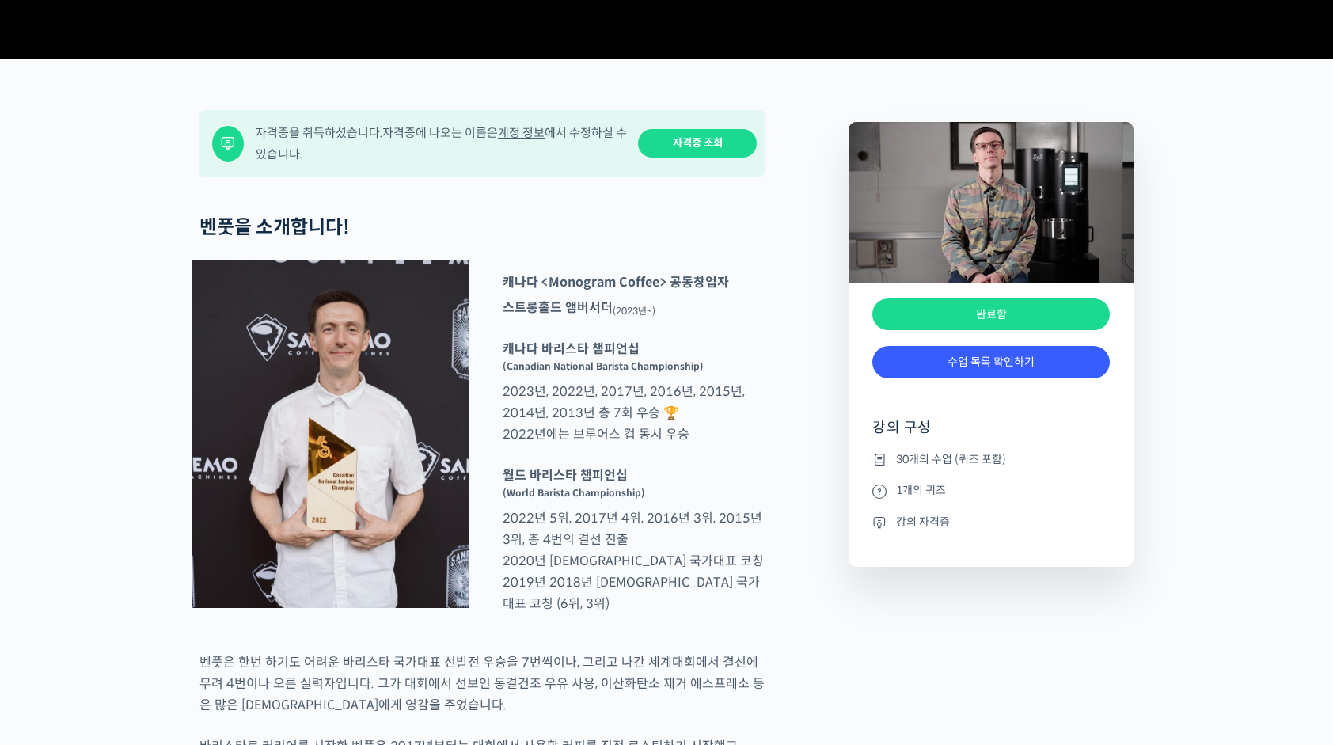
click at [711, 158] on link "자격증 조회" at bounding box center [697, 143] width 119 height 29
click at [647, 239] on h2 "벤풋을 소개합니다!" at bounding box center [482, 227] width 565 height 23
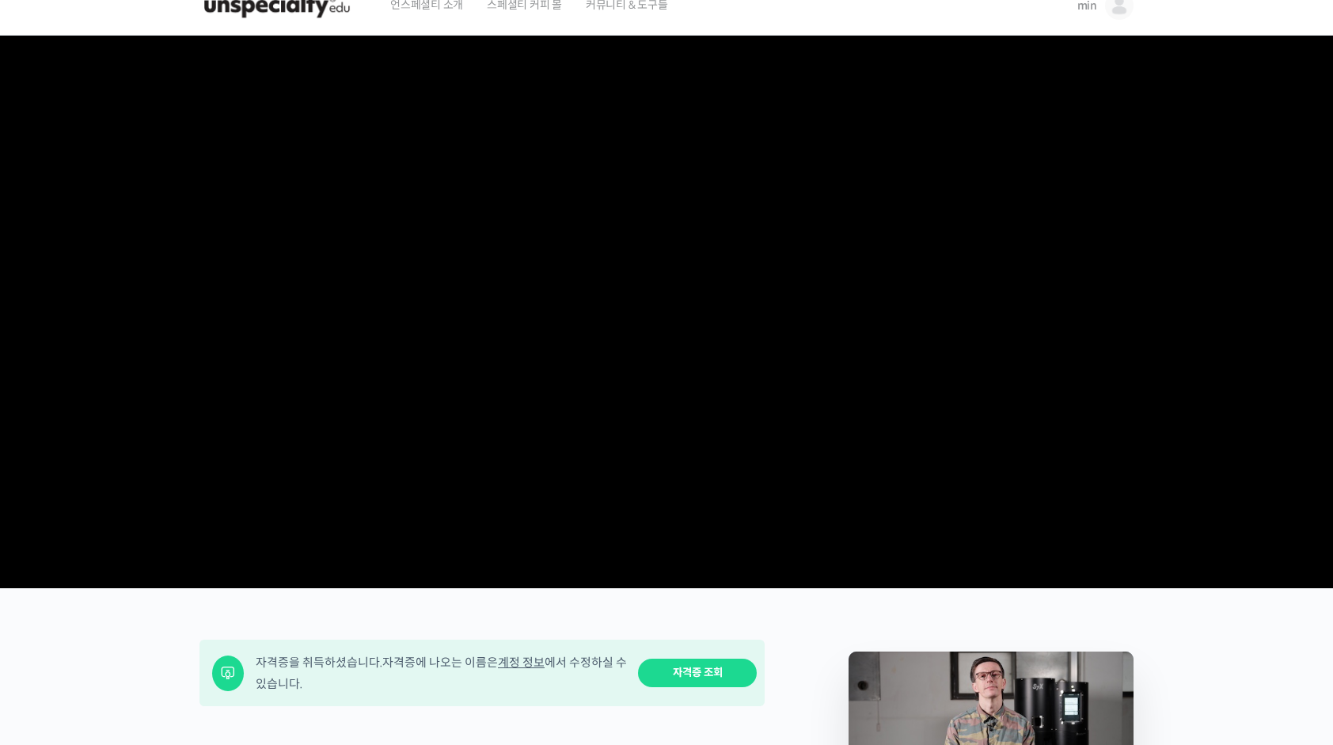
scroll to position [0, 0]
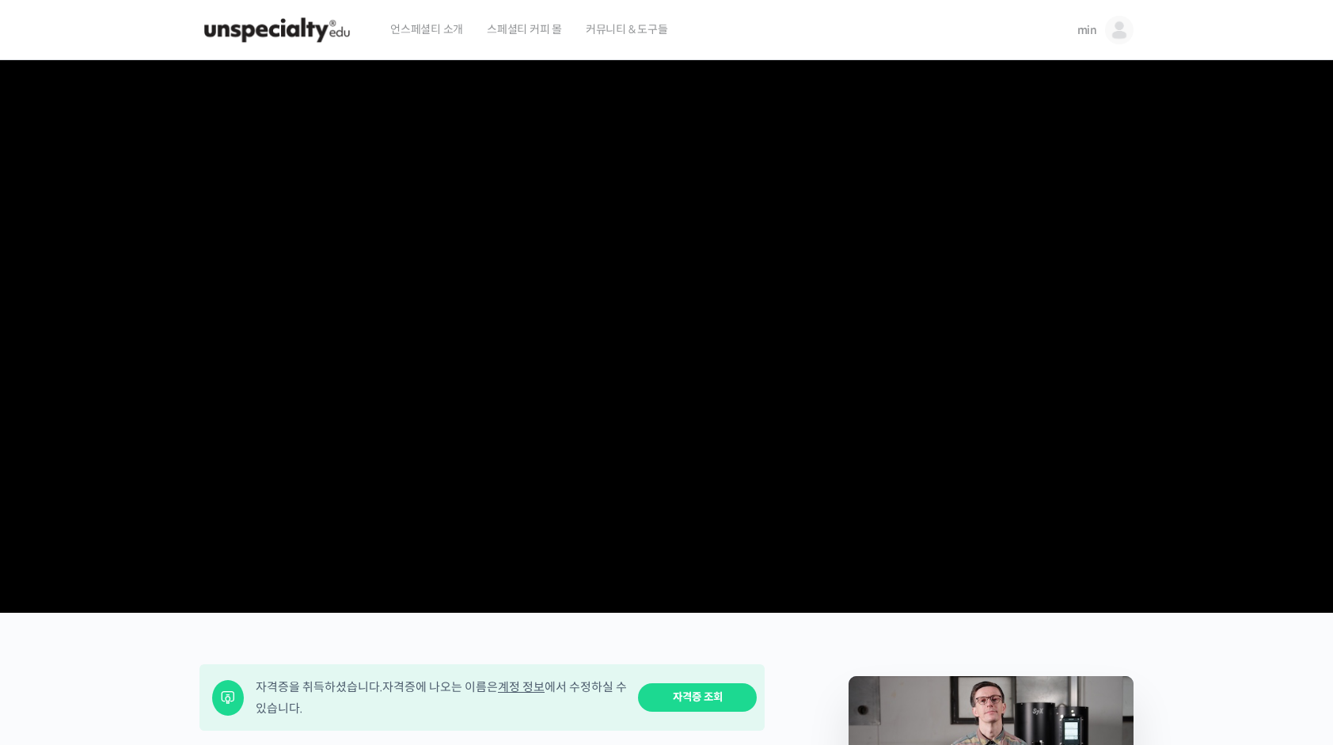
click at [336, 33] on img at bounding box center [277, 30] width 155 height 48
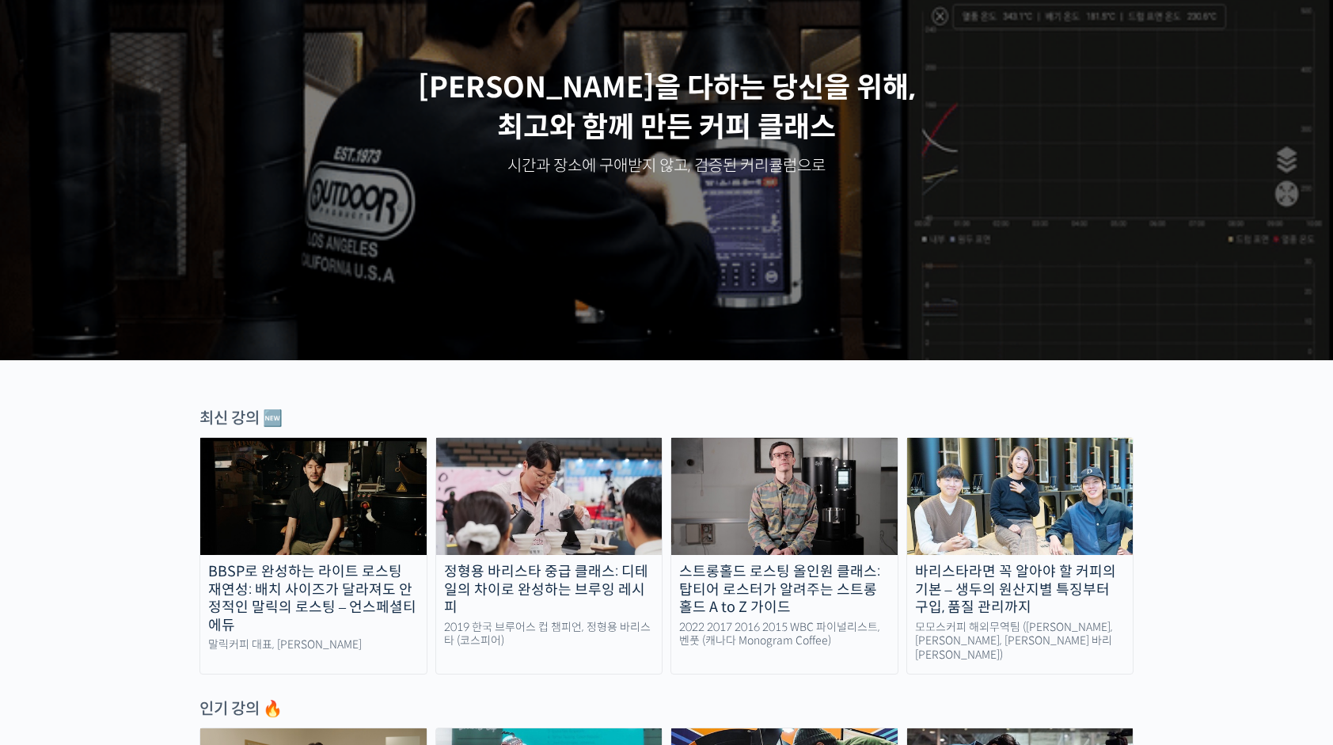
scroll to position [396, 0]
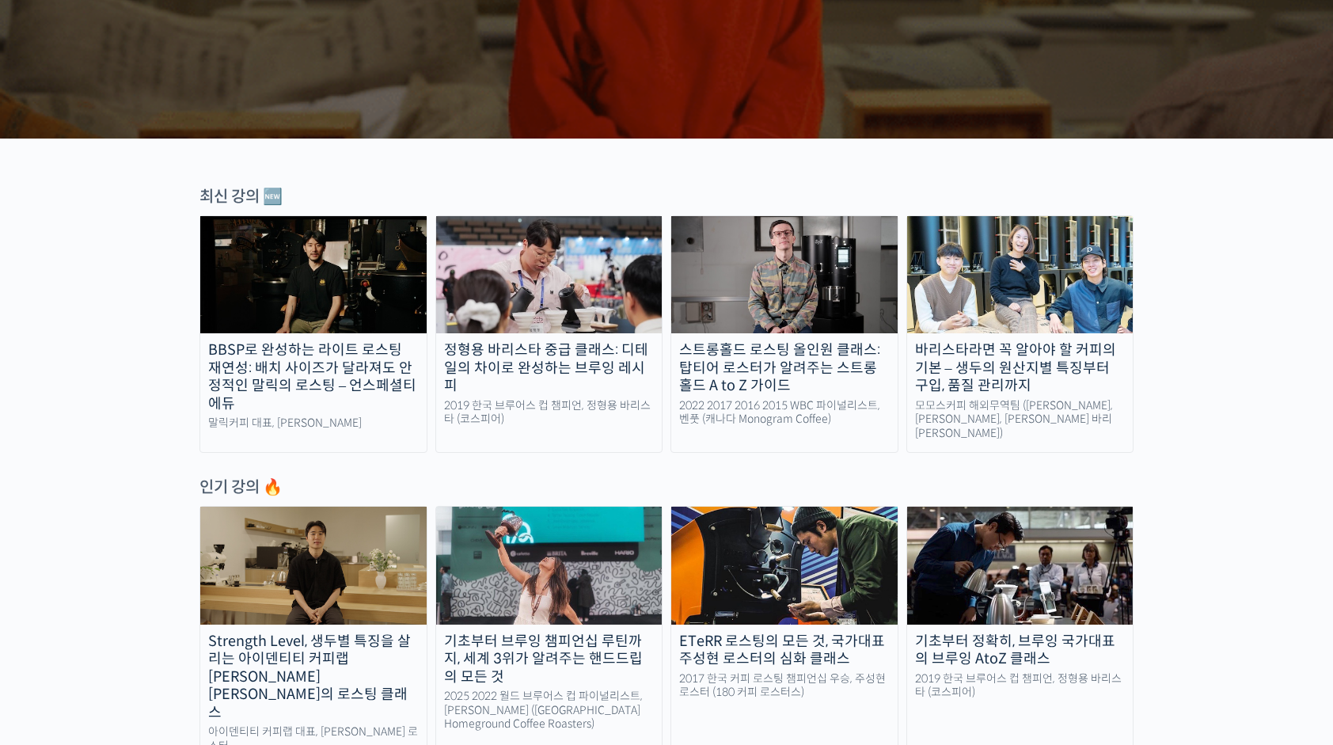
click at [394, 388] on div "BBSP로 완성하는 라이트 로스팅 재연성: 배치 사이즈가 달라져도 안정적인 말릭의 로스팅 – 언스페셜티 에듀" at bounding box center [313, 376] width 226 height 71
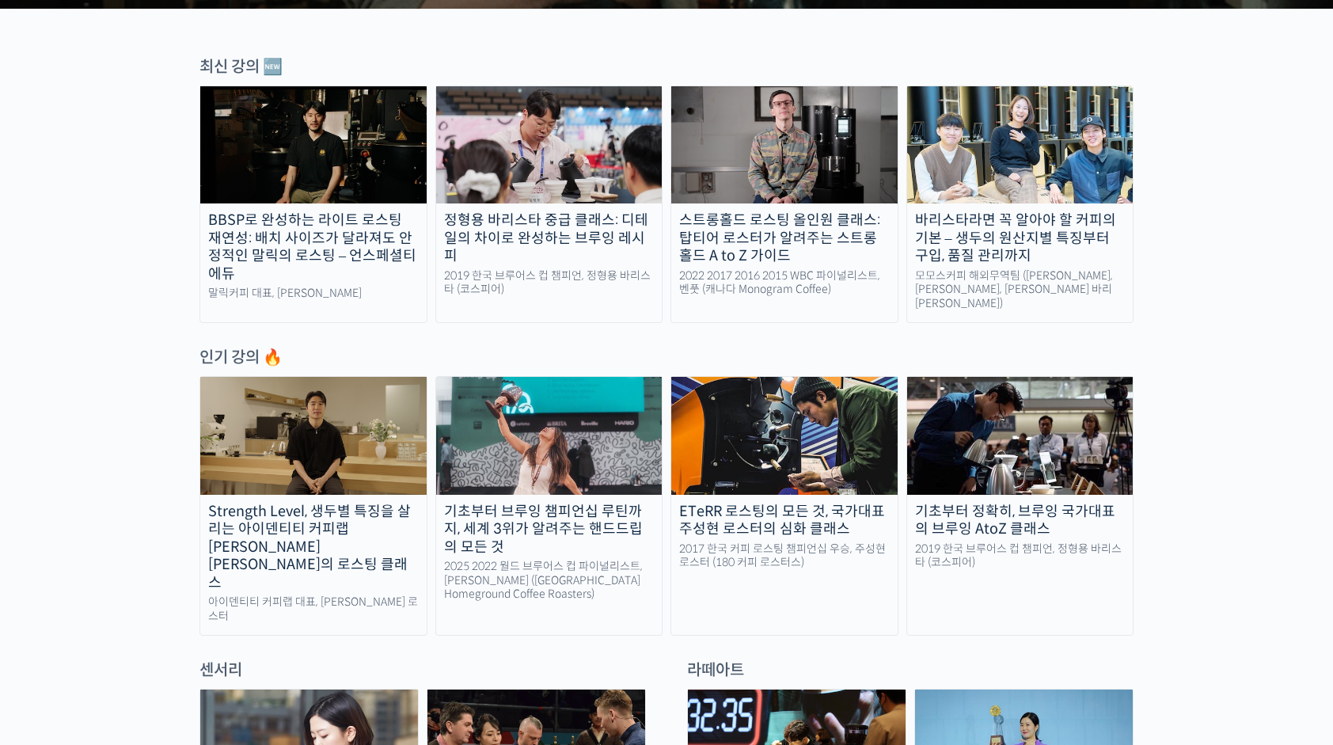
scroll to position [713, 0]
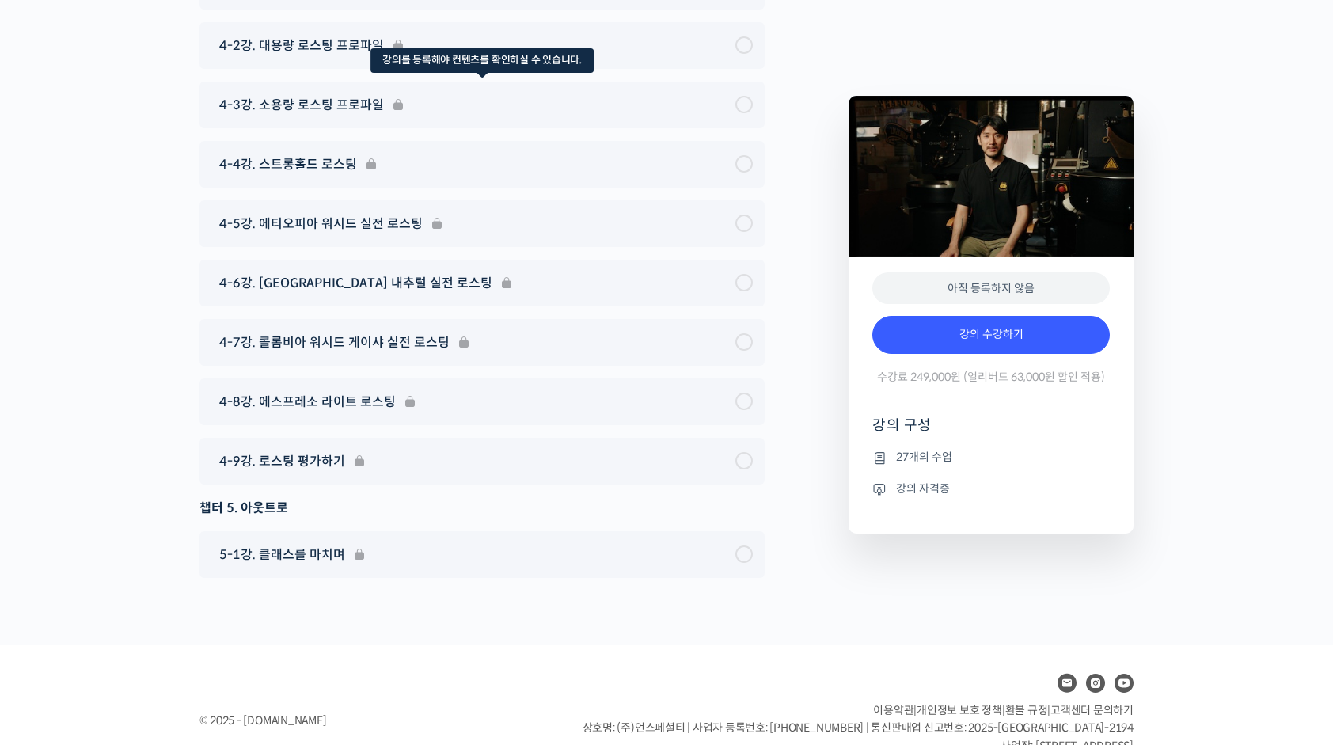
scroll to position [7265, 0]
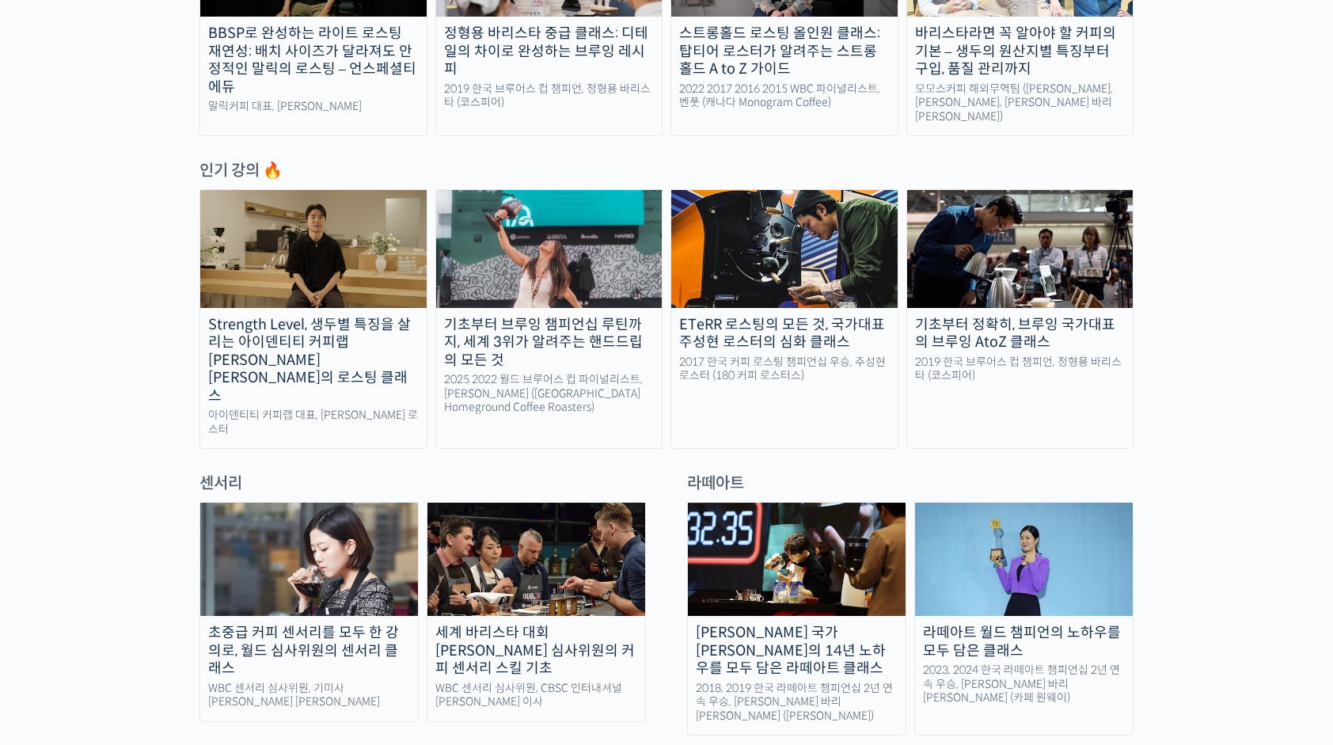
scroll to position [713, 0]
click at [382, 325] on div "Strength Level, 생두별 특징을 살리는 아이덴티티 커피랩 [PERSON_NAME] [PERSON_NAME]의 로스팅 클래스" at bounding box center [313, 360] width 226 height 89
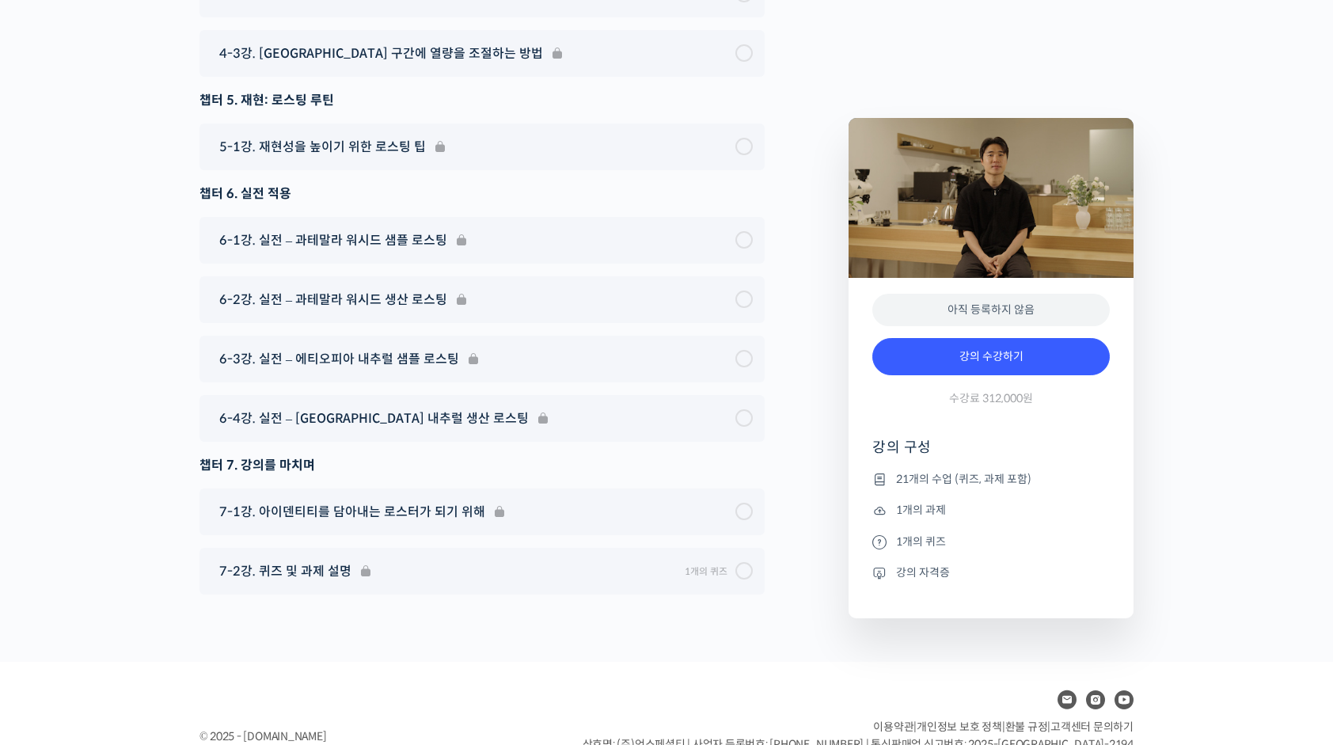
scroll to position [9191, 0]
